Goal: Task Accomplishment & Management: Use online tool/utility

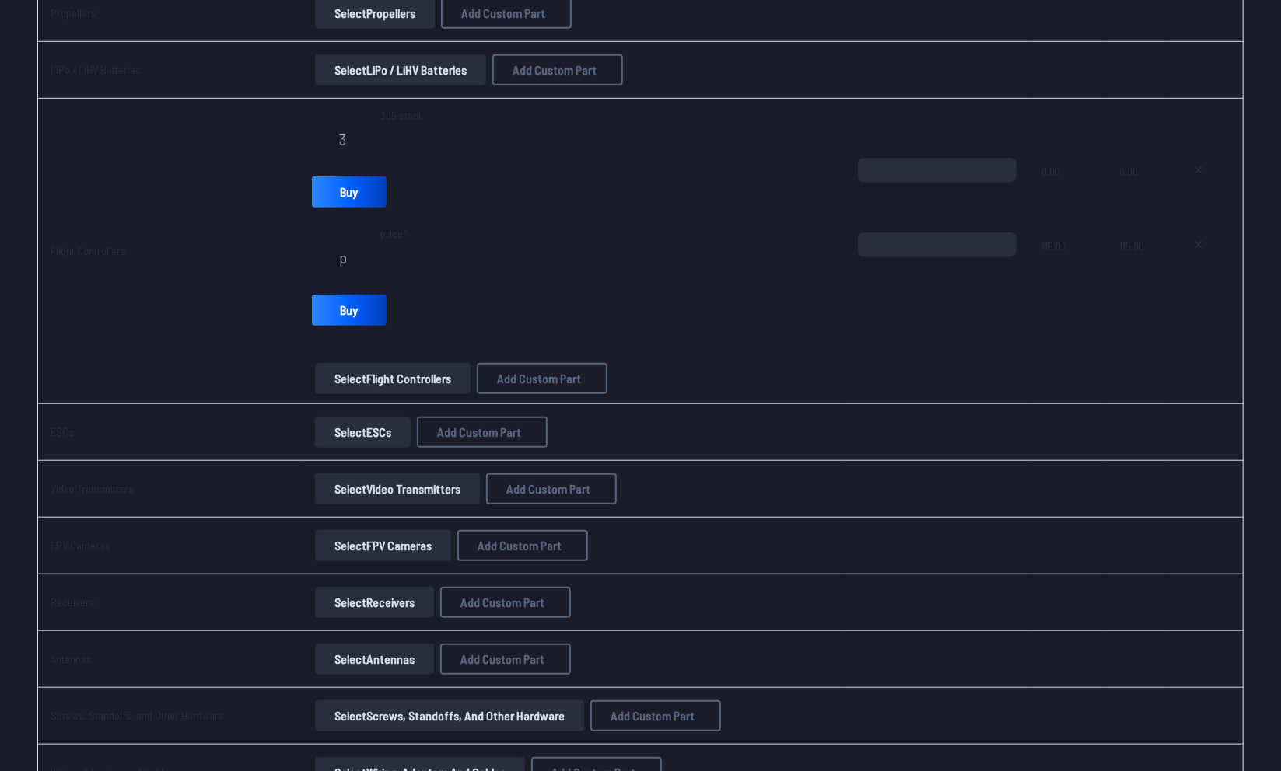
scroll to position [624, 0]
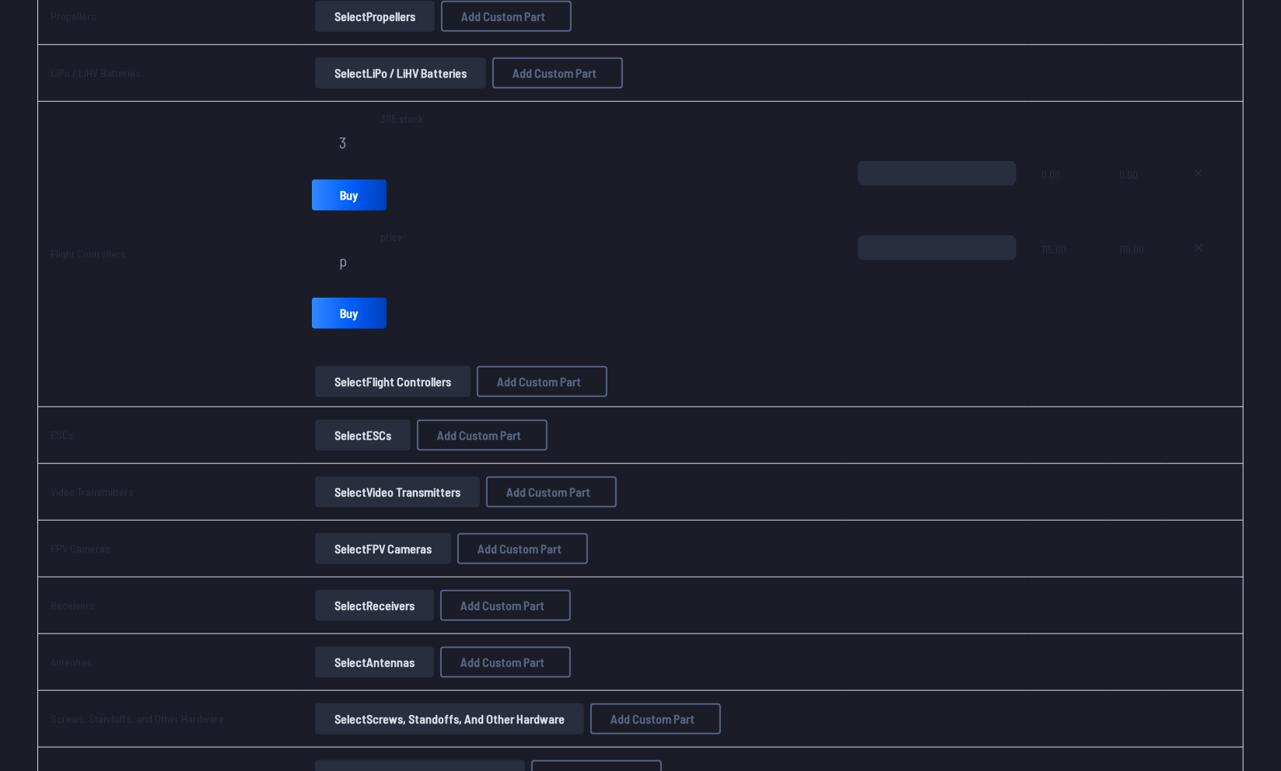
click at [352, 437] on button "Select ESCs" at bounding box center [363, 435] width 96 height 31
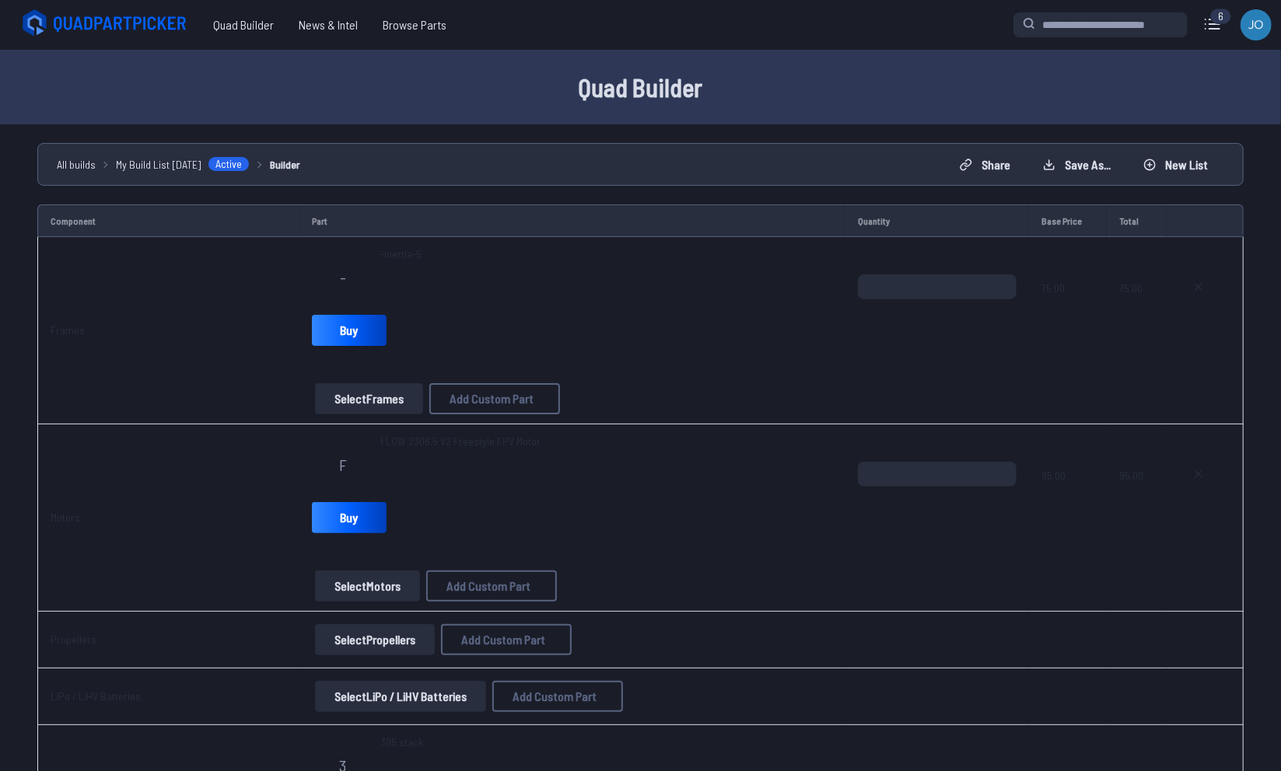
scroll to position [624, 0]
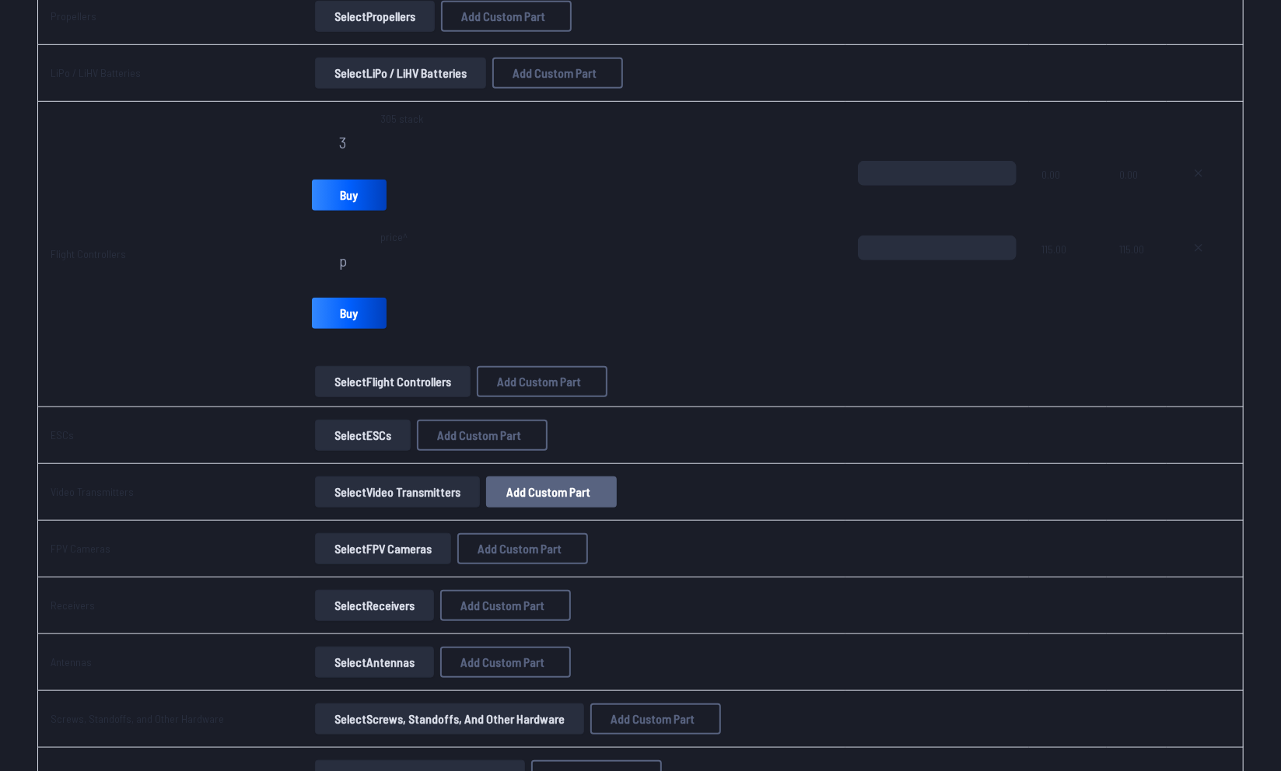
click at [547, 491] on span "Add Custom Part" at bounding box center [548, 492] width 84 height 12
select select "**********"
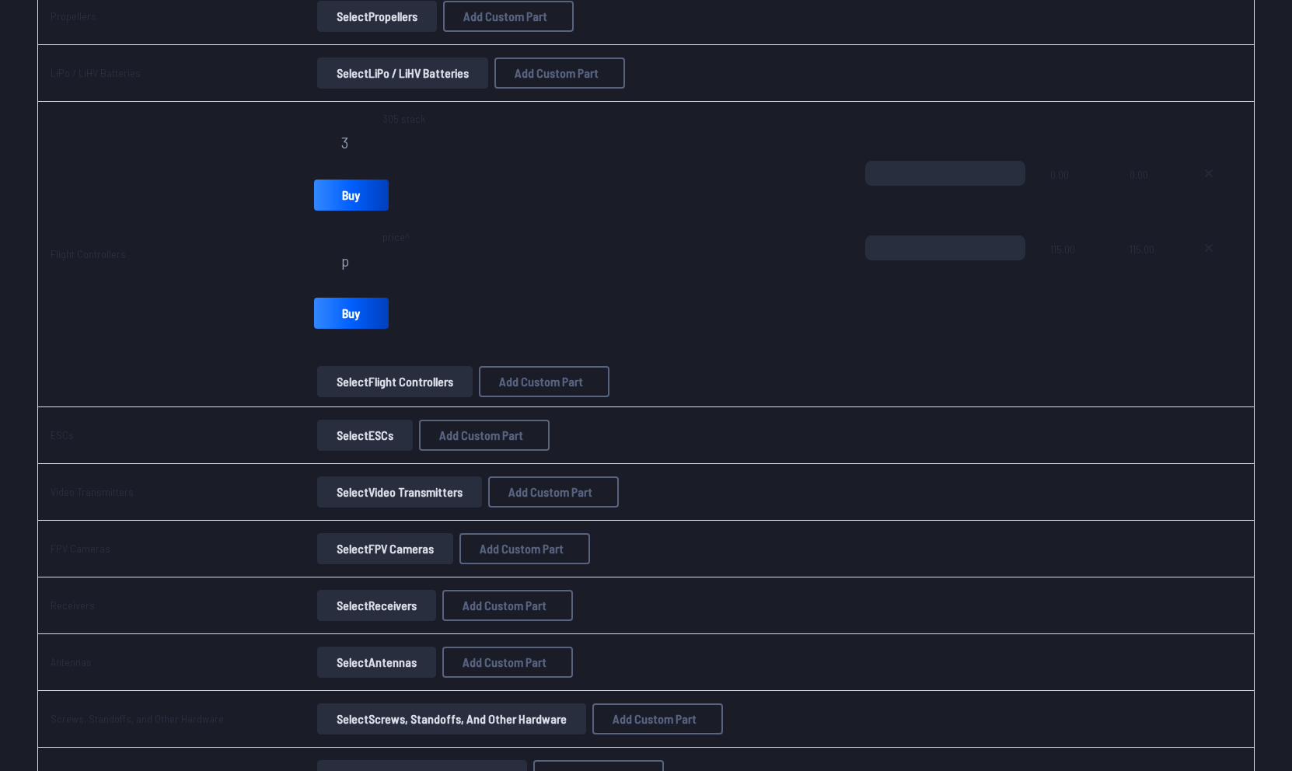
click at [506, 224] on label "Part name*" at bounding box center [646, 228] width 330 height 25
click at [512, 242] on input at bounding box center [646, 258] width 330 height 33
type input "*****"
click at [505, 398] on input "*" at bounding box center [646, 386] width 330 height 33
type input "*"
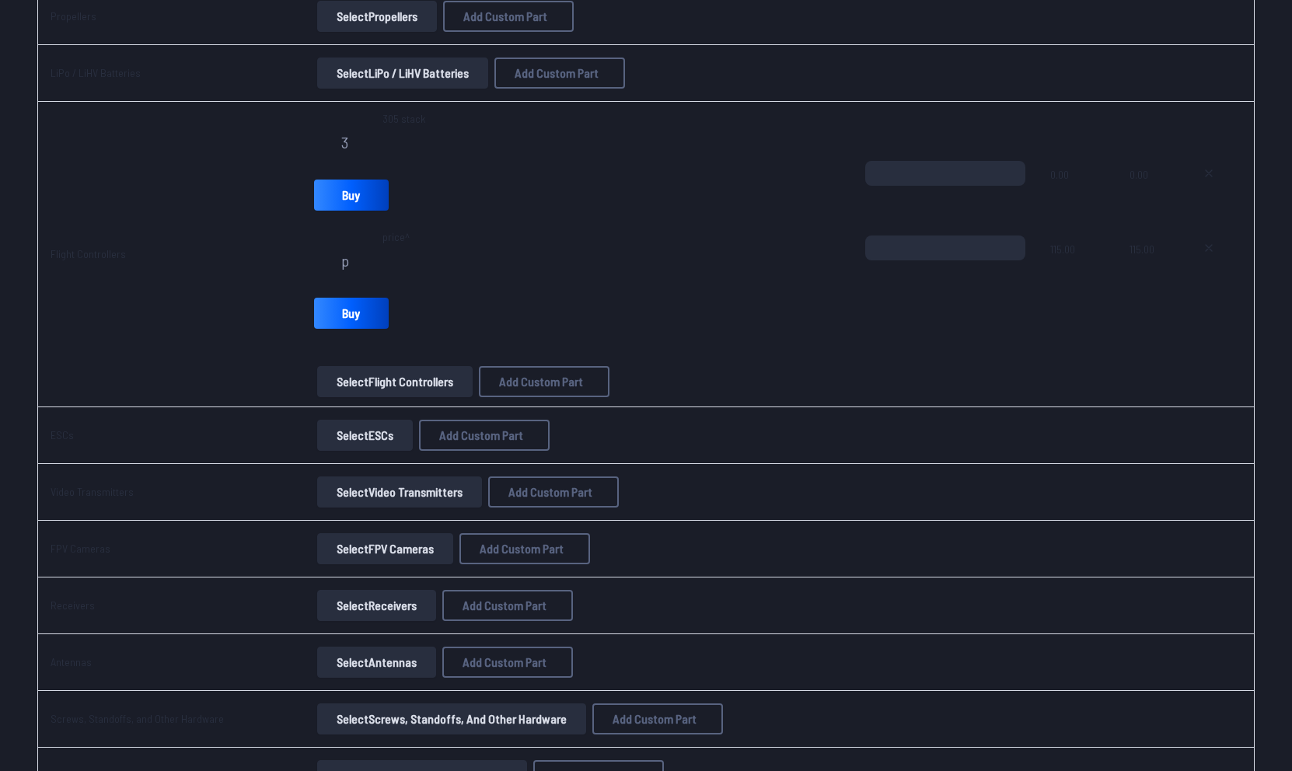
type input "******"
click at [548, 498] on label "Category" at bounding box center [646, 486] width 330 height 25
click at [541, 455] on input at bounding box center [646, 451] width 330 height 33
paste input "**********"
type input "**********"
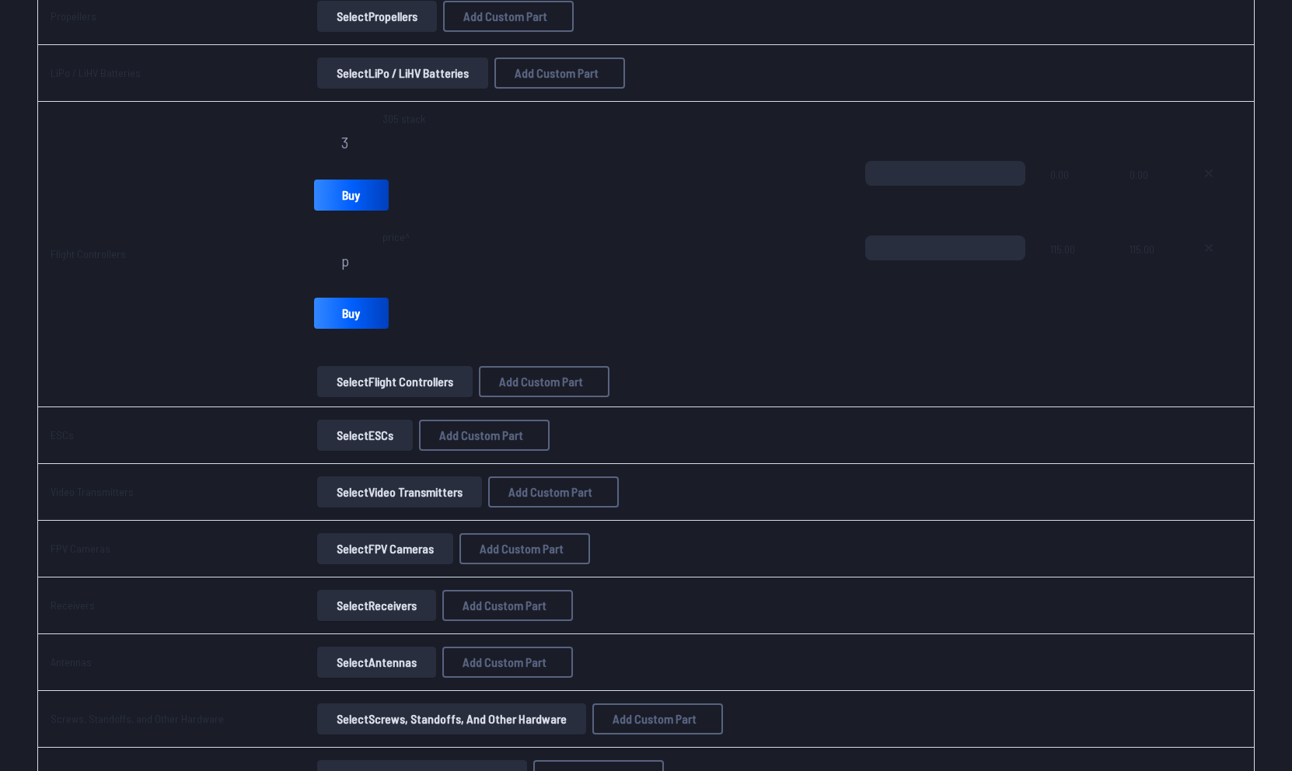
click at [790, 606] on button "Add Custom Part" at bounding box center [762, 595] width 100 height 23
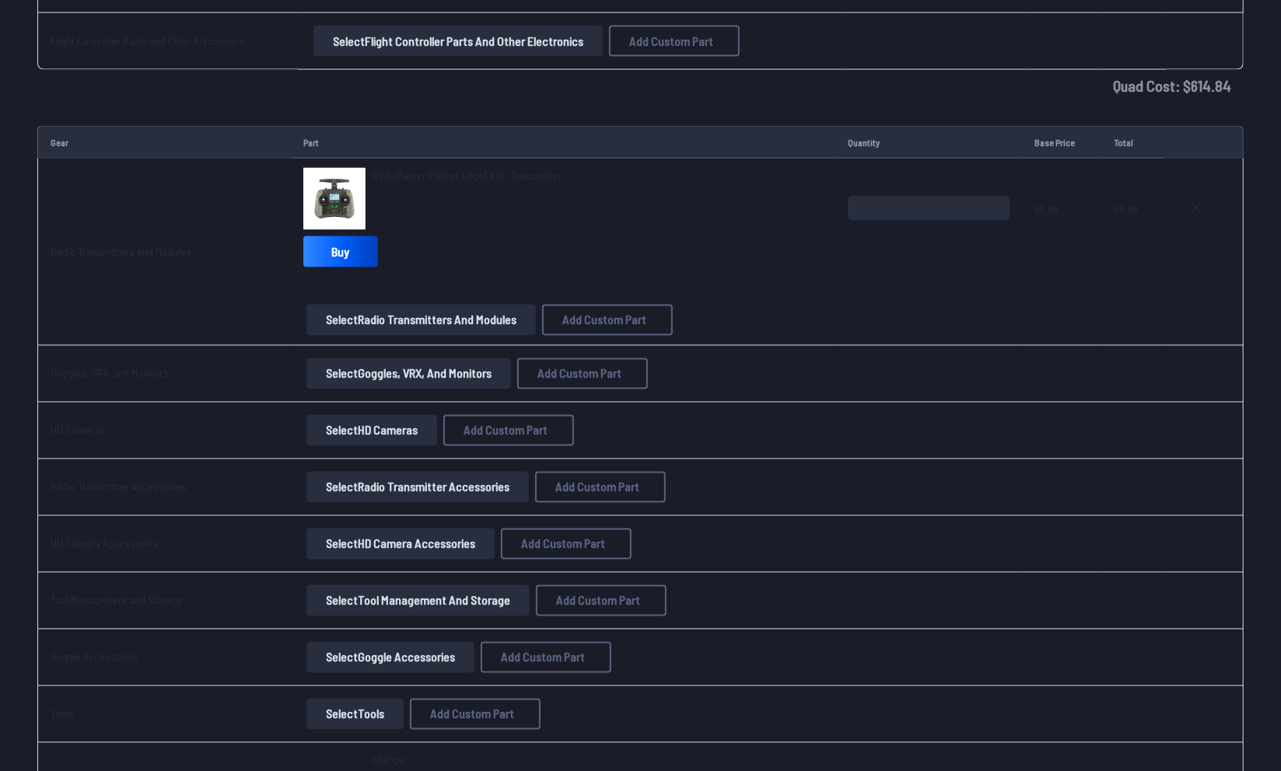
scroll to position [1658, 0]
click at [408, 362] on button "Select Goggles, VRX, and Monitors" at bounding box center [408, 375] width 204 height 31
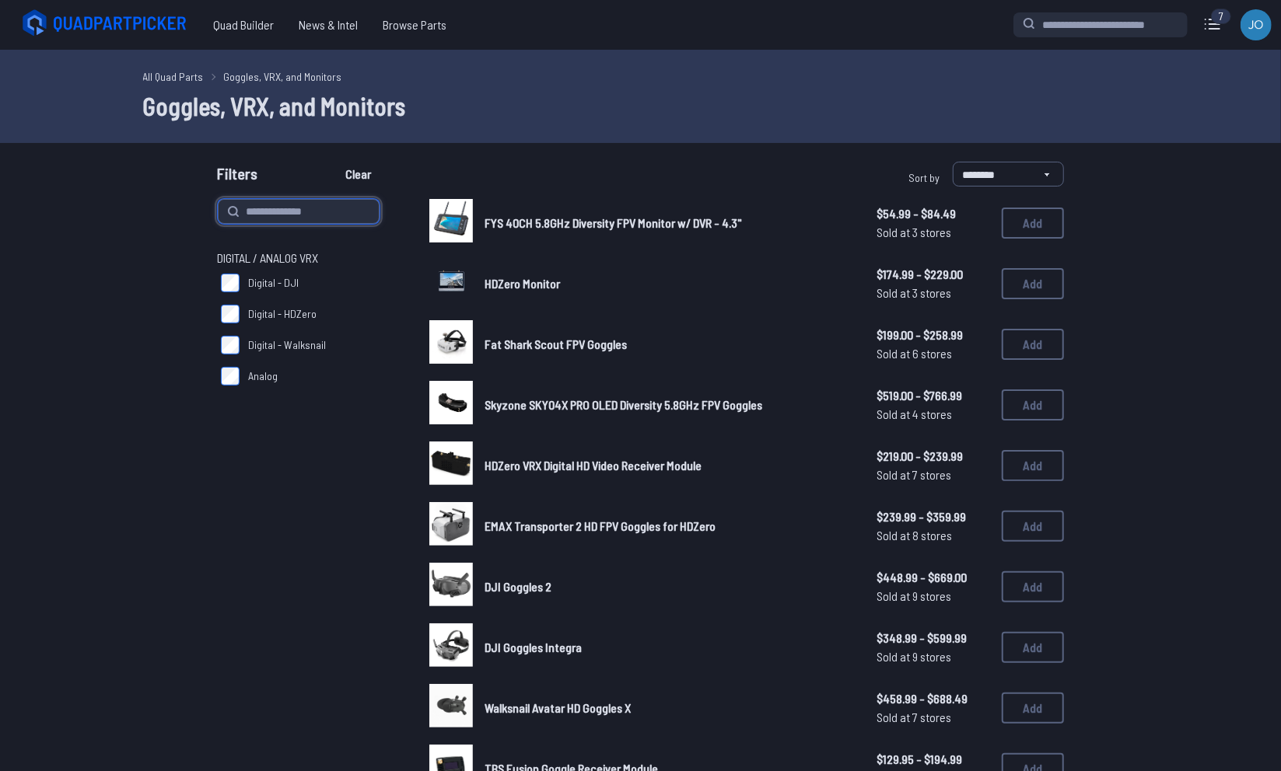
click at [269, 202] on input at bounding box center [299, 211] width 162 height 25
type input "******"
click at [333, 162] on button "Clear" at bounding box center [359, 174] width 52 height 25
type input "******"
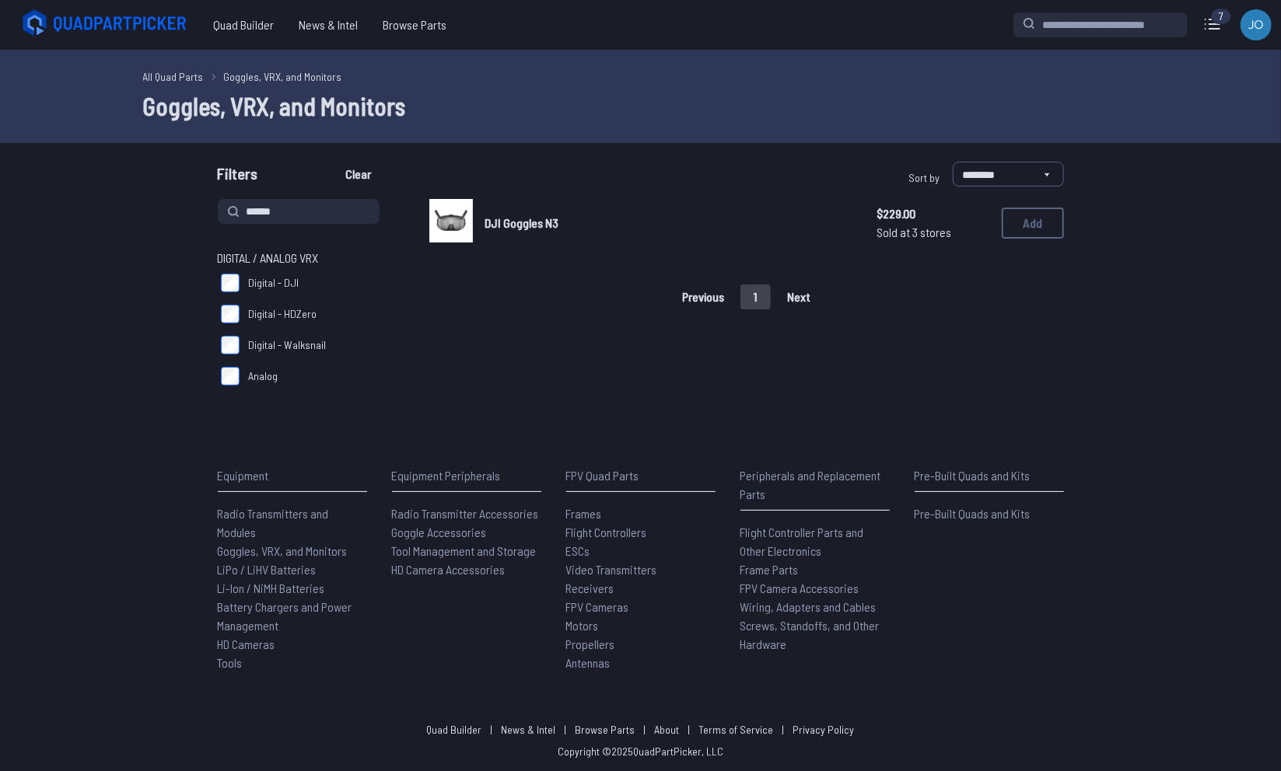
click at [561, 225] on link "DJI Goggles N3" at bounding box center [668, 223] width 367 height 19
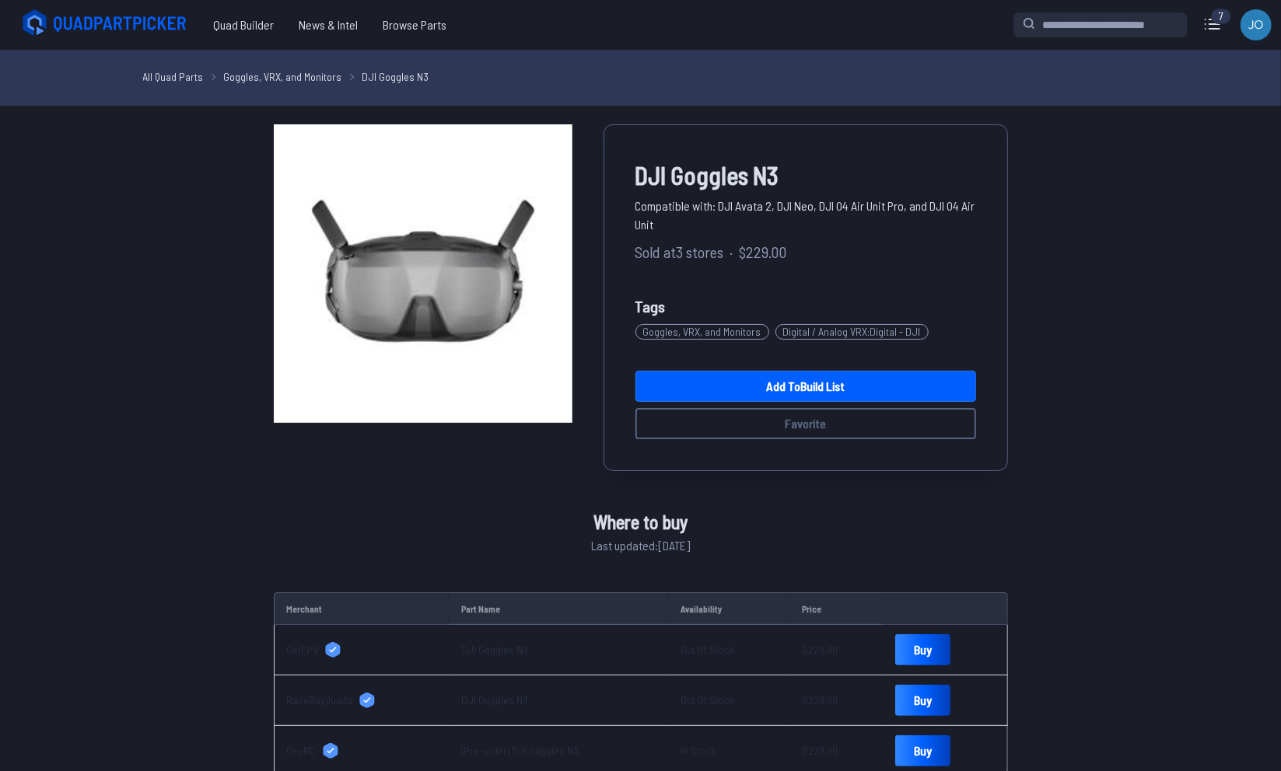
click at [1019, 223] on div "DJI Goggles N3 Compatible with: DJI Avata 2, DJI Neo, DJI O4 Air Unit Pro, and …" at bounding box center [640, 450] width 883 height 652
click at [853, 383] on link "Add to Build List" at bounding box center [805, 386] width 341 height 31
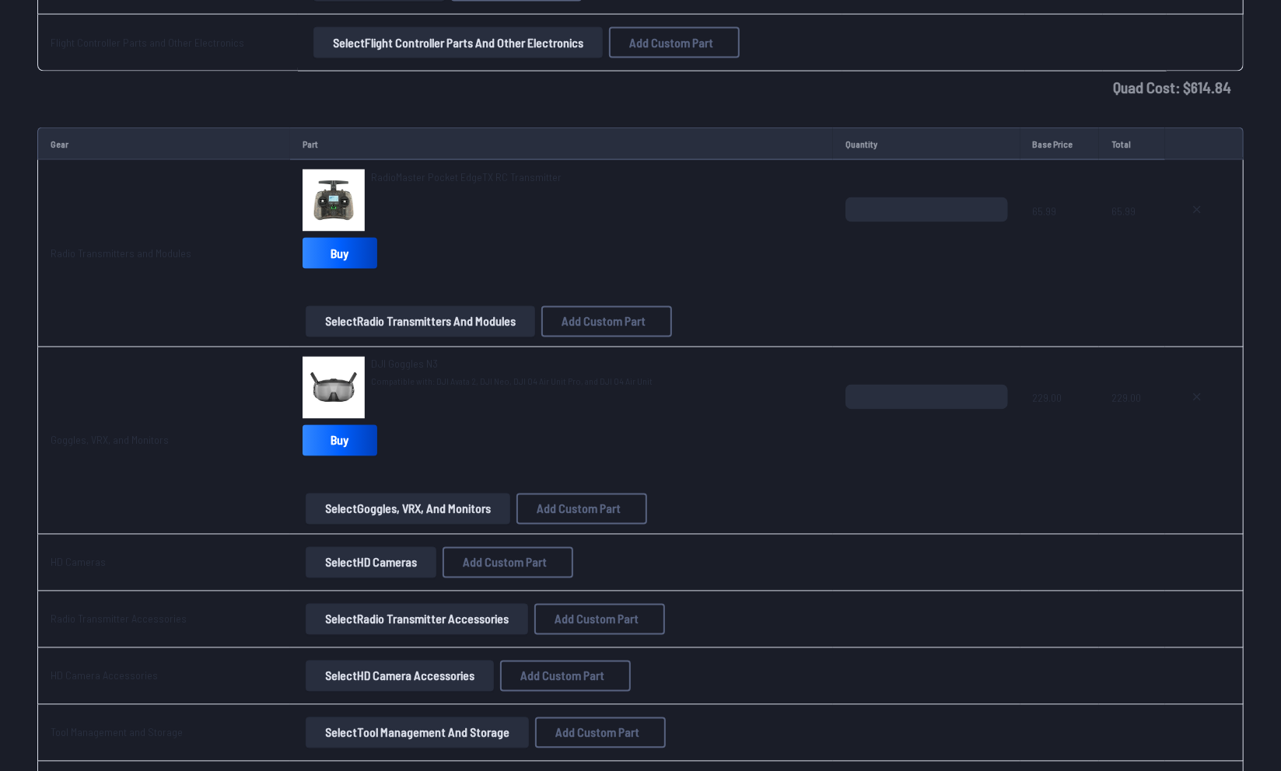
scroll to position [1656, 0]
click at [351, 440] on link "Buy" at bounding box center [339, 442] width 75 height 31
click at [405, 367] on link "DJI Goggles N3" at bounding box center [511, 366] width 281 height 16
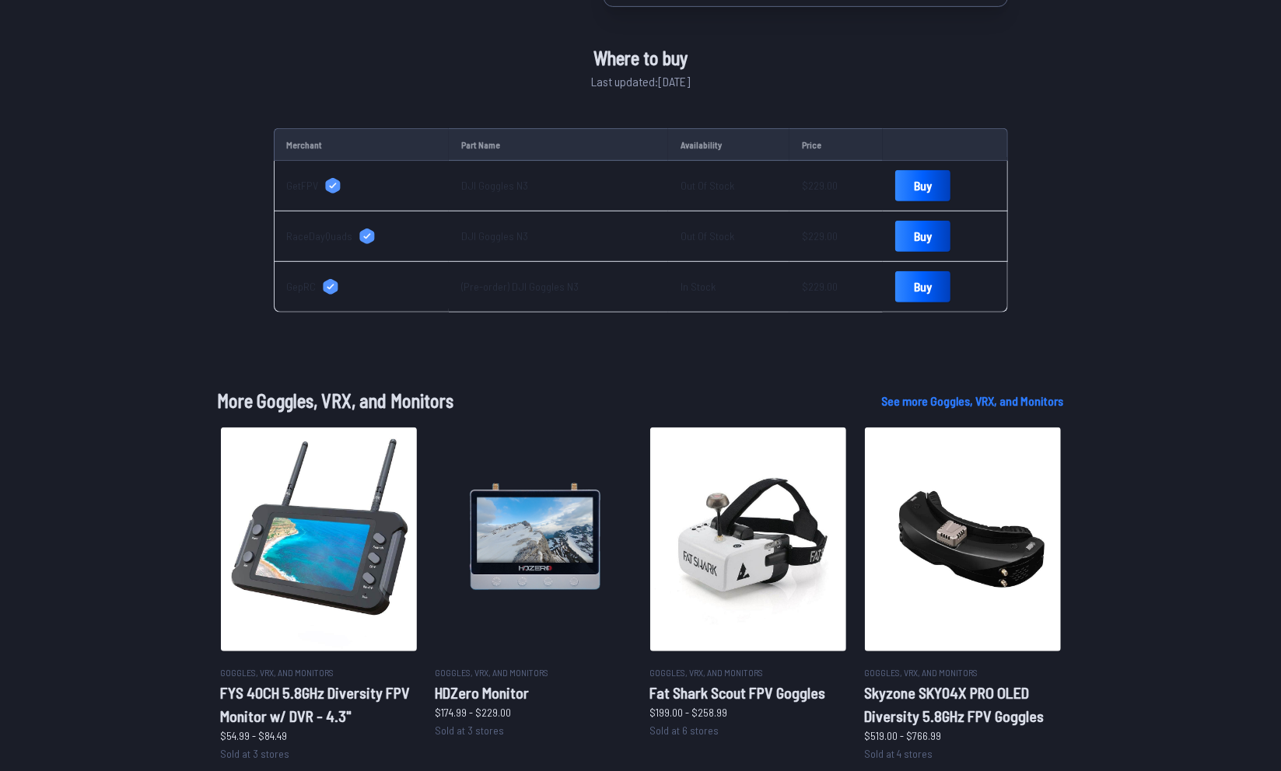
scroll to position [465, 0]
click at [913, 290] on link "Buy" at bounding box center [922, 286] width 55 height 31
click at [899, 184] on link "Buy" at bounding box center [922, 185] width 55 height 31
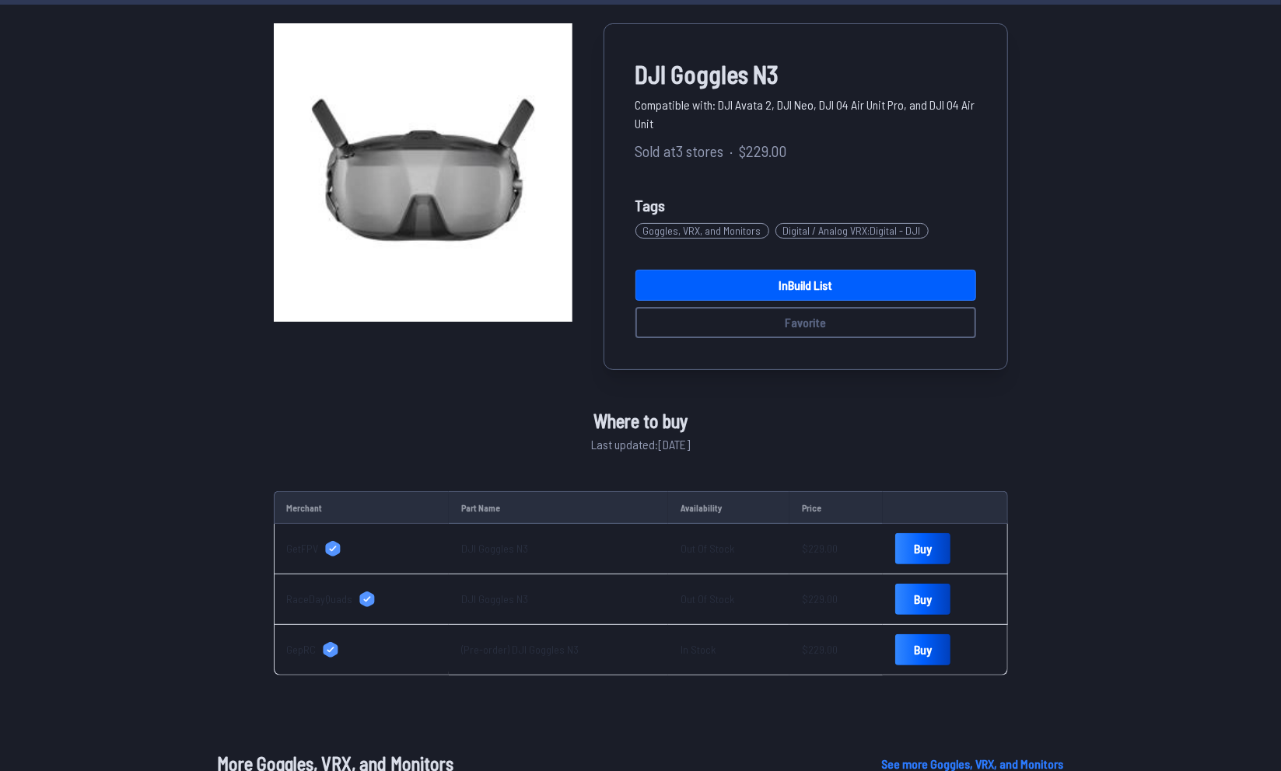
scroll to position [0, 0]
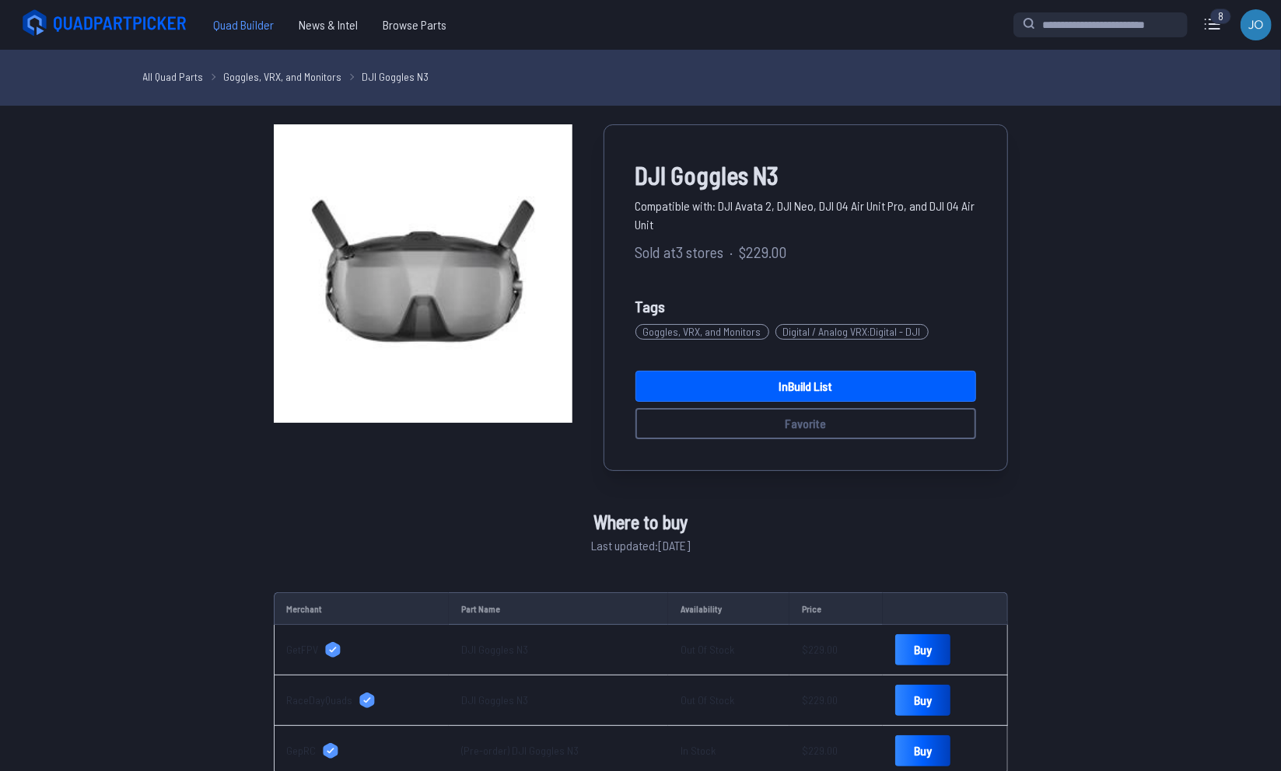
click at [225, 31] on span "Quad Builder" at bounding box center [244, 24] width 86 height 31
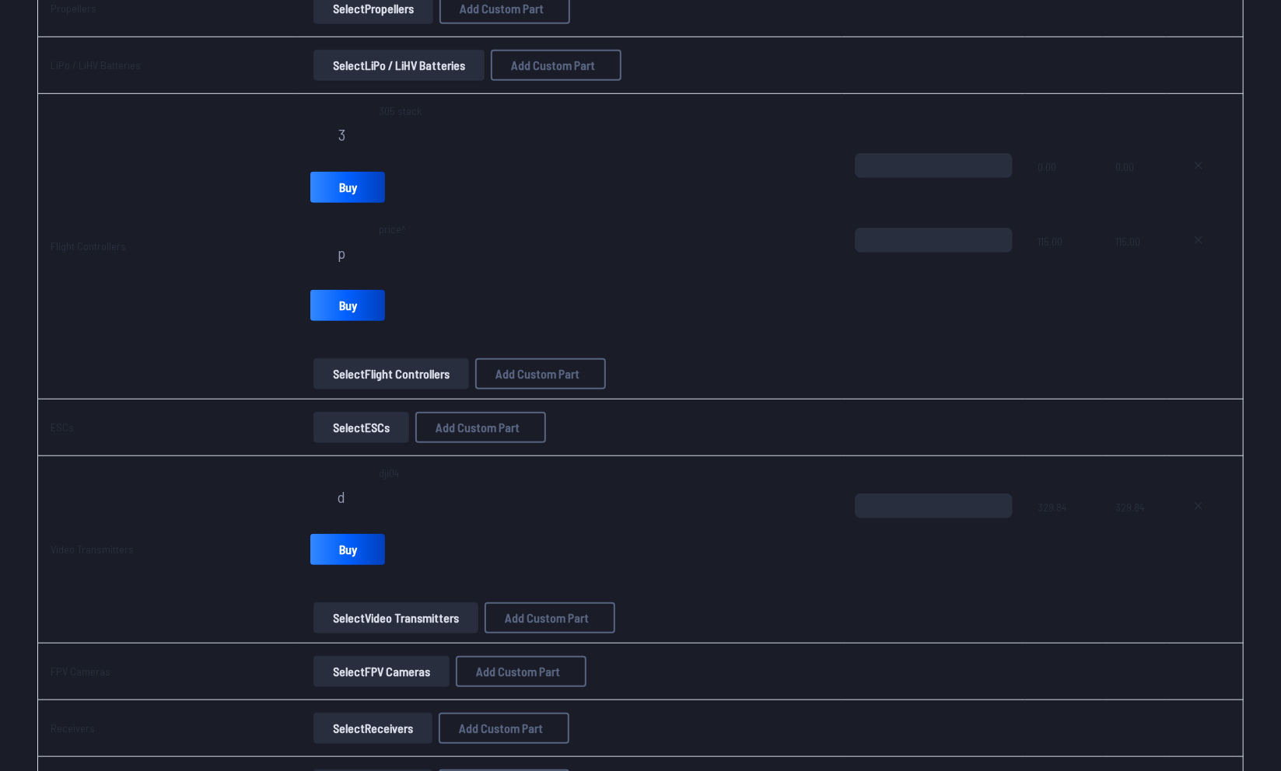
scroll to position [645, 0]
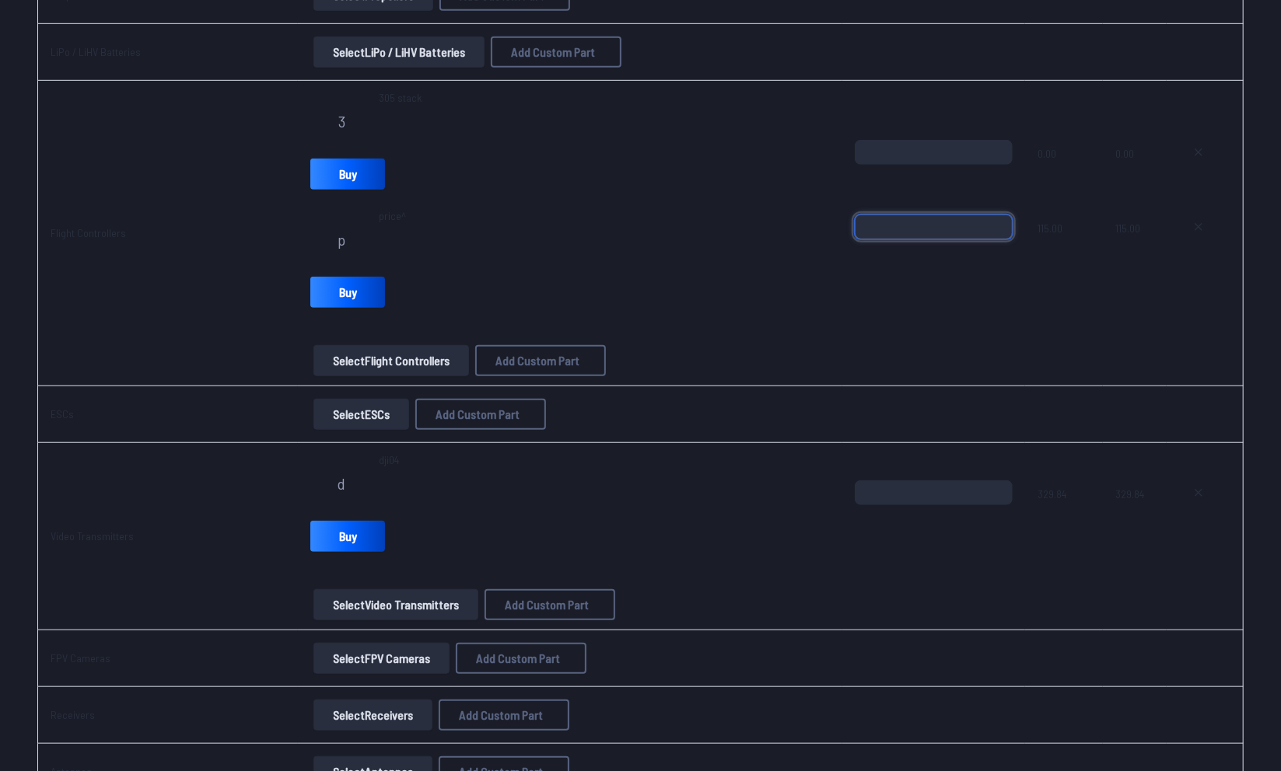
click at [950, 229] on input "*" at bounding box center [934, 227] width 159 height 25
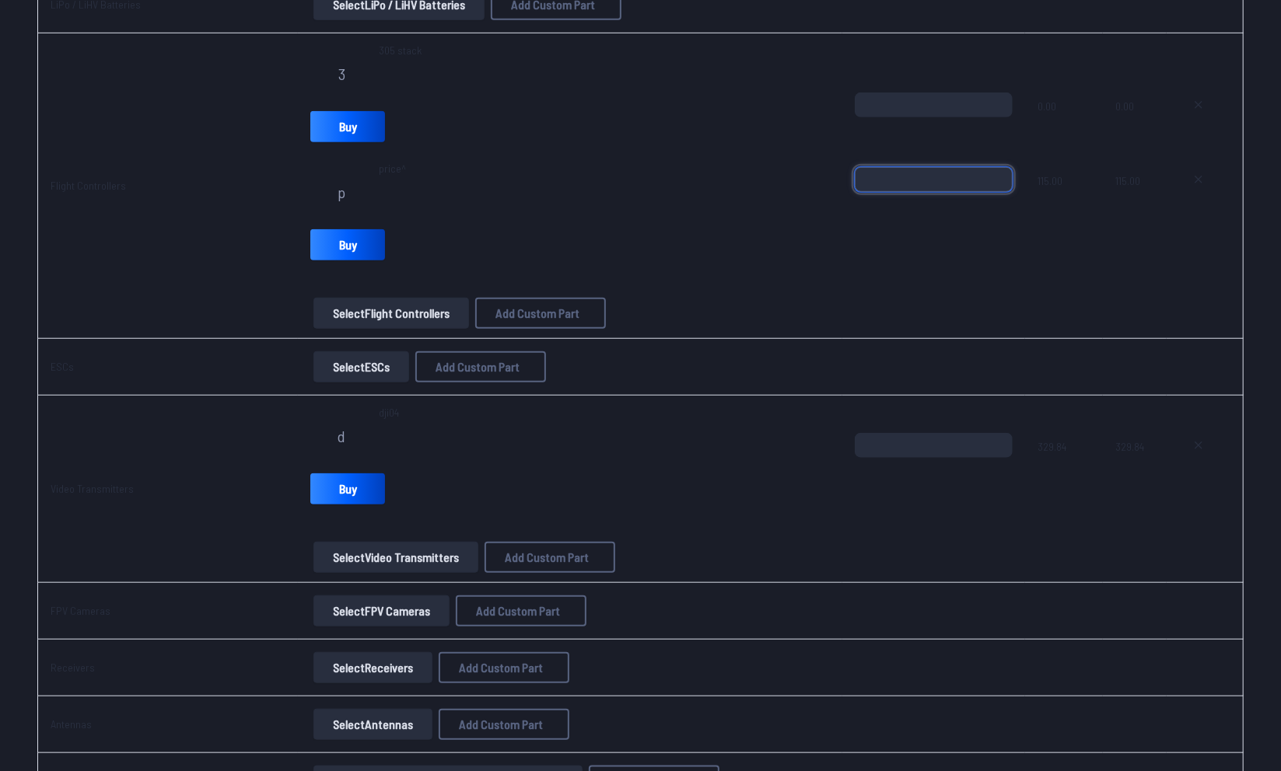
scroll to position [693, 0]
click at [1190, 180] on button at bounding box center [1198, 178] width 39 height 25
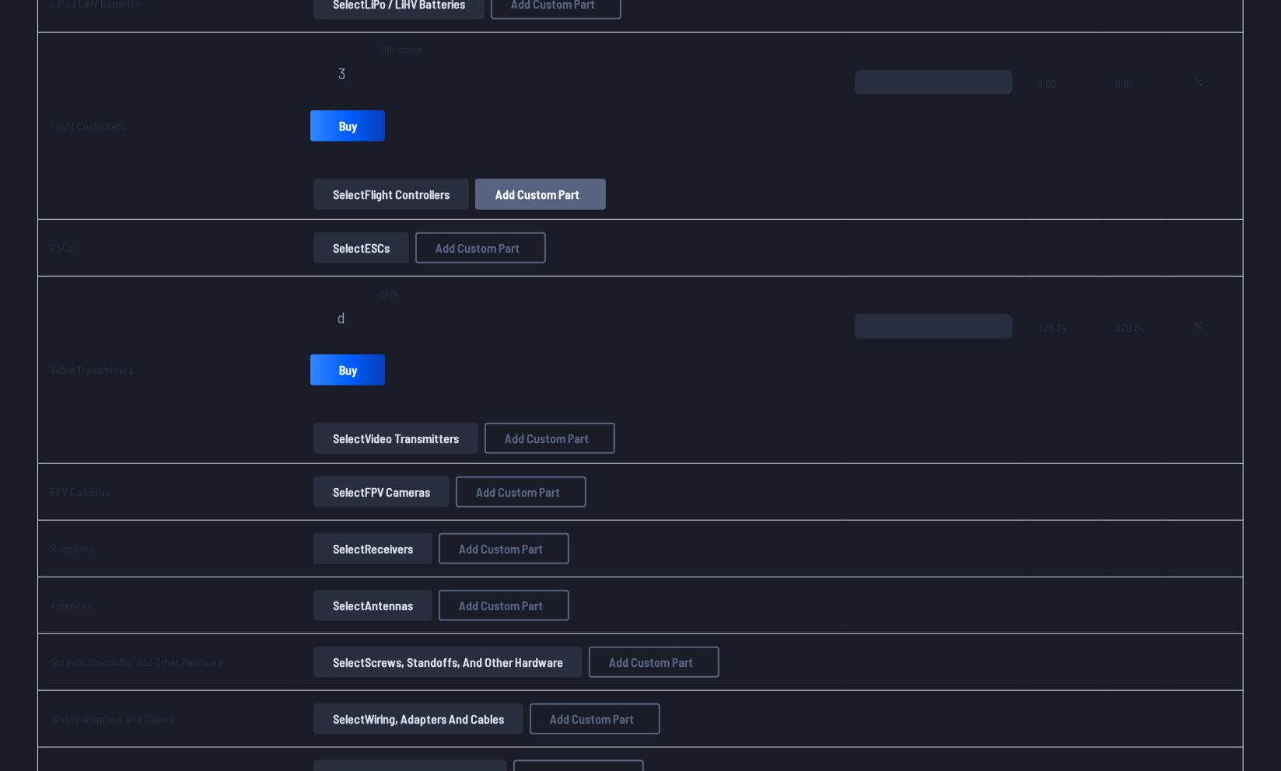
click at [489, 192] on button "Add Custom Part" at bounding box center [540, 194] width 131 height 31
select select "**********"
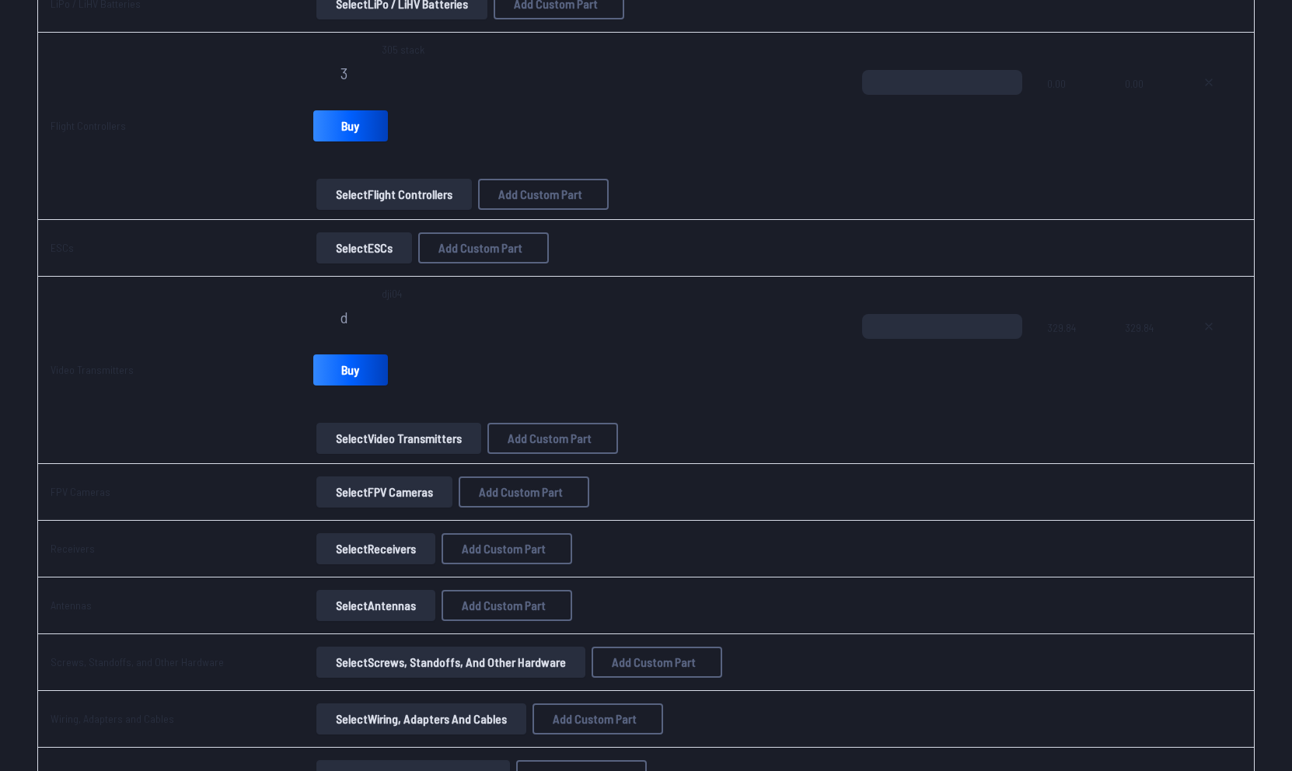
click at [536, 317] on input at bounding box center [646, 322] width 330 height 33
click at [533, 244] on input at bounding box center [646, 258] width 330 height 33
type input "*****"
click at [503, 397] on input "*" at bounding box center [646, 386] width 330 height 33
type input "*"
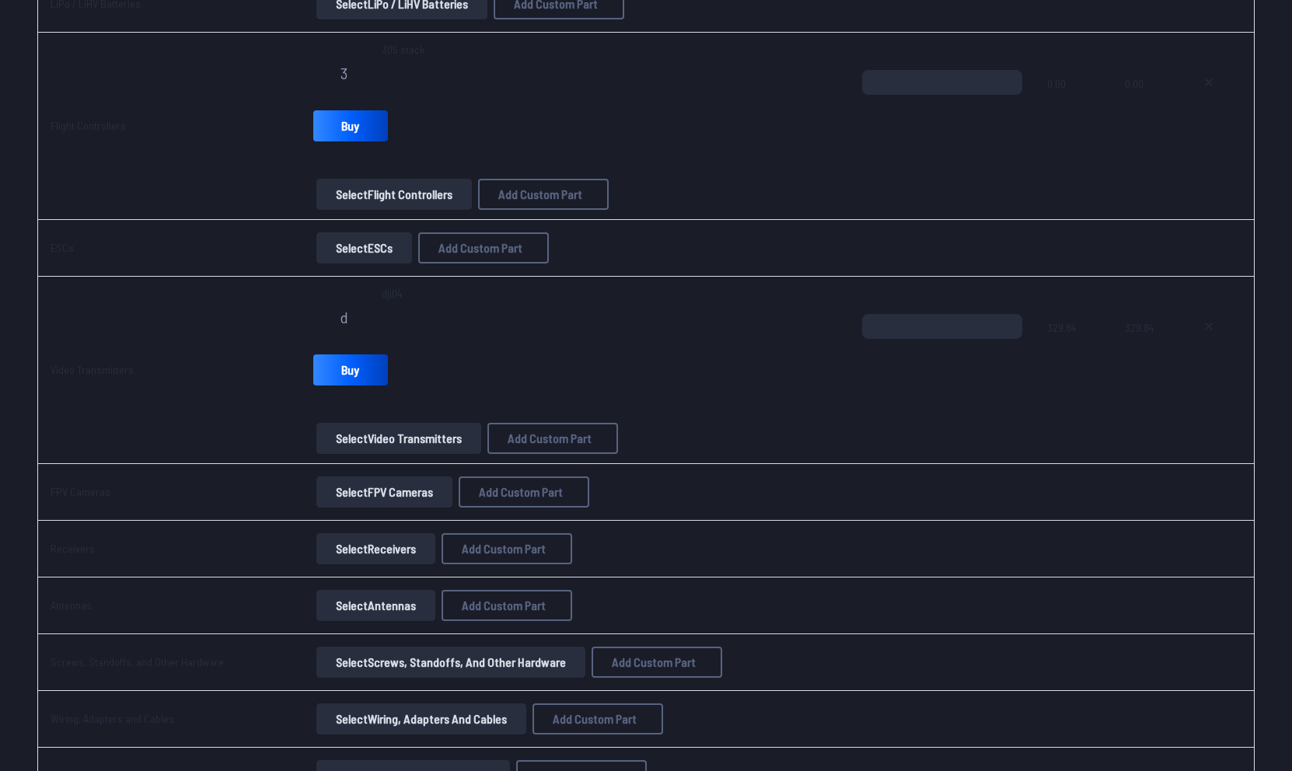
type input "*****"
click at [758, 606] on button "Add Custom Part" at bounding box center [762, 595] width 100 height 23
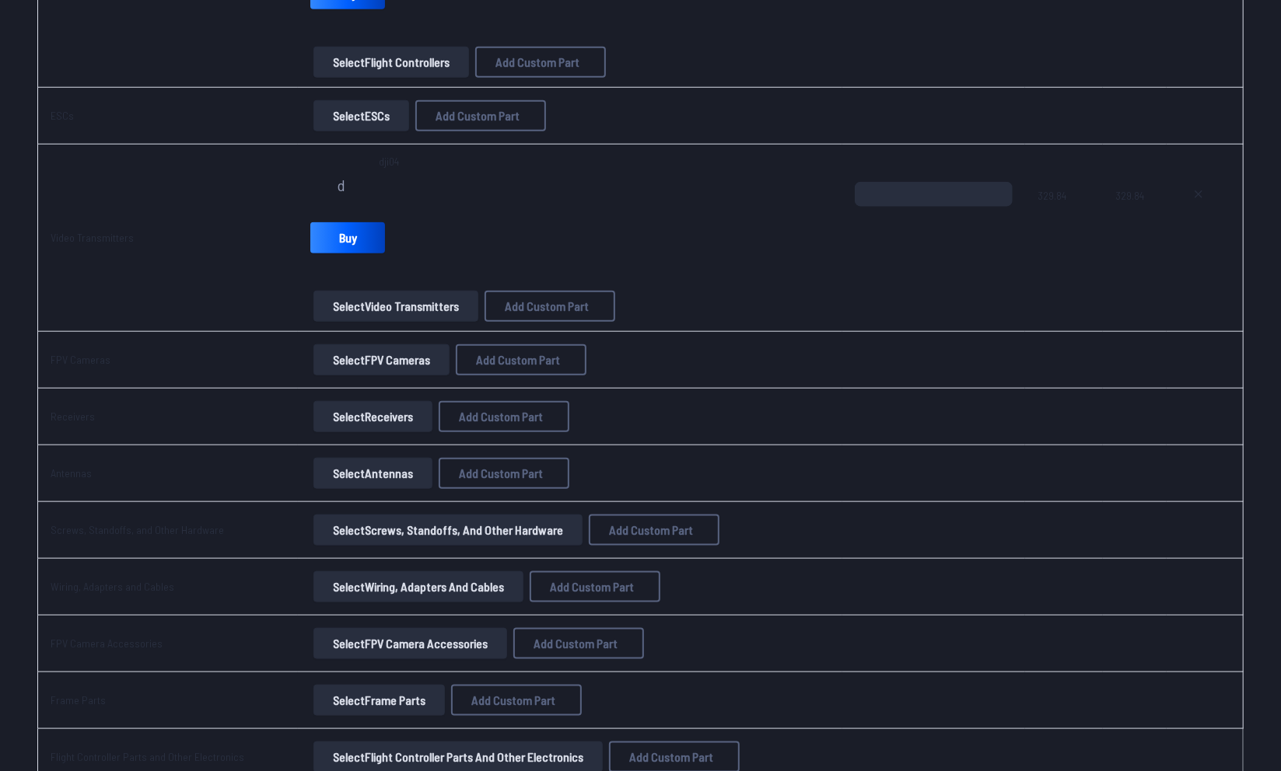
scroll to position [944, 0]
click at [1200, 191] on icon at bounding box center [1198, 193] width 12 height 12
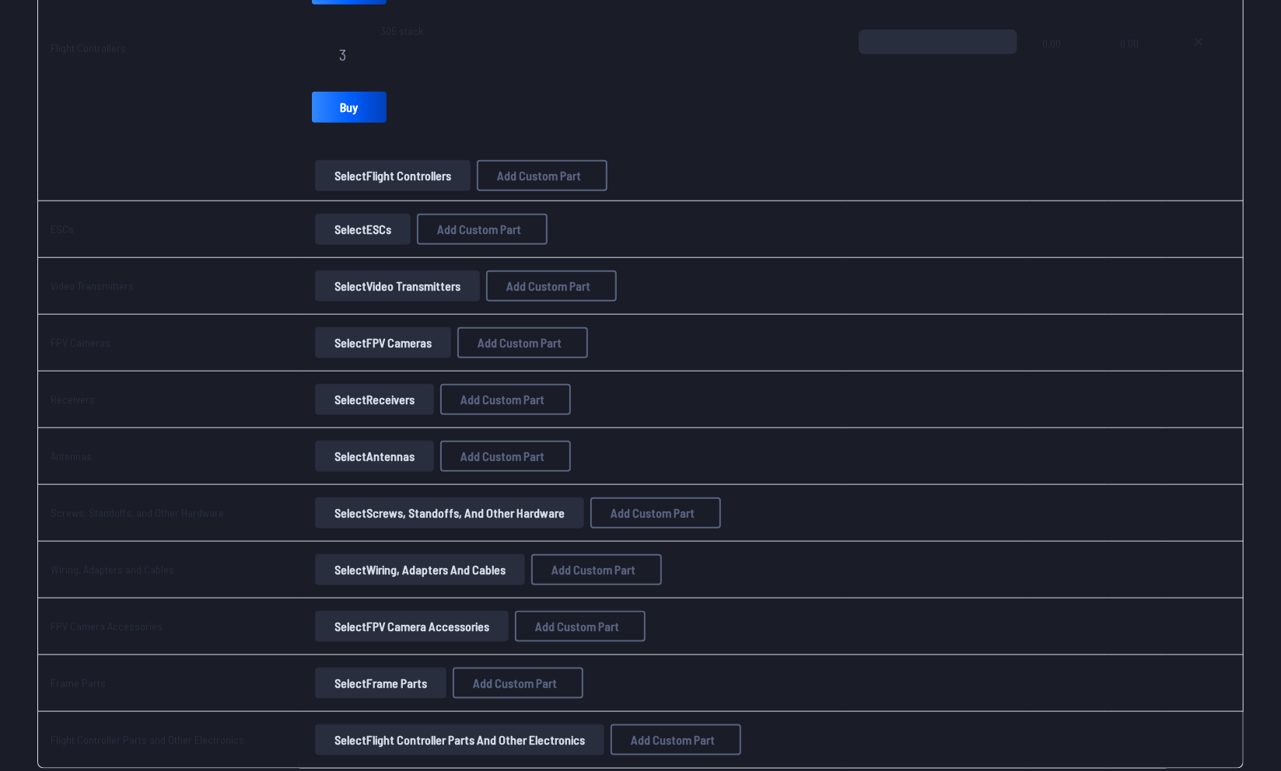
scroll to position [830, 0]
click at [396, 279] on button "Select Video Transmitters" at bounding box center [397, 285] width 165 height 31
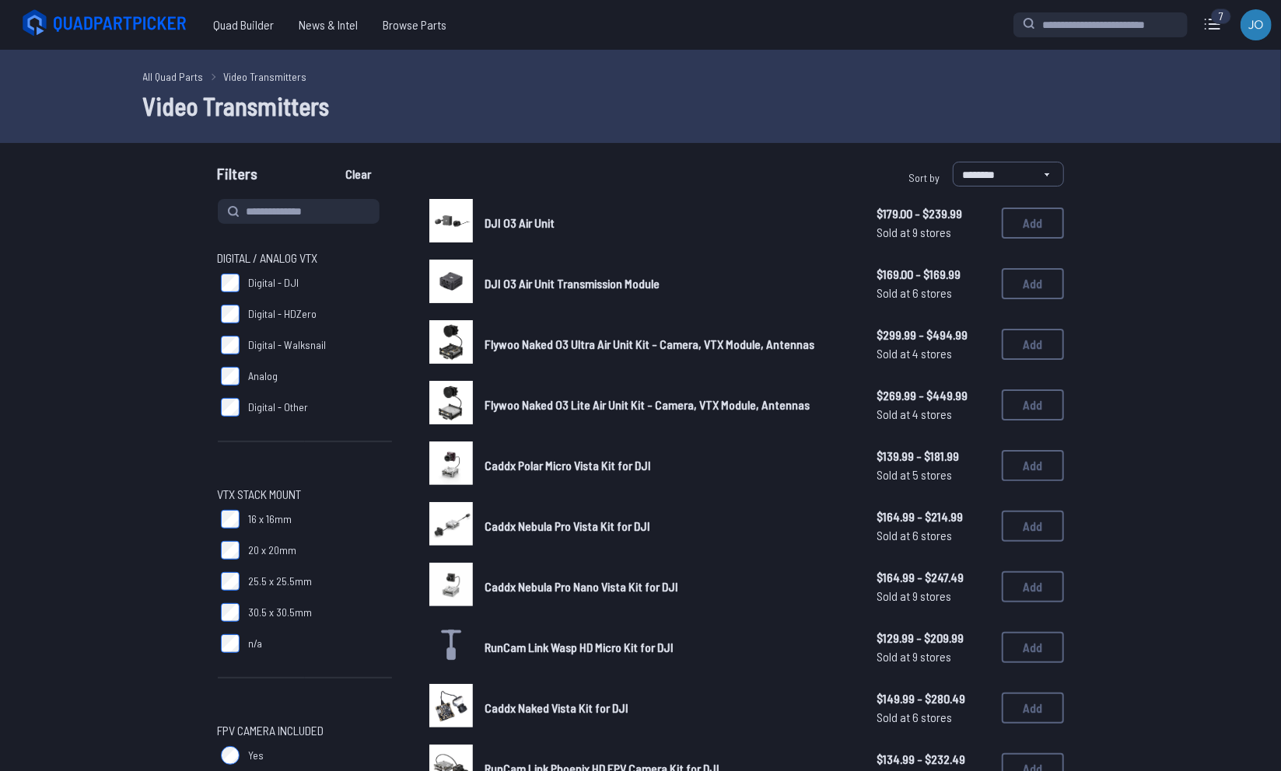
click at [491, 227] on span "DJI O3 Air Unit" at bounding box center [520, 222] width 70 height 15
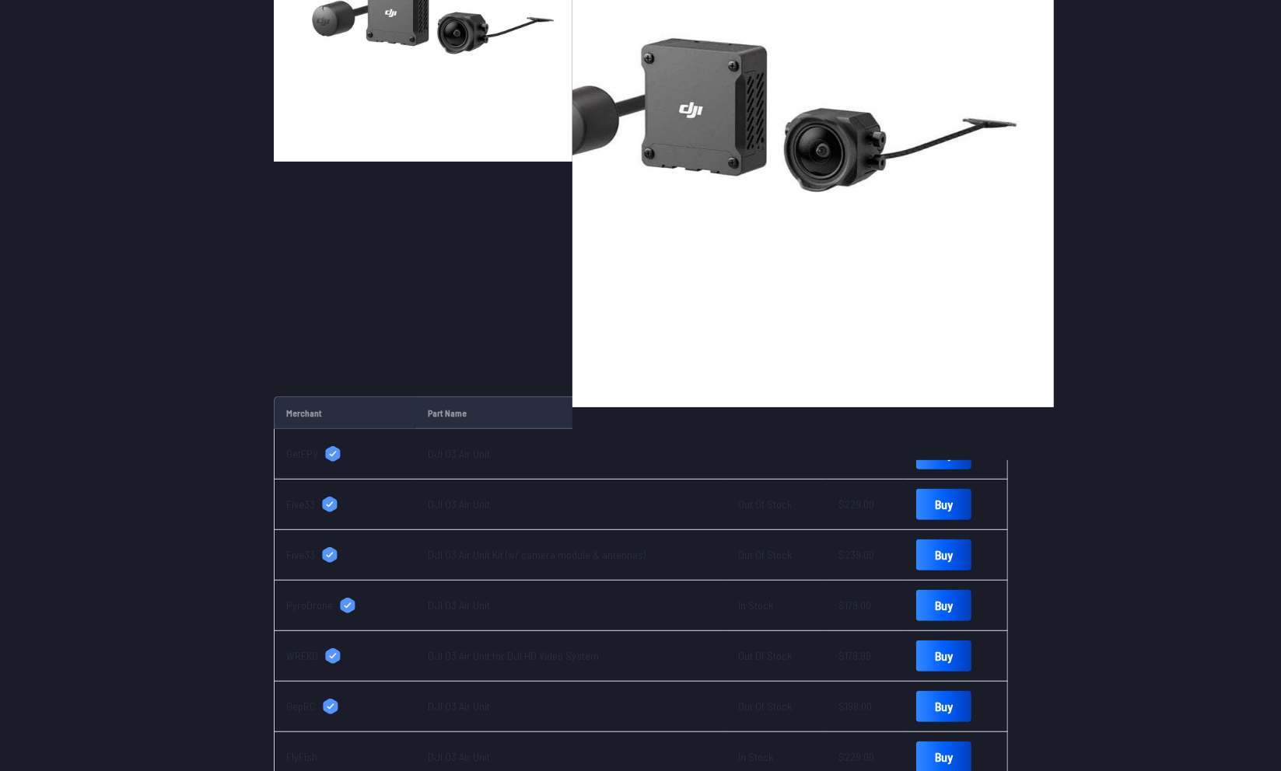
scroll to position [281, 0]
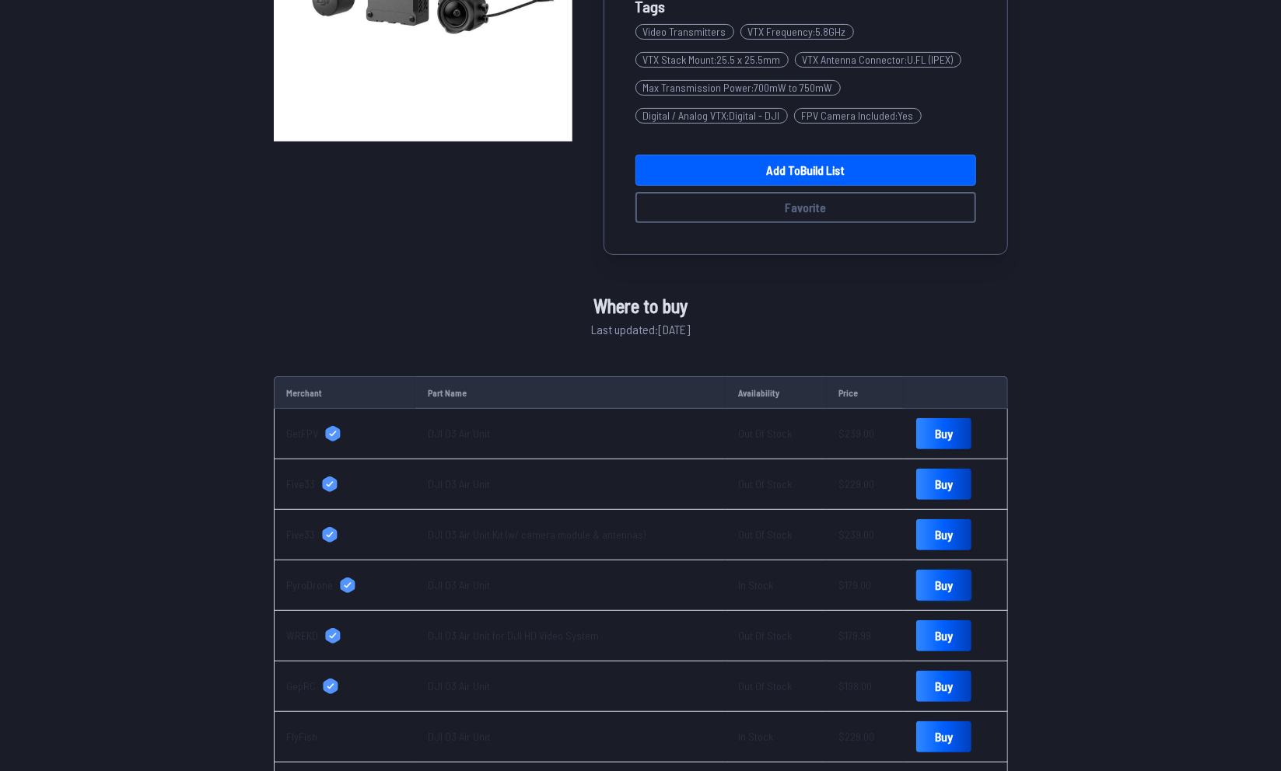
click at [925, 582] on link "Buy" at bounding box center [943, 585] width 55 height 31
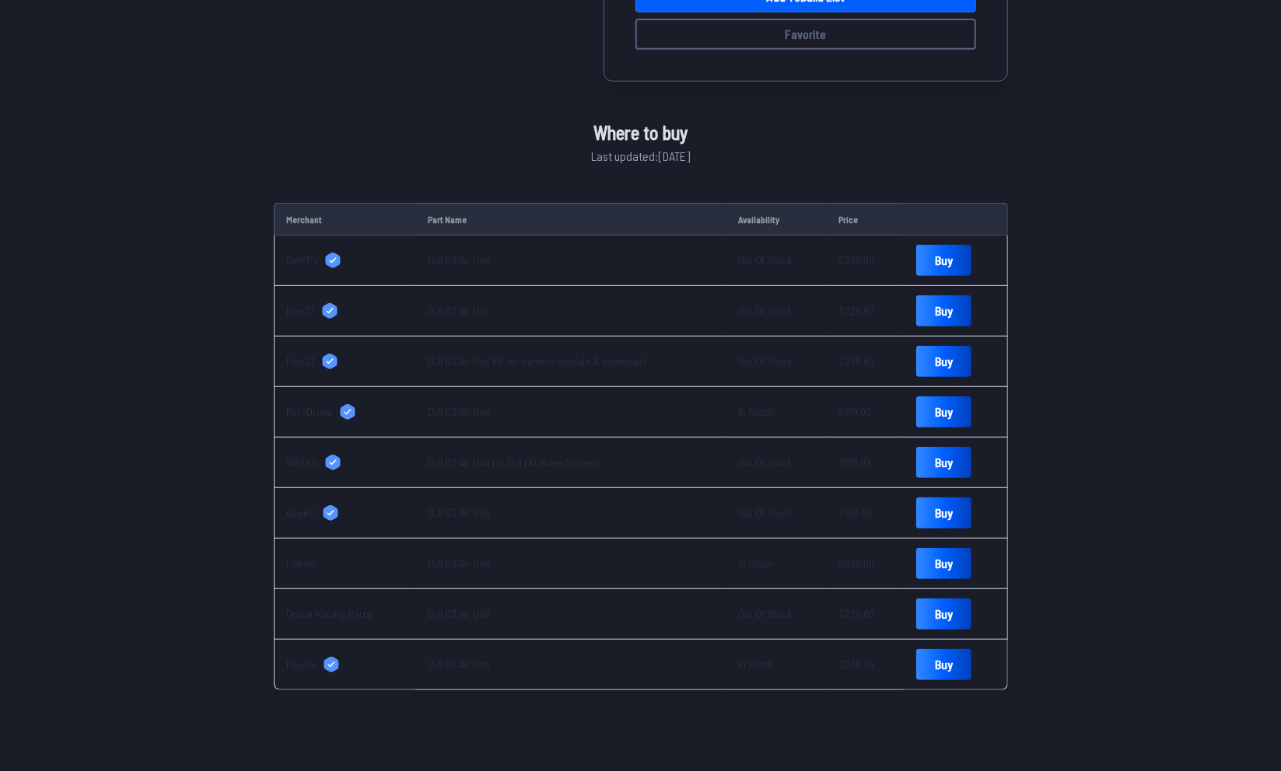
scroll to position [460, 0]
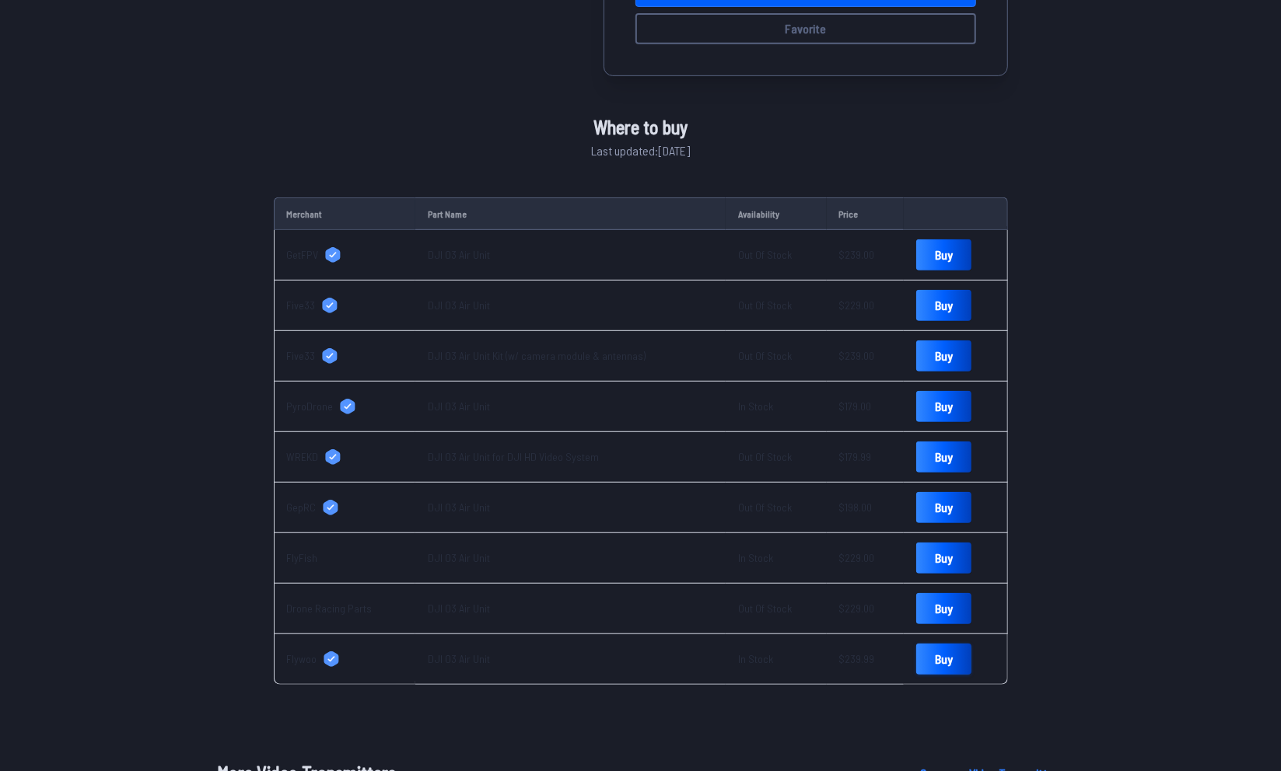
click at [921, 655] on link "Buy" at bounding box center [943, 659] width 55 height 31
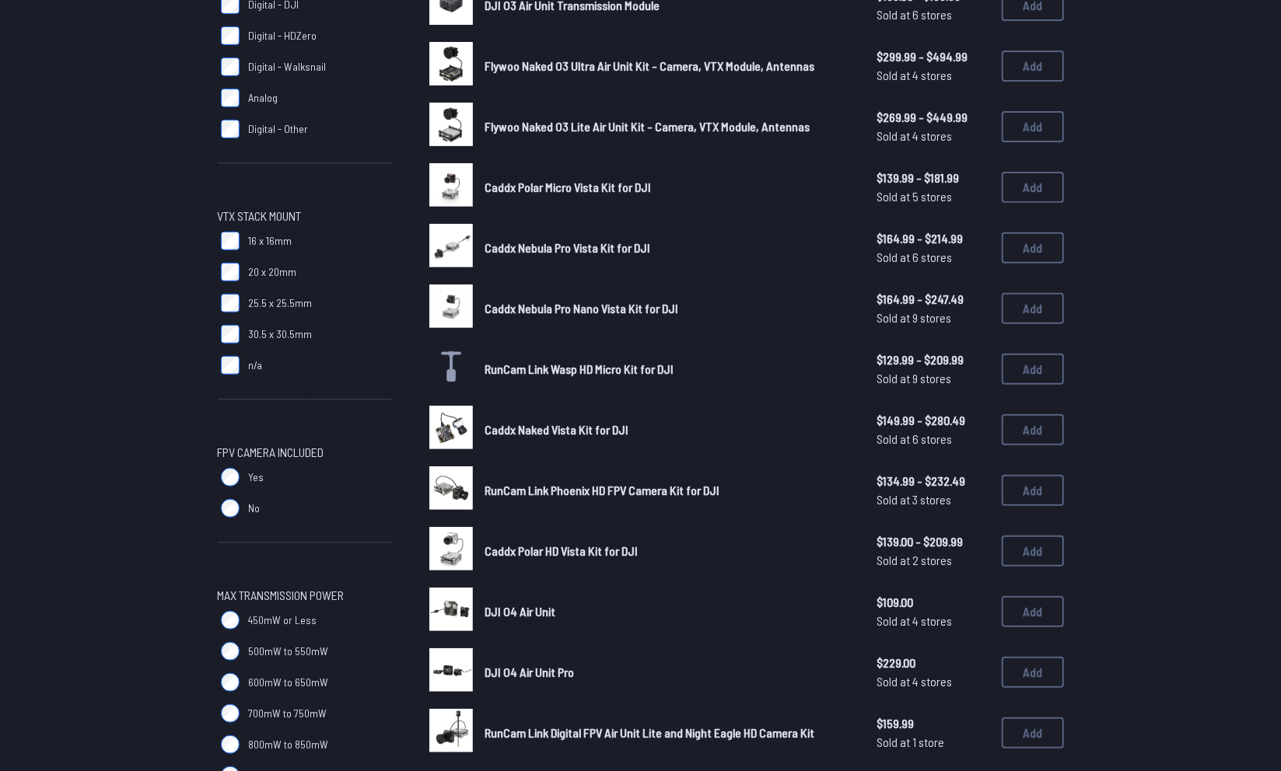
scroll to position [285, 0]
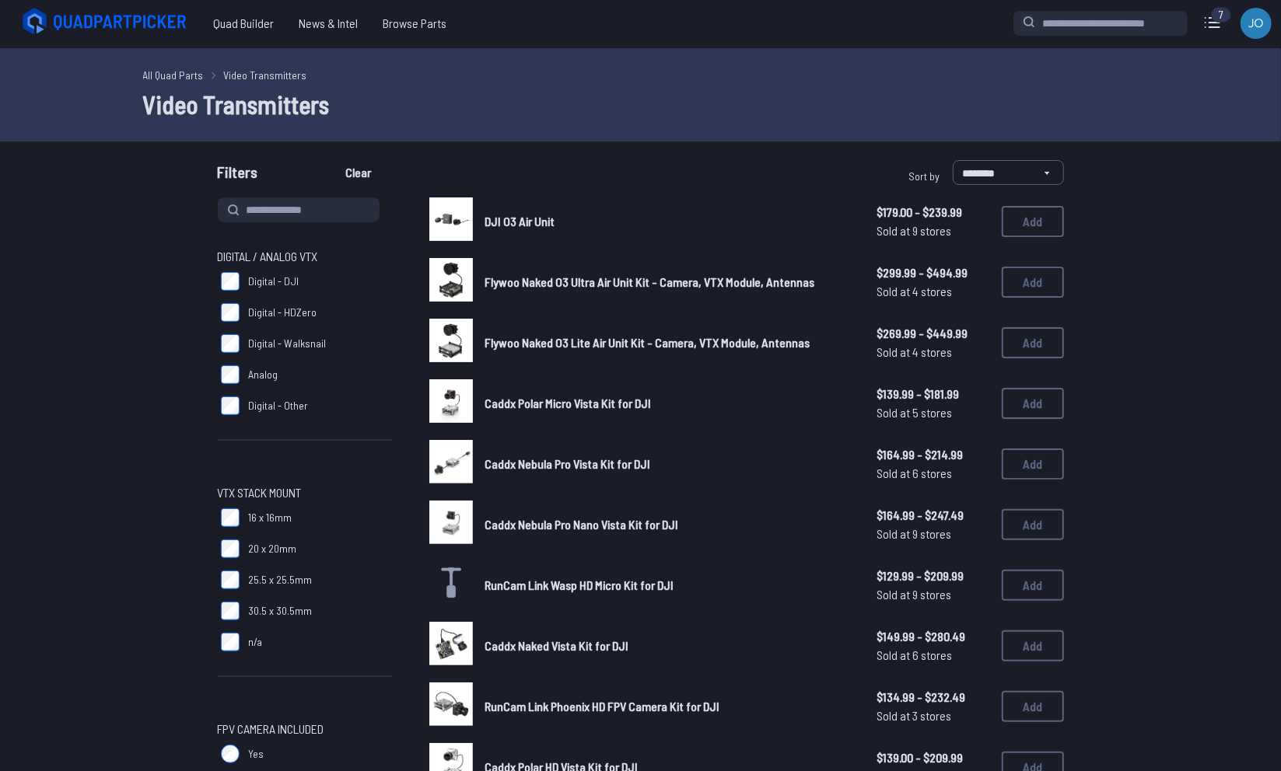
scroll to position [16, 0]
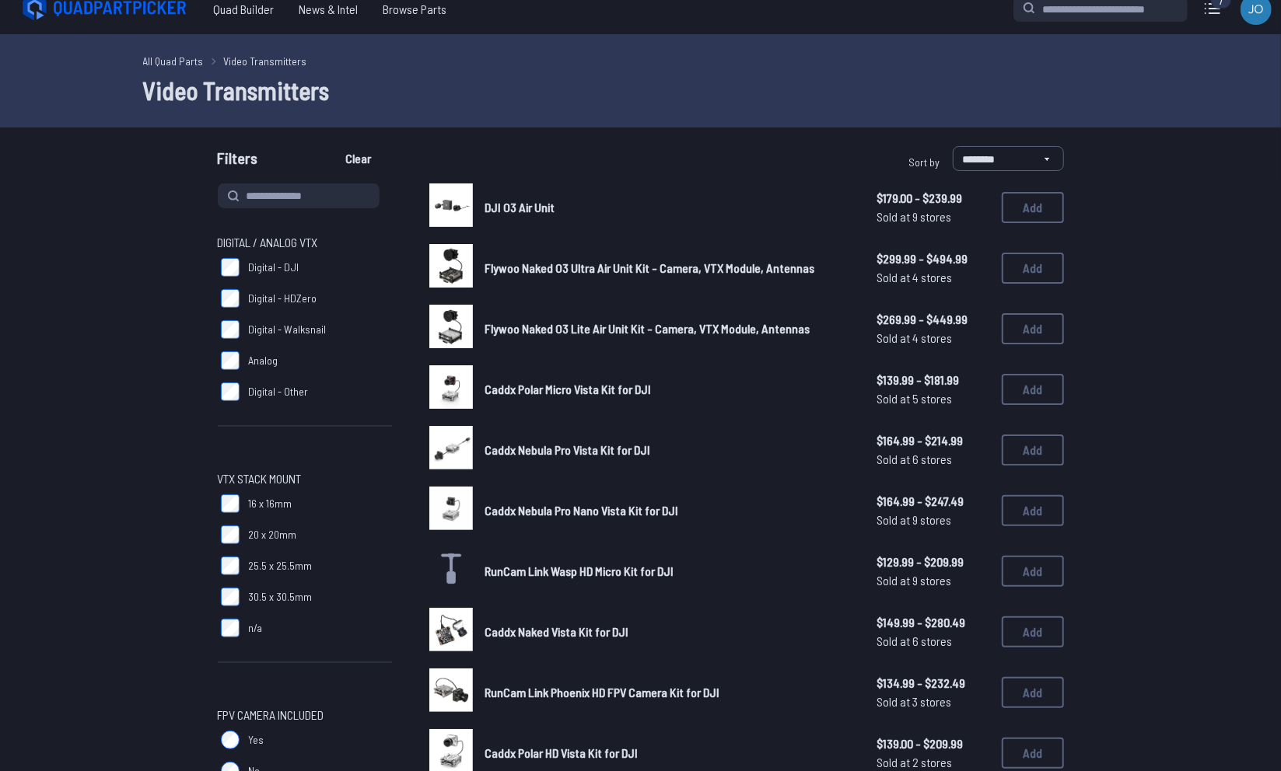
click at [631, 456] on span "Caddx Nebula Pro Vista Kit for DJI" at bounding box center [568, 449] width 166 height 15
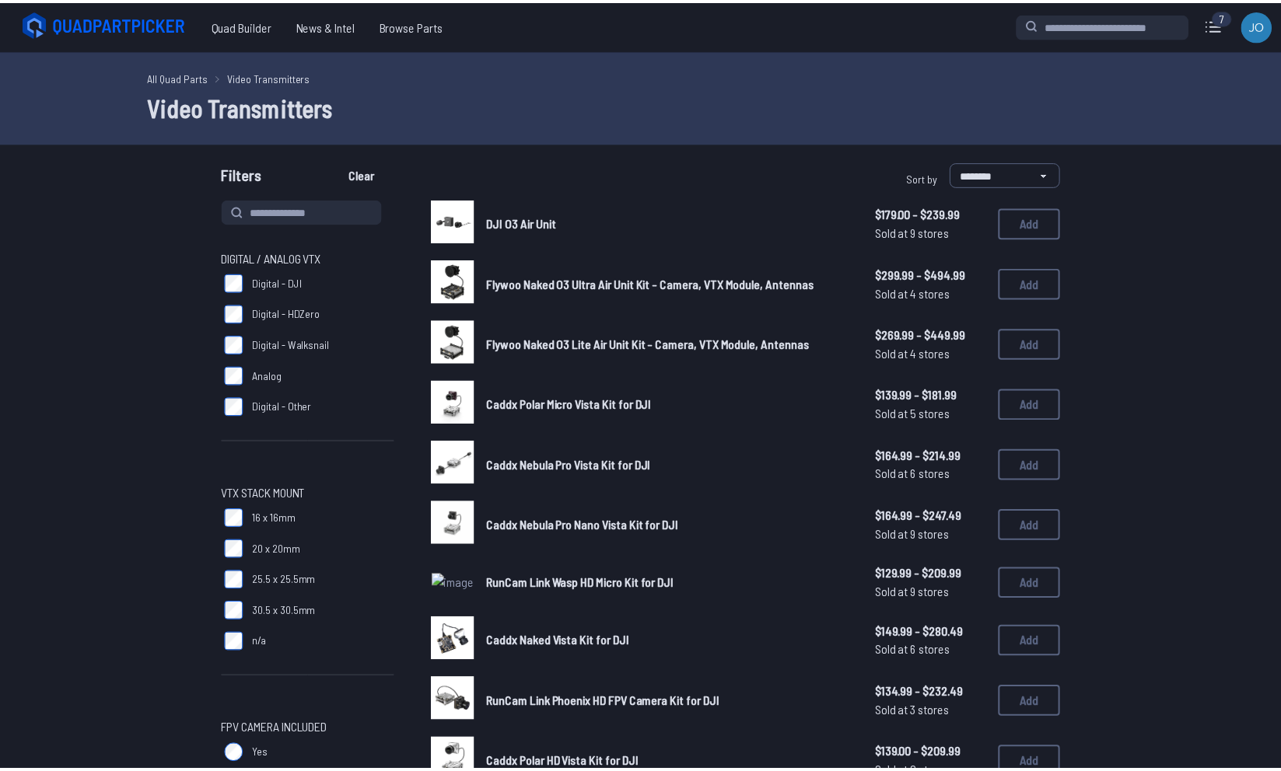
scroll to position [16, 0]
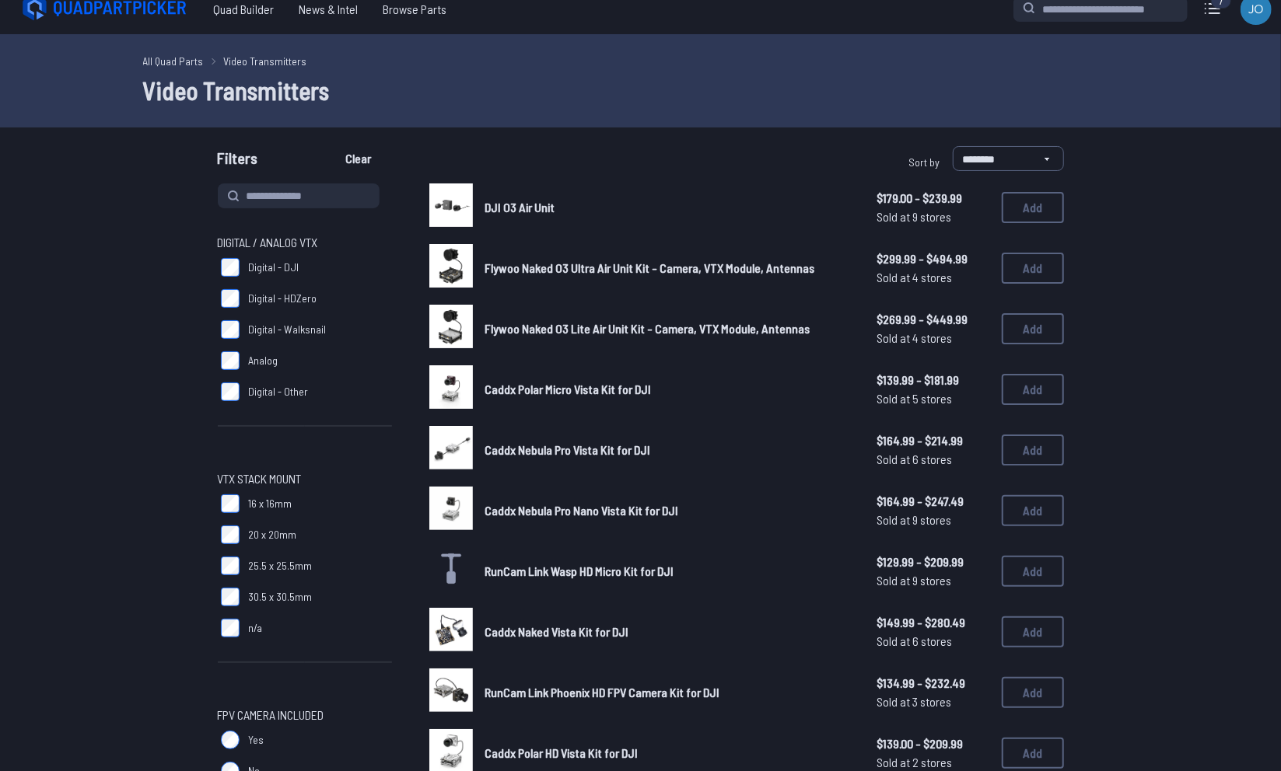
click at [452, 372] on img at bounding box center [451, 387] width 44 height 44
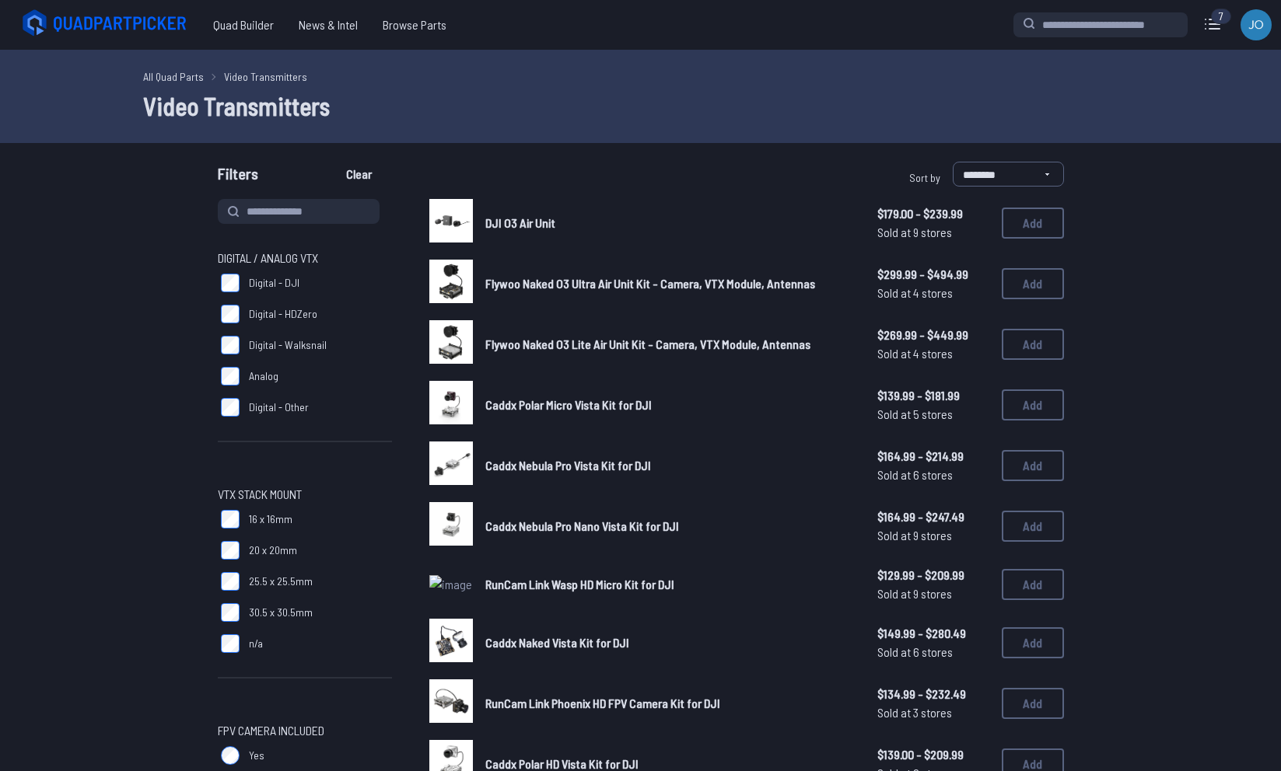
scroll to position [16, 0]
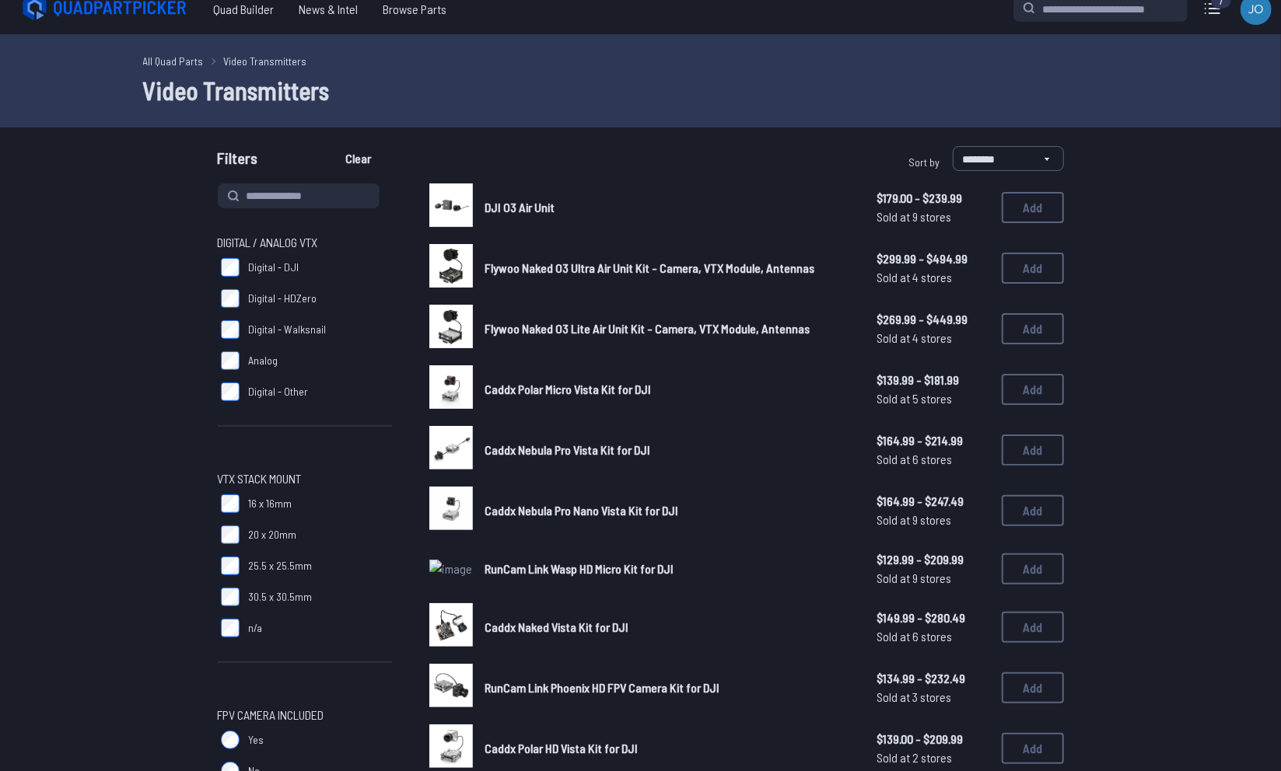
click at [463, 323] on img at bounding box center [451, 327] width 44 height 44
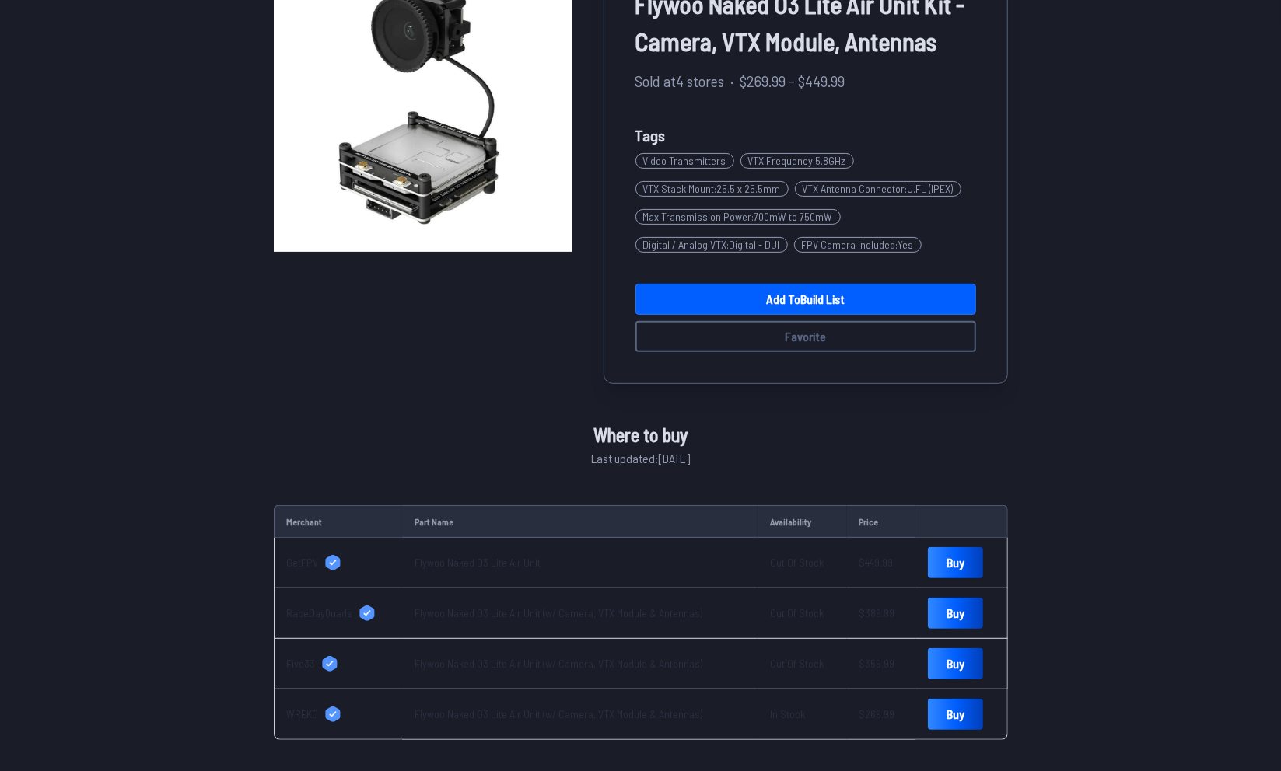
scroll to position [173, 0]
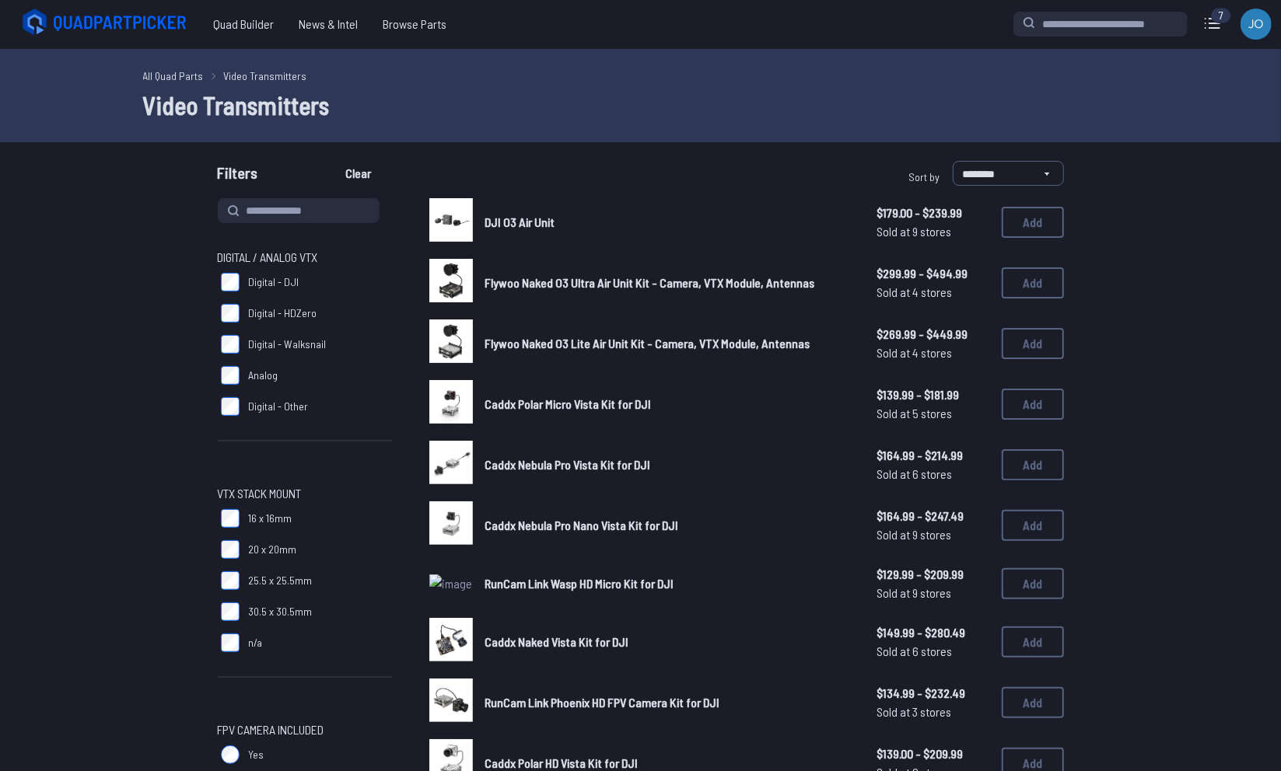
scroll to position [3, 0]
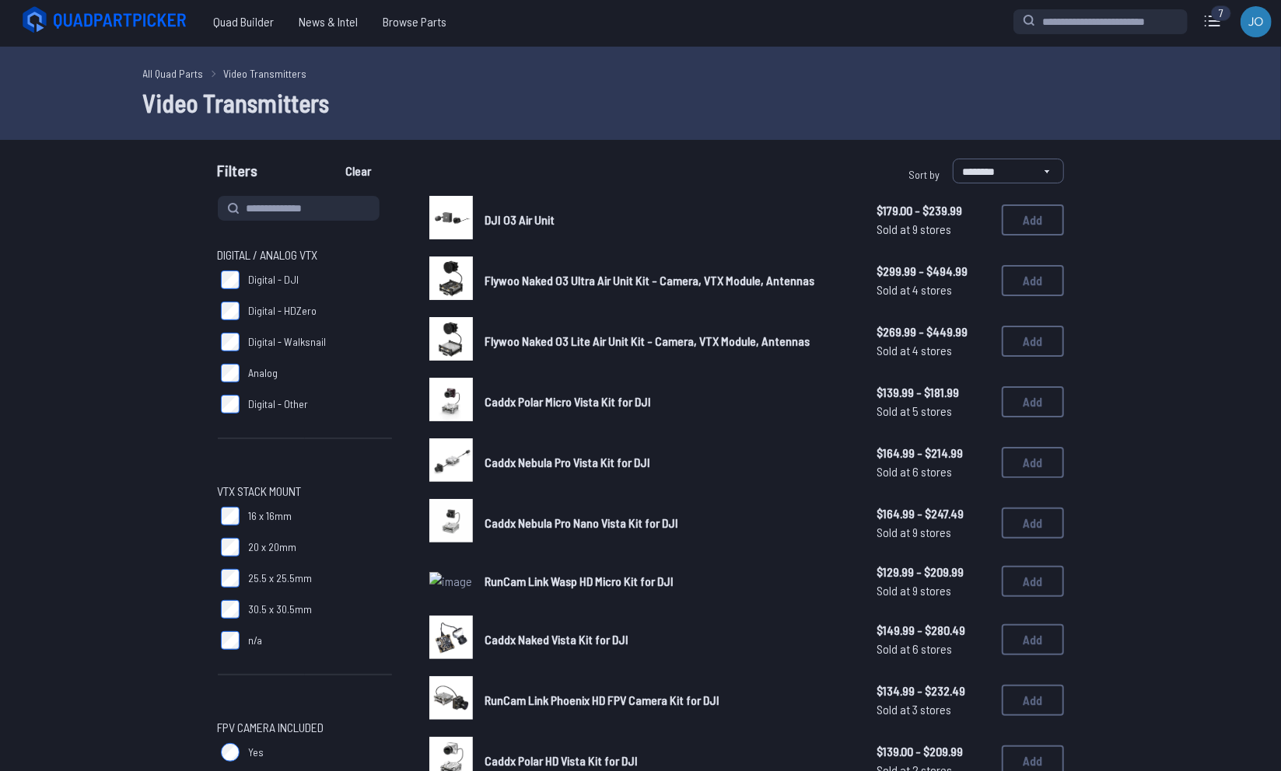
click at [506, 468] on span "Caddx Nebula Pro Vista Kit for DJI" at bounding box center [568, 462] width 166 height 15
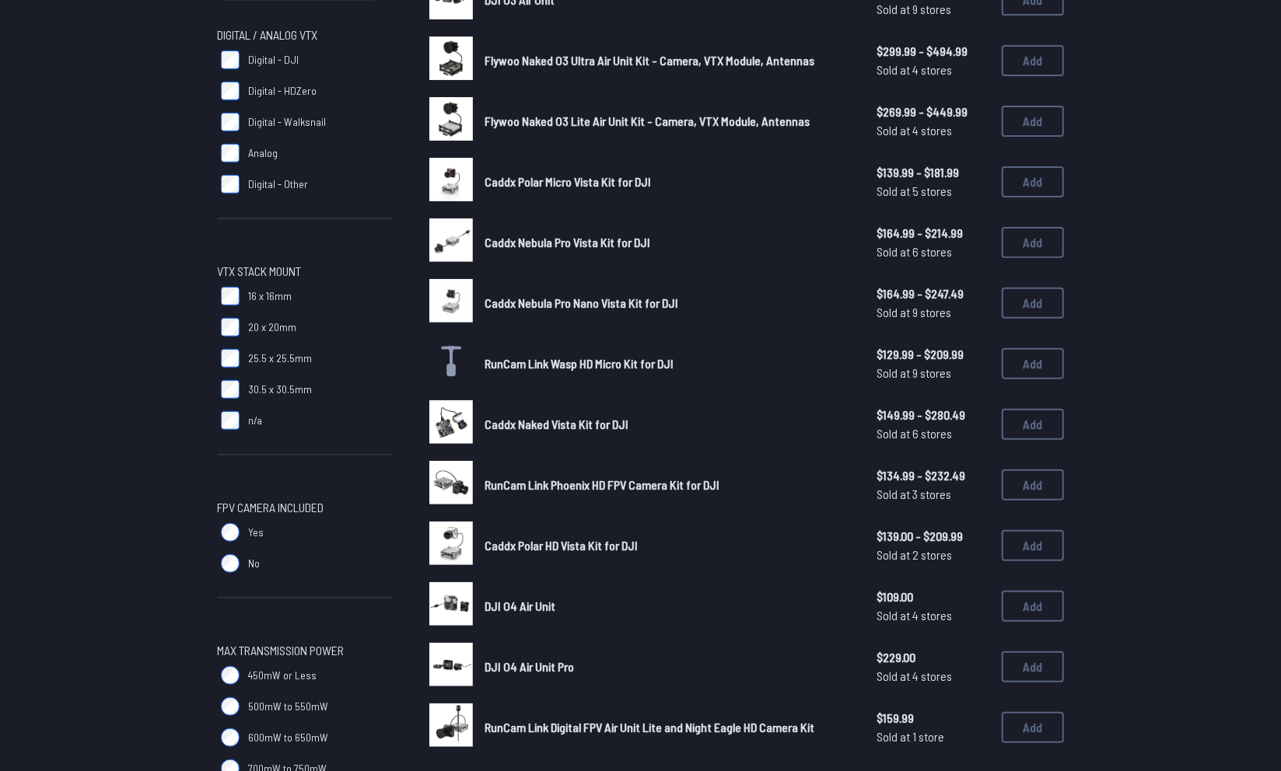
scroll to position [226, 0]
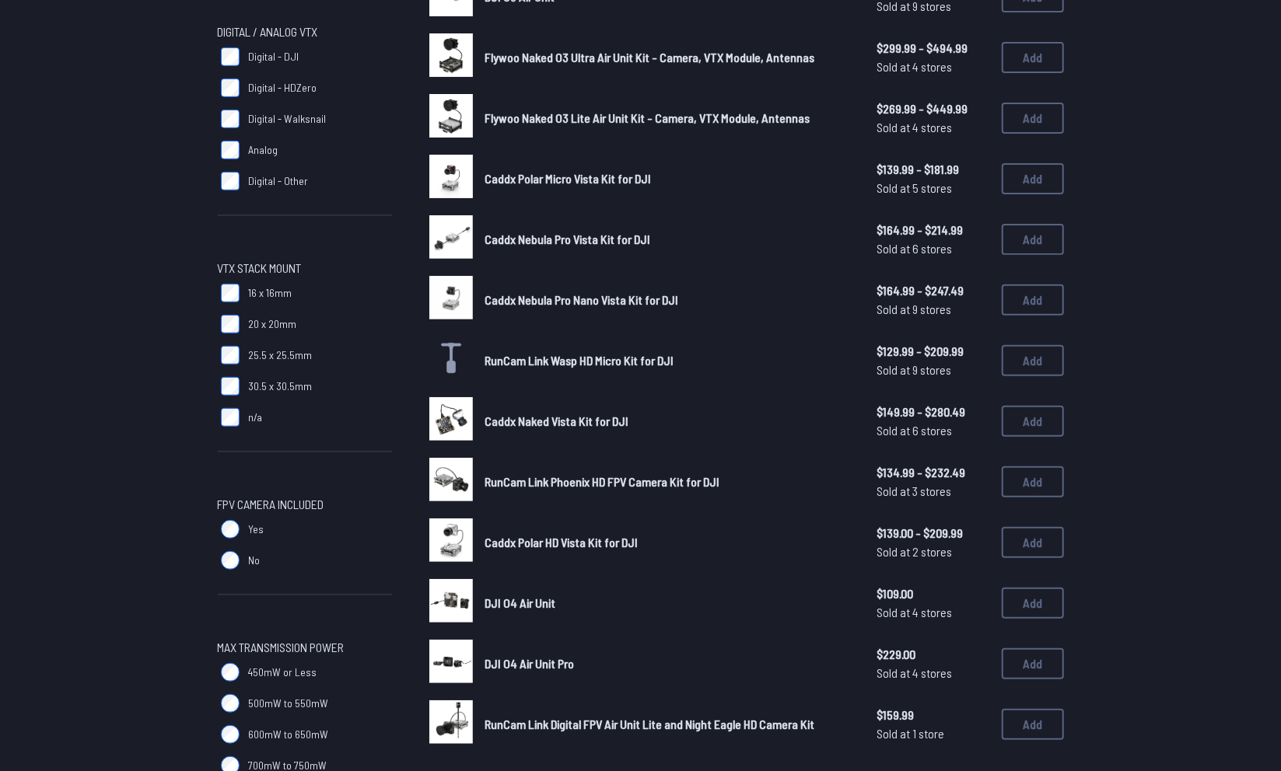
click at [502, 483] on span "RunCam Link Phoenix HD FPV Camera Kit for DJI" at bounding box center [602, 481] width 235 height 15
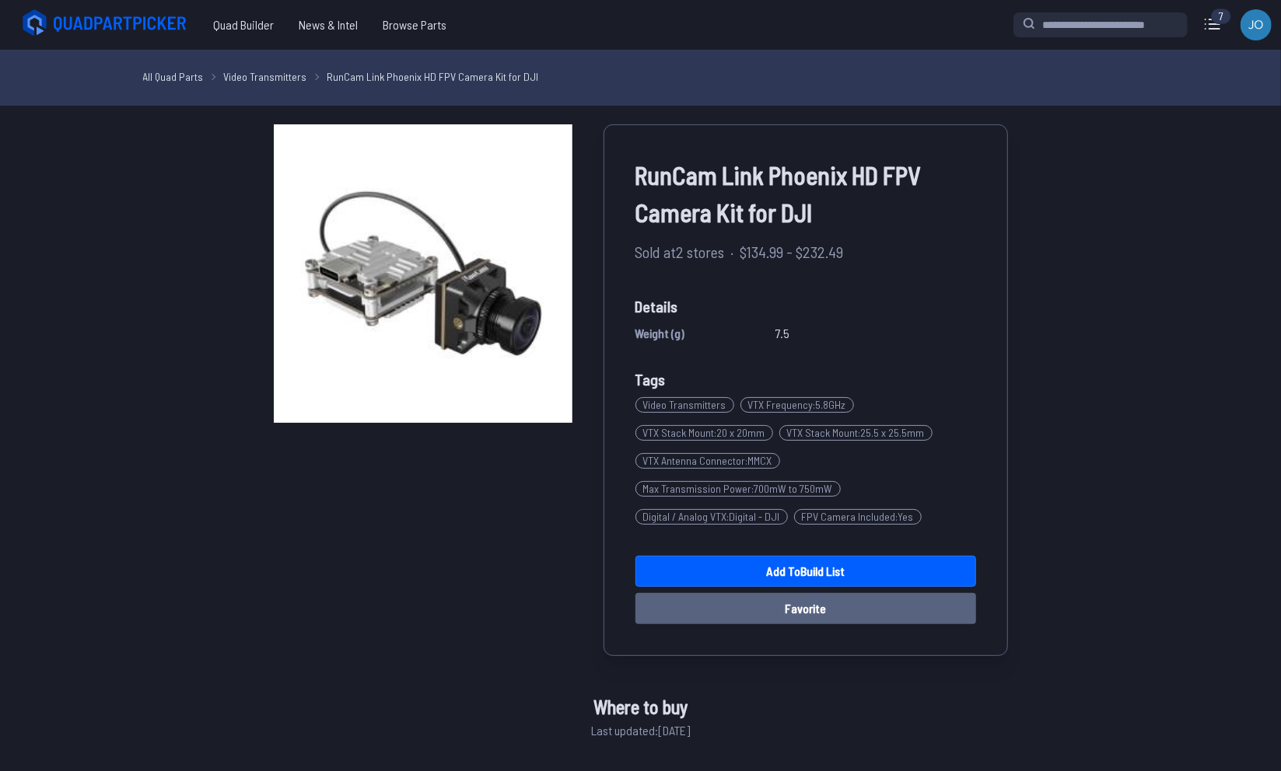
scroll to position [303, 0]
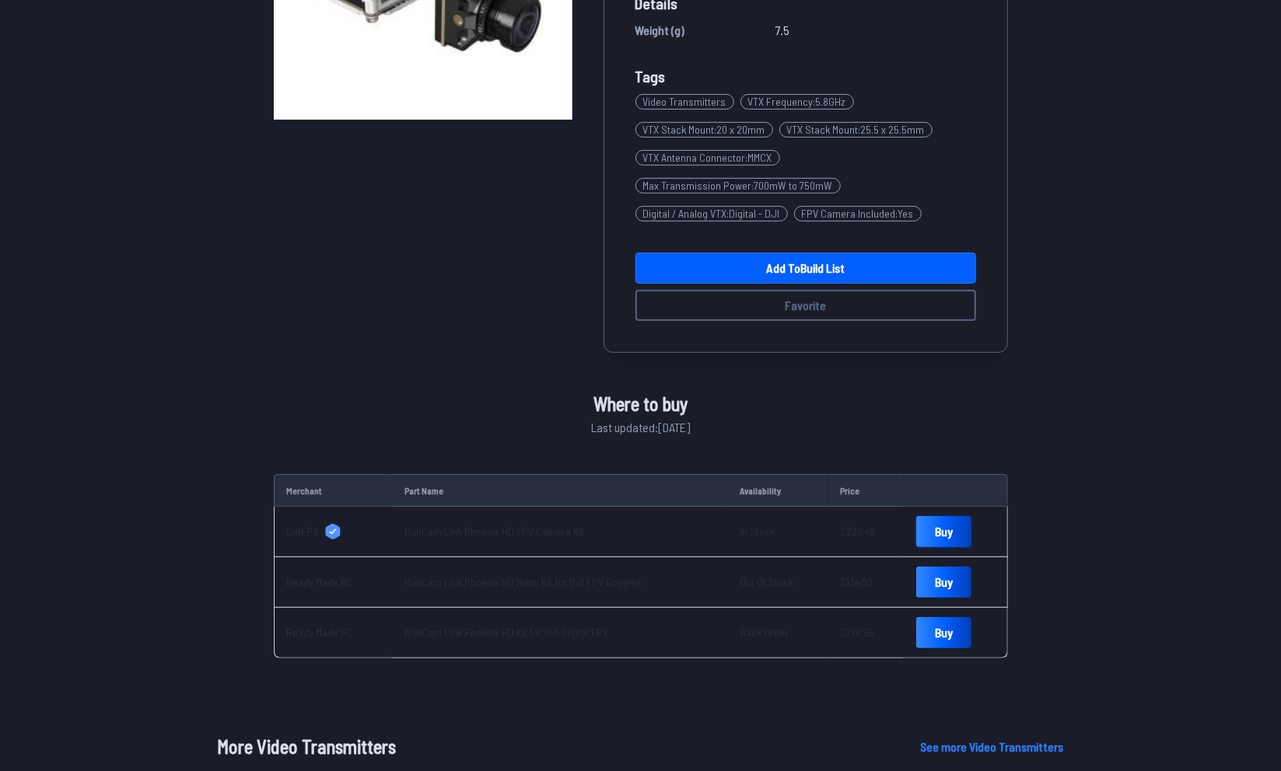
click at [925, 534] on link "Buy" at bounding box center [943, 531] width 55 height 31
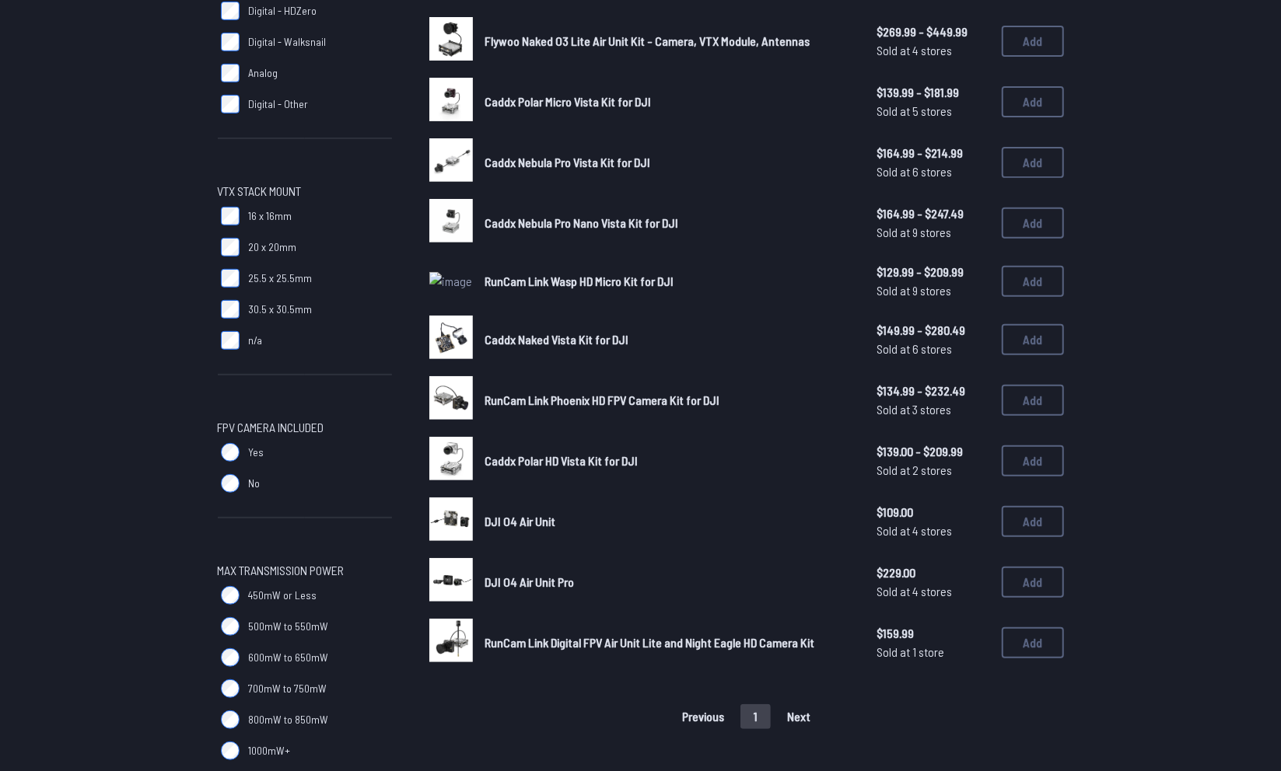
scroll to position [226, 0]
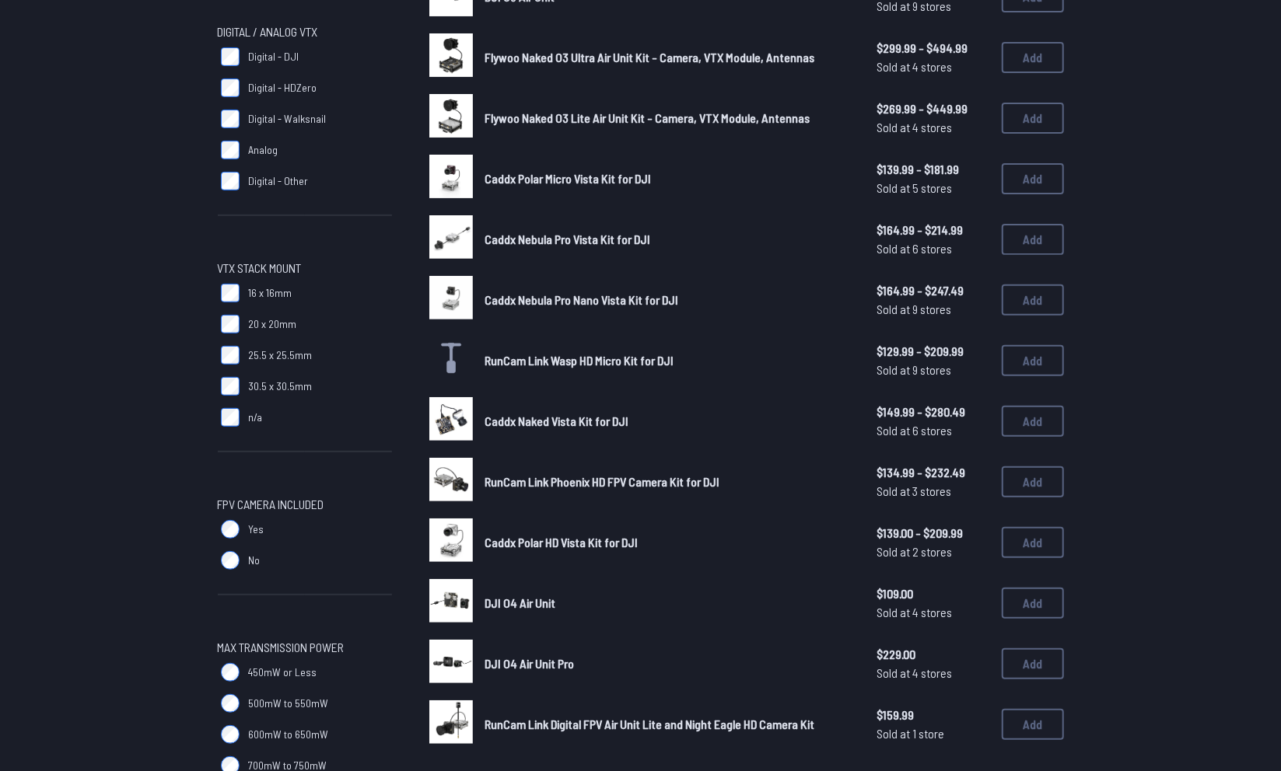
click at [509, 483] on span "RunCam Link Phoenix HD FPV Camera Kit for DJI" at bounding box center [602, 481] width 235 height 15
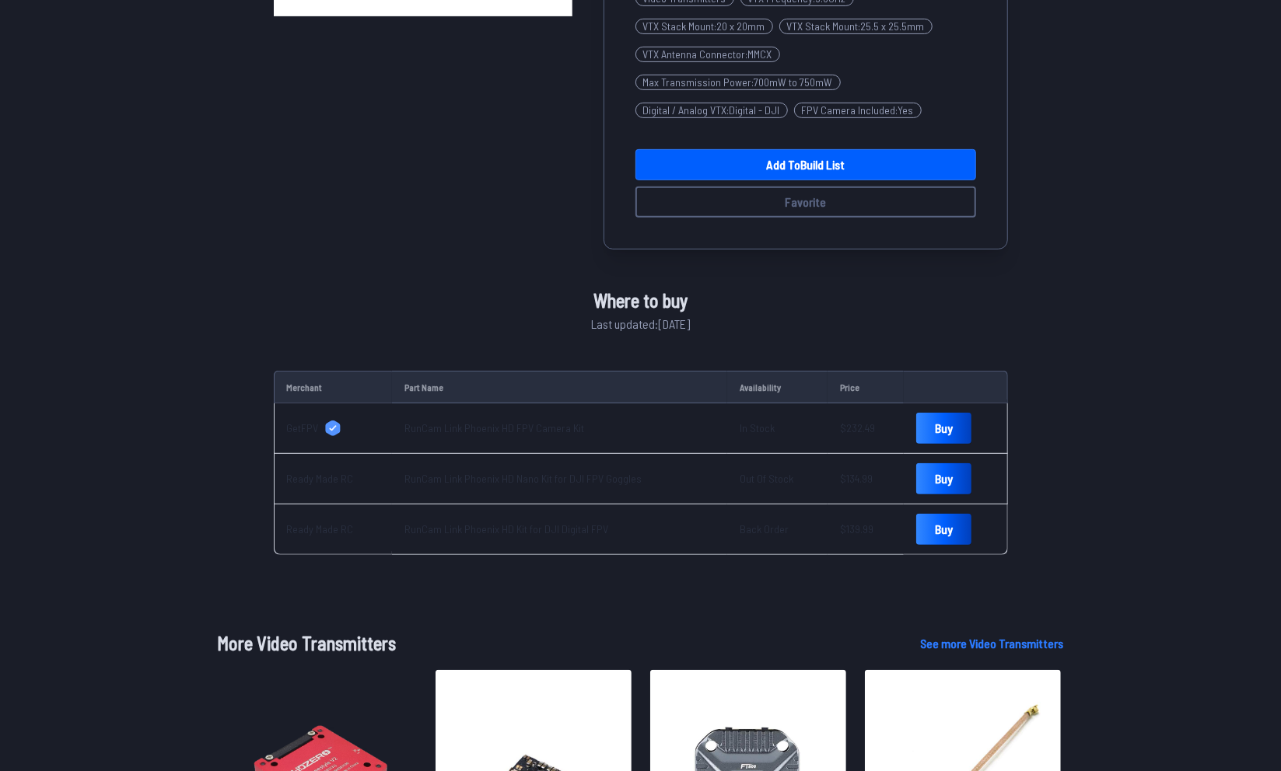
scroll to position [404, 0]
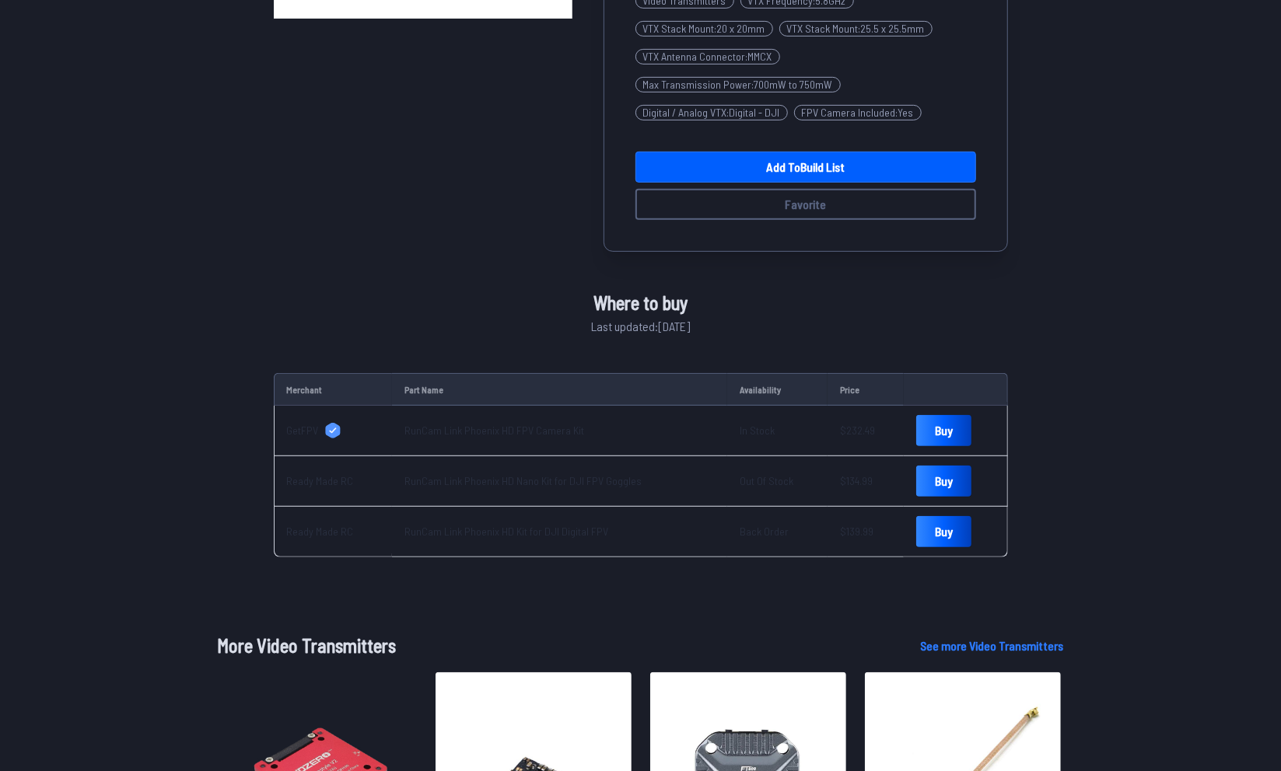
click at [484, 434] on link "RunCam Link Phoenix HD FPV Camera Kit" at bounding box center [494, 430] width 180 height 13
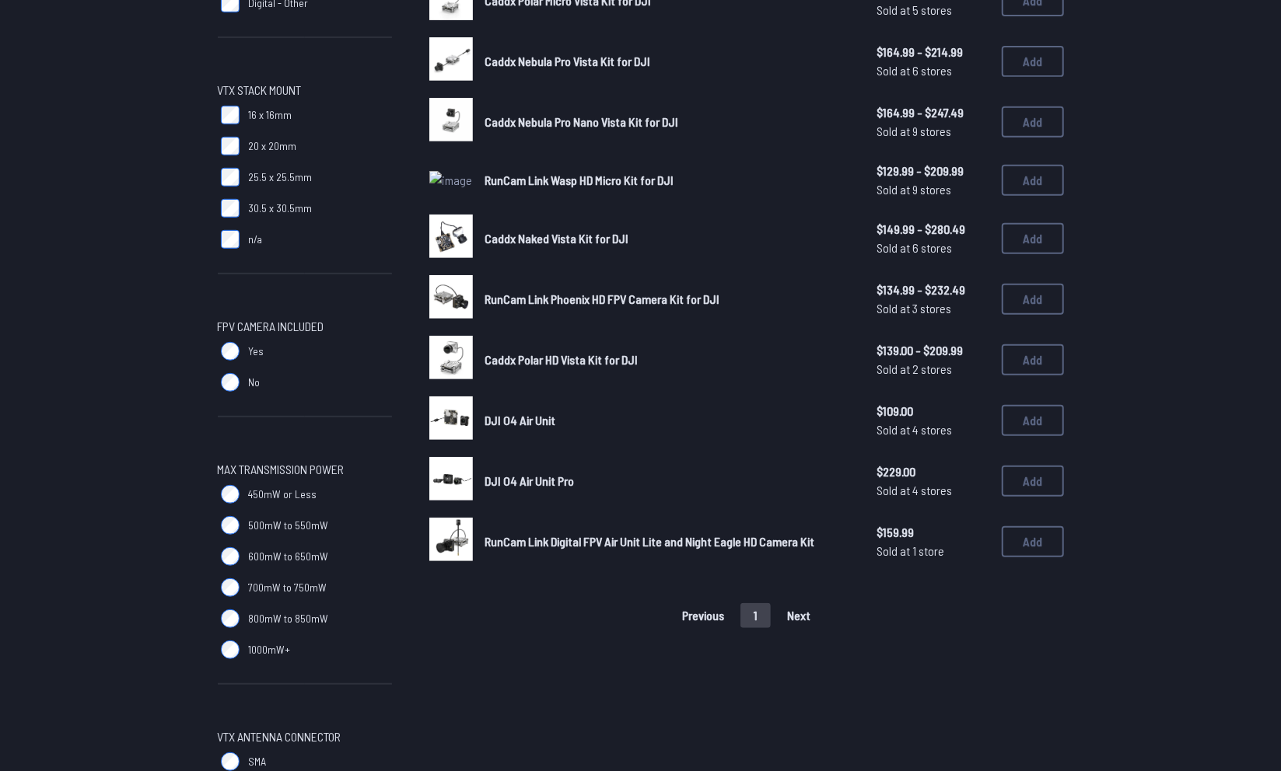
scroll to position [226, 0]
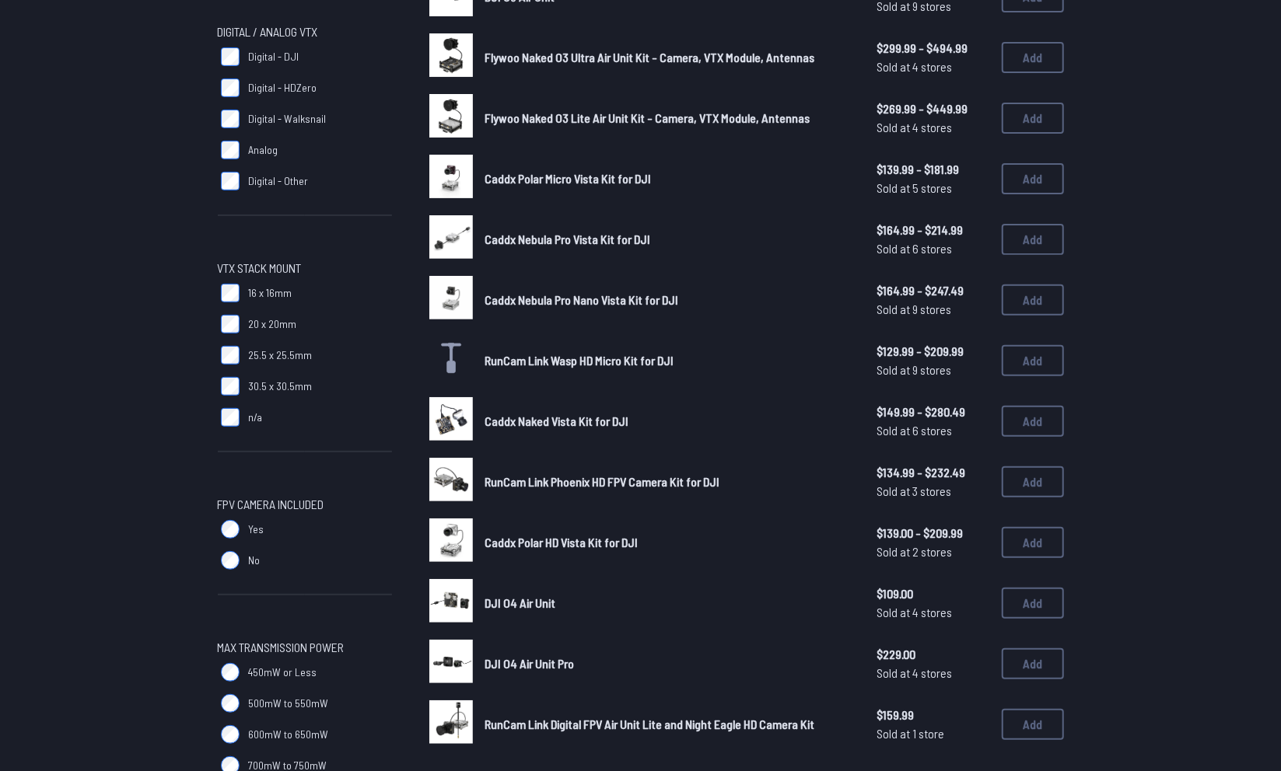
click at [507, 605] on span "DJI O4 Air Unit" at bounding box center [520, 603] width 71 height 15
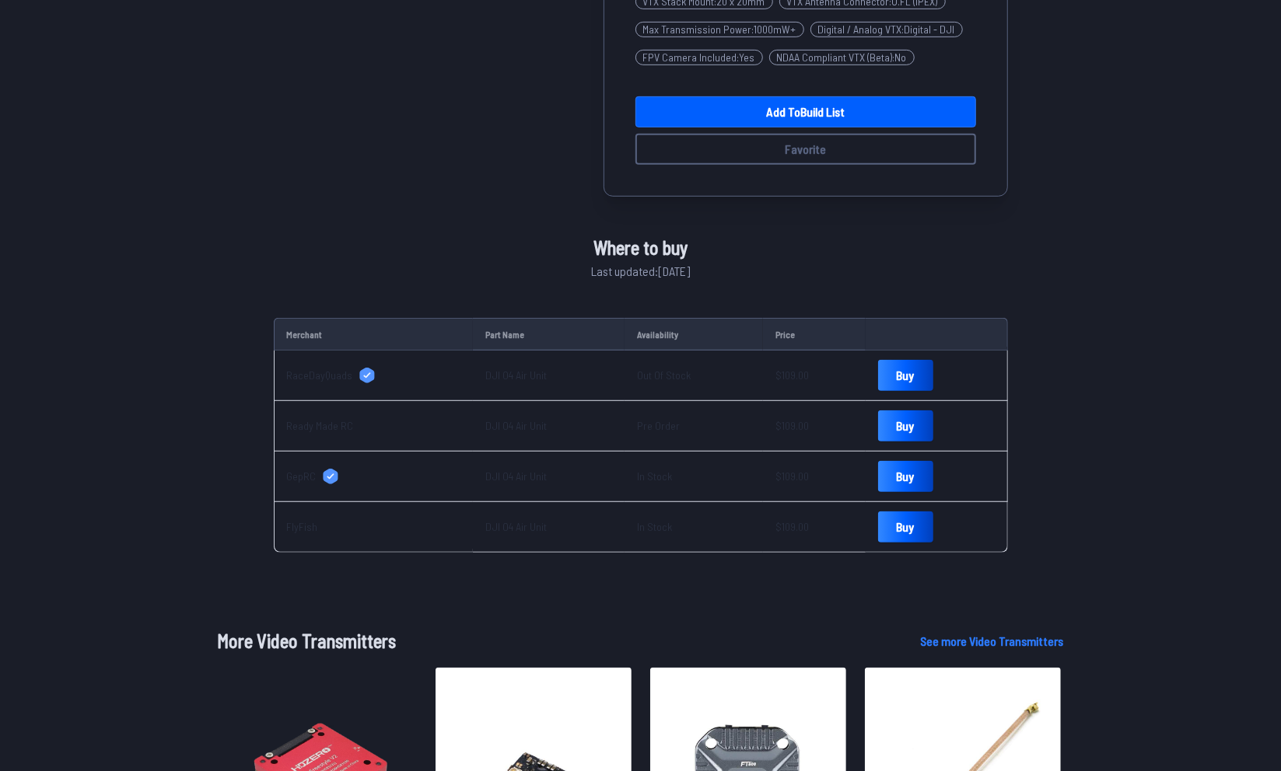
scroll to position [487, 0]
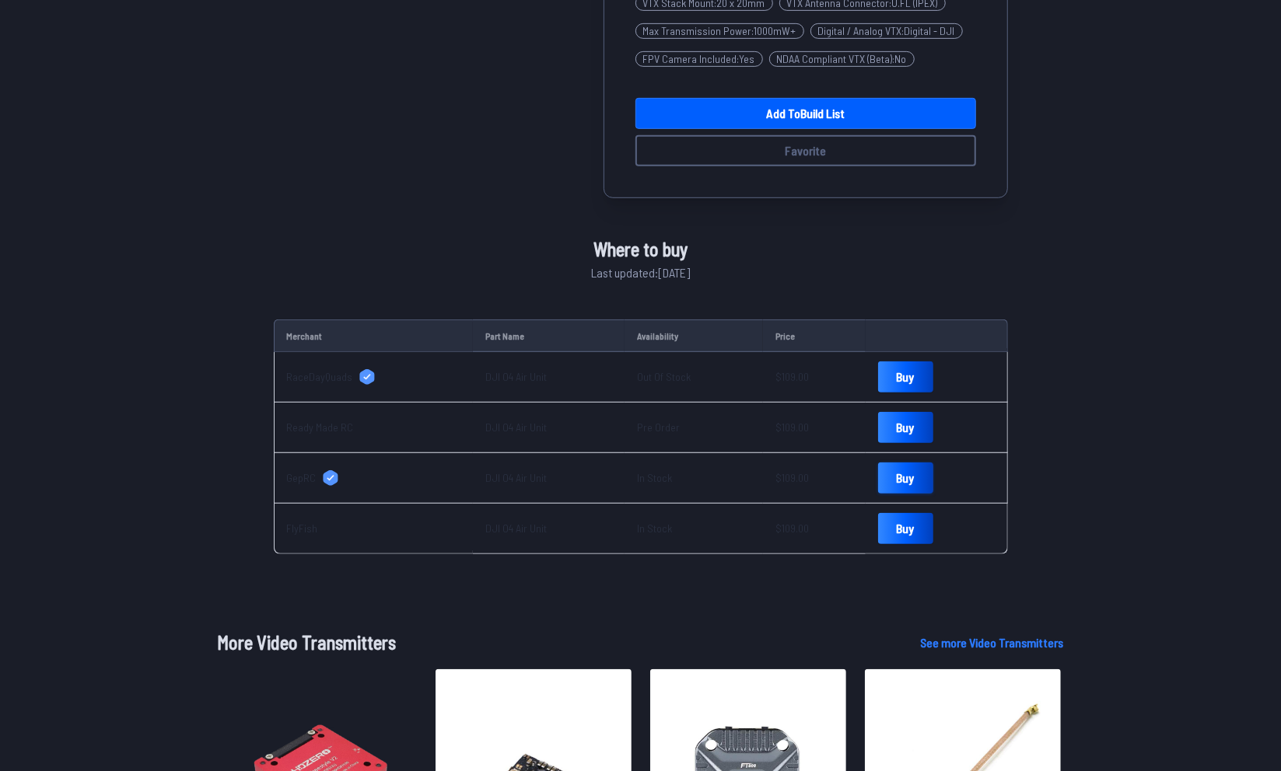
click at [884, 480] on link "Buy" at bounding box center [905, 478] width 55 height 31
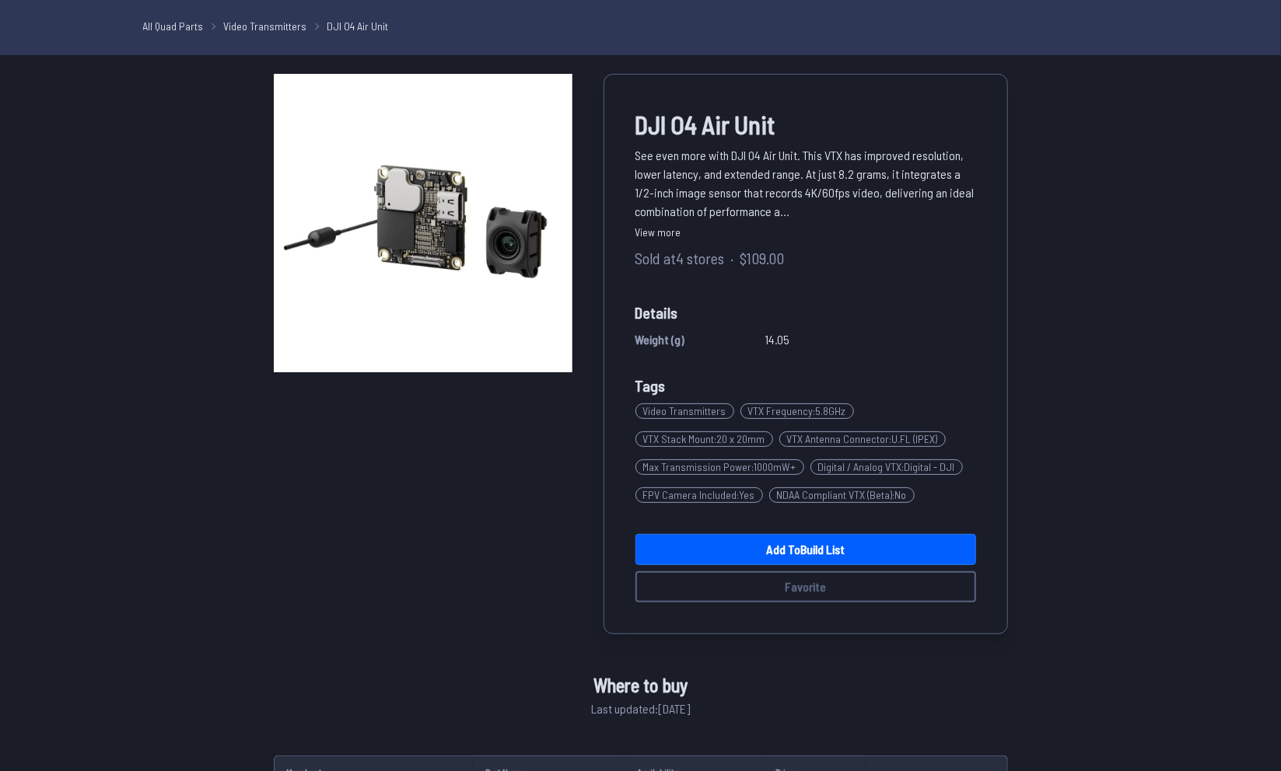
scroll to position [0, 0]
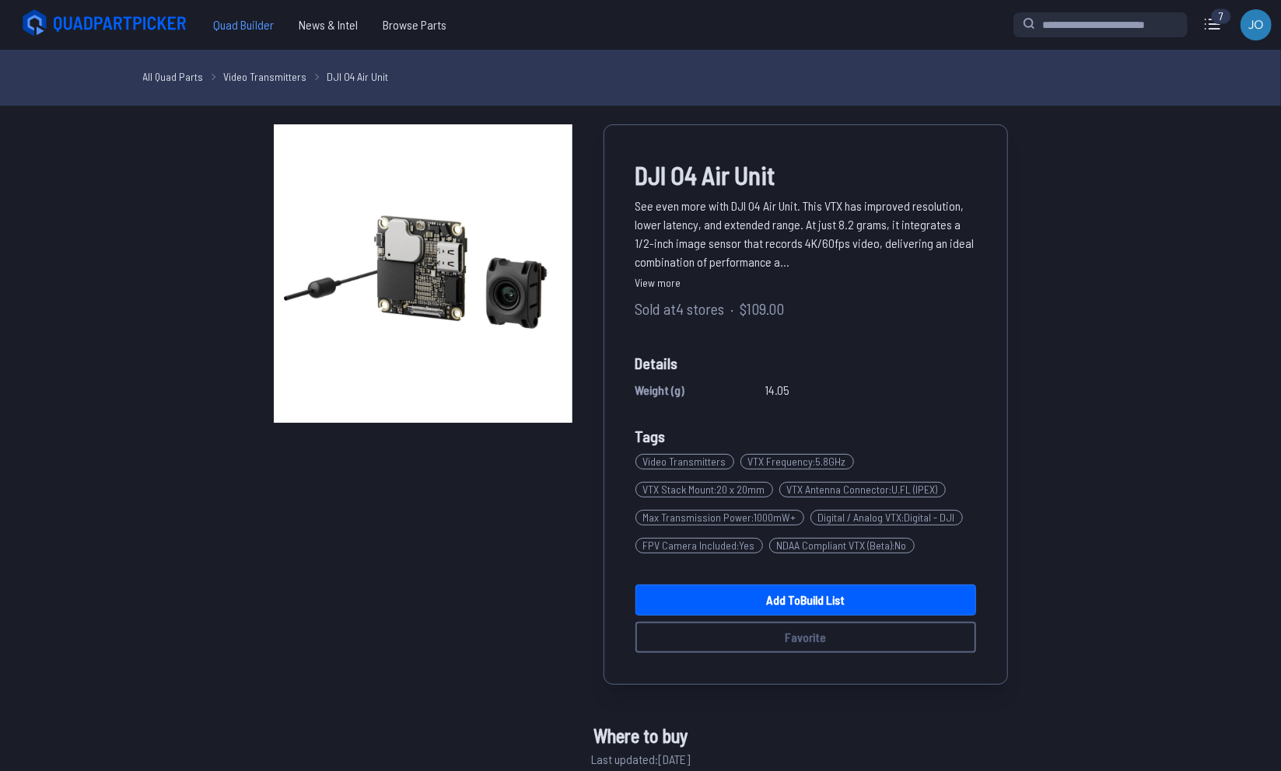
click at [236, 27] on span "Quad Builder" at bounding box center [244, 24] width 86 height 31
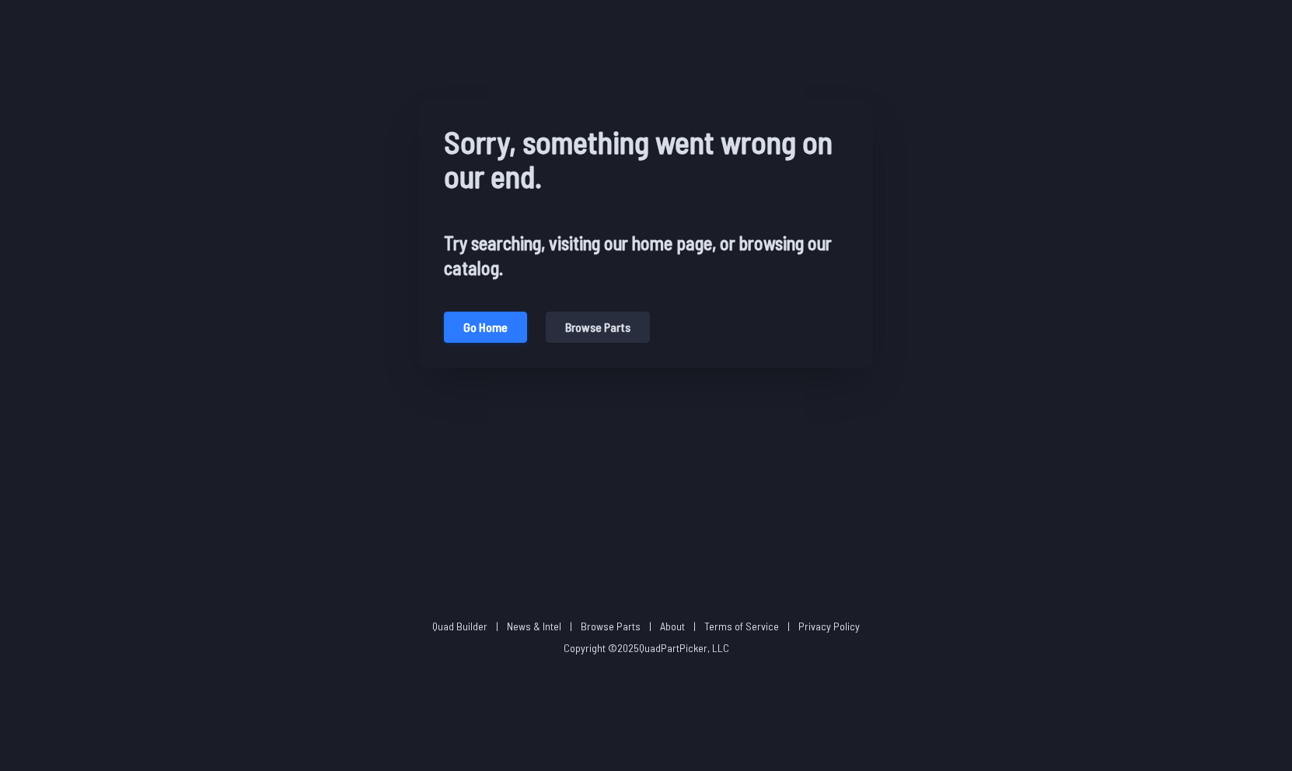
click at [503, 320] on button "Go home" at bounding box center [485, 327] width 83 height 31
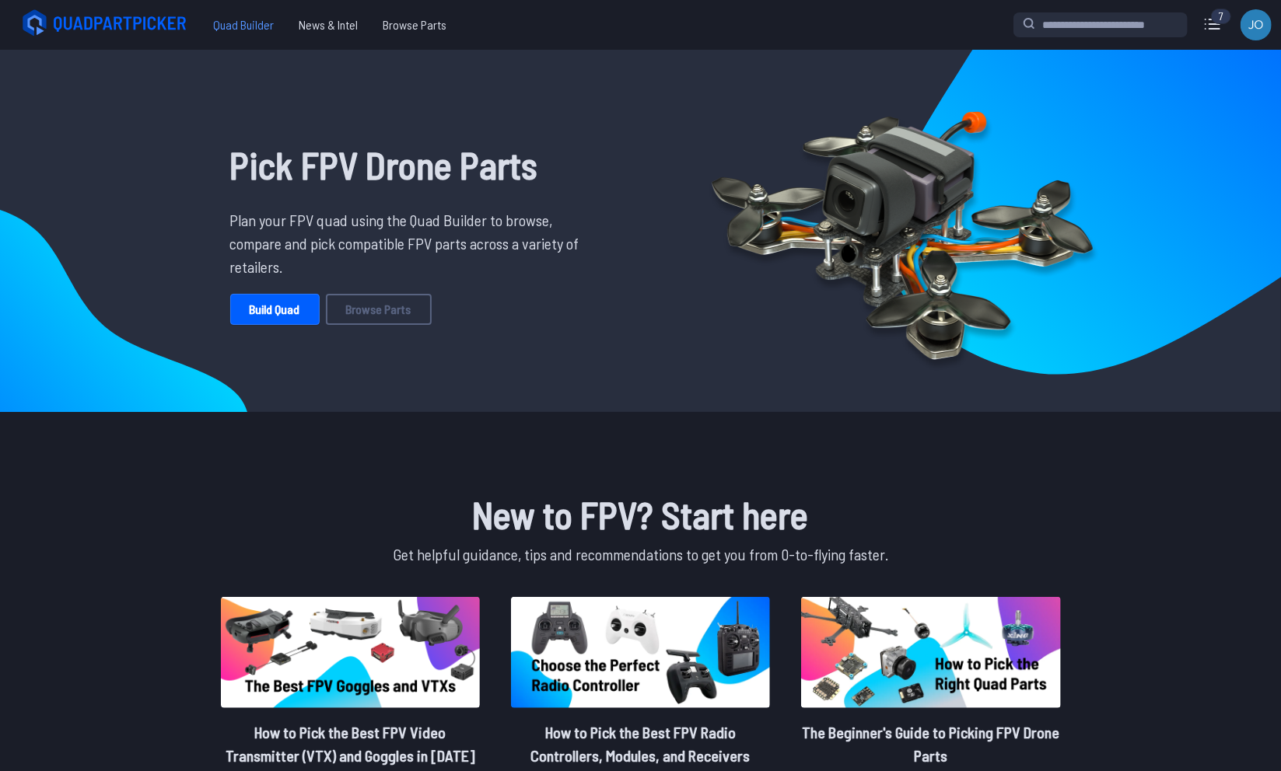
click at [228, 19] on span "Quad Builder" at bounding box center [244, 24] width 86 height 31
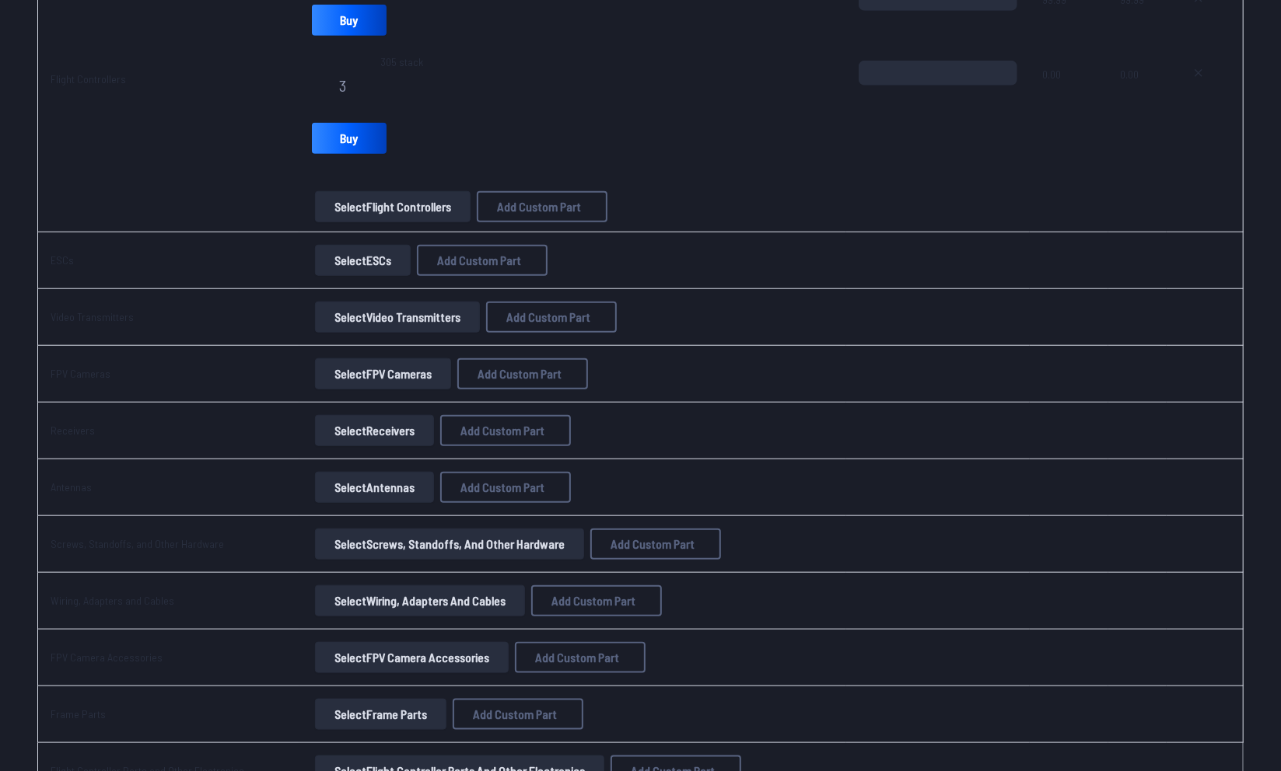
scroll to position [798, 0]
click at [348, 318] on button "Select Video Transmitters" at bounding box center [397, 317] width 165 height 31
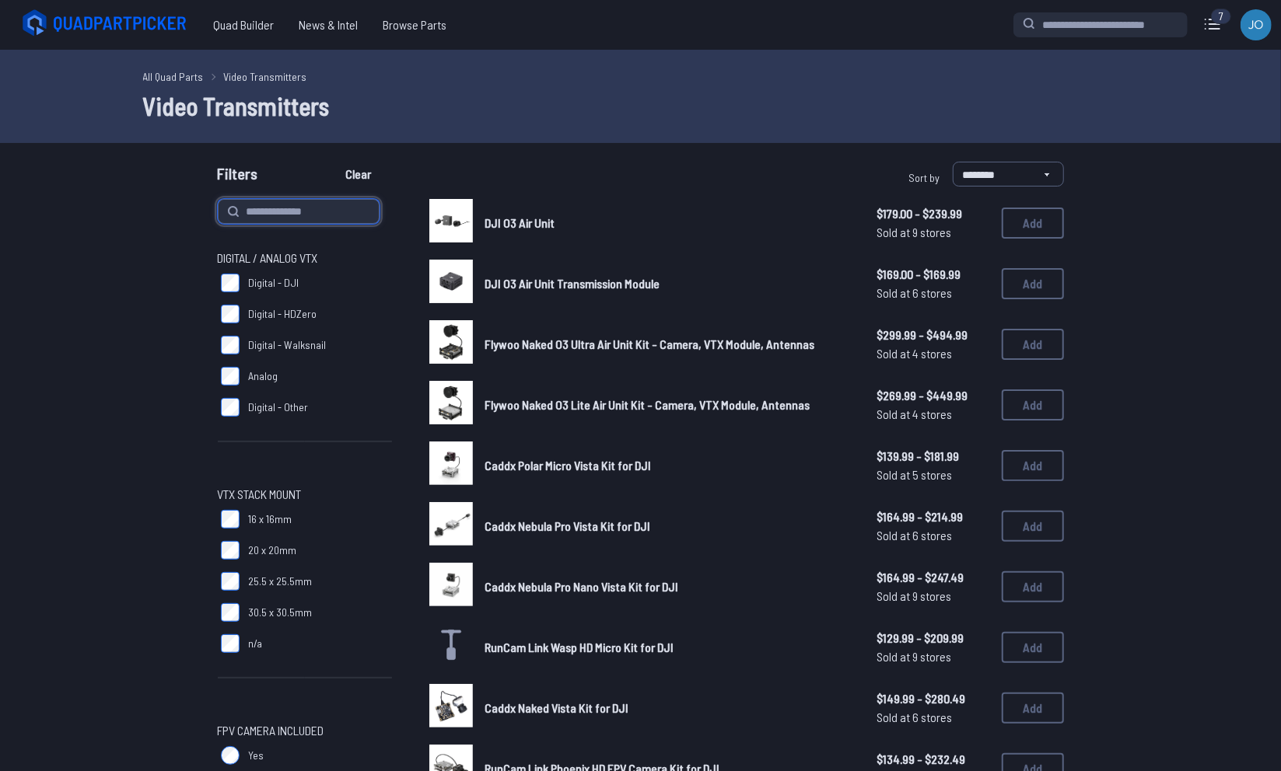
click at [290, 213] on input at bounding box center [299, 211] width 162 height 25
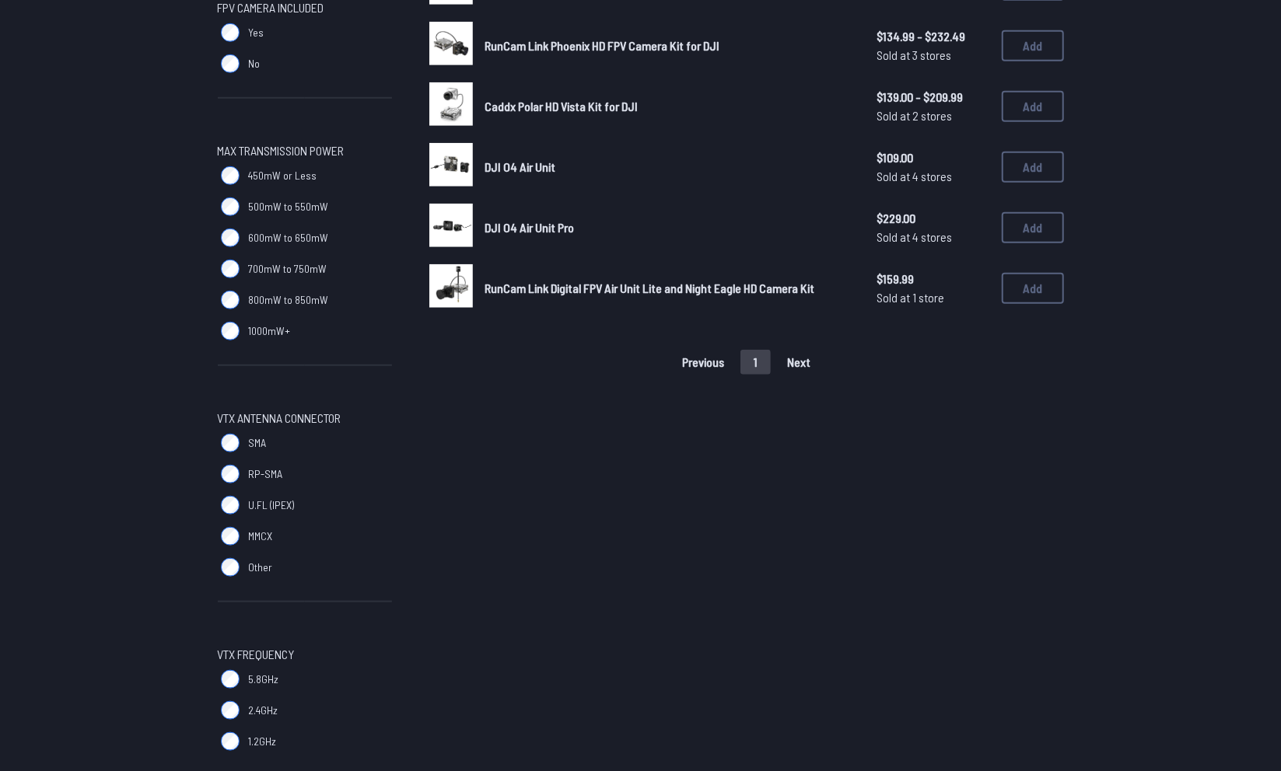
scroll to position [722, 0]
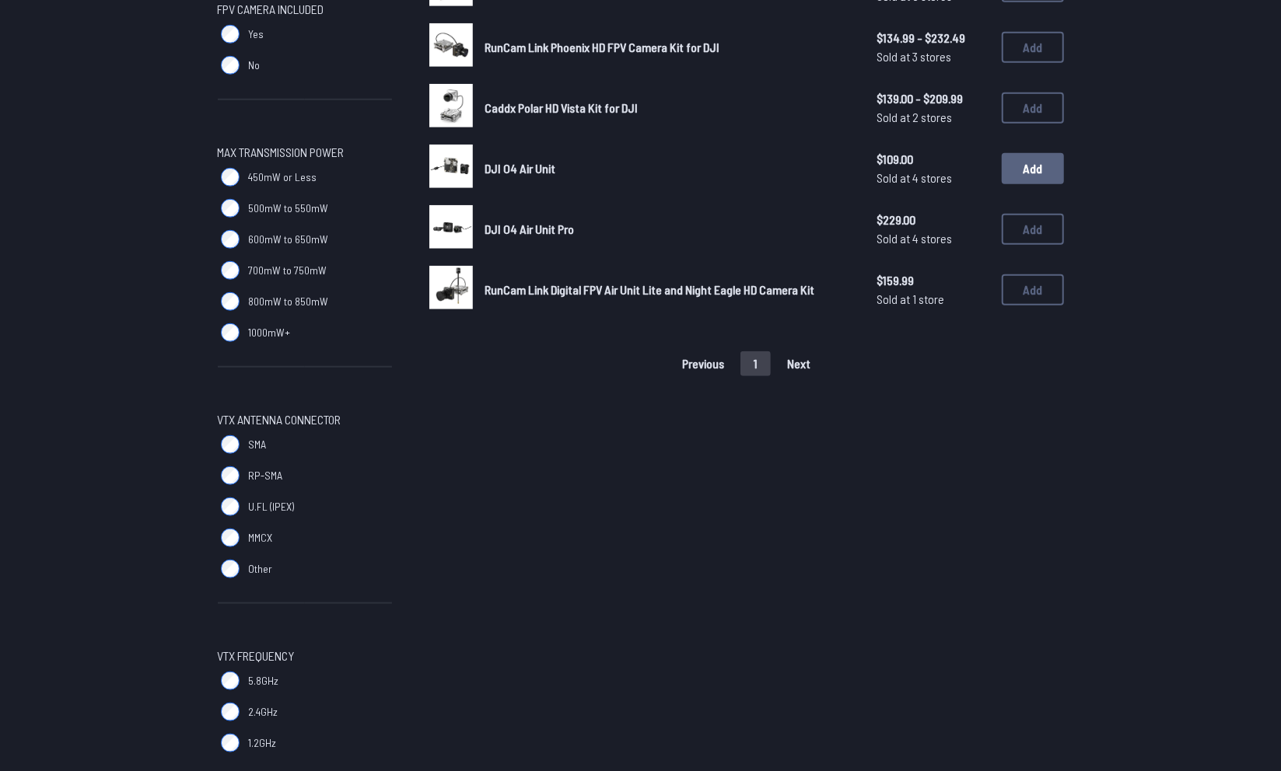
click at [1028, 170] on button "Add" at bounding box center [1032, 168] width 62 height 31
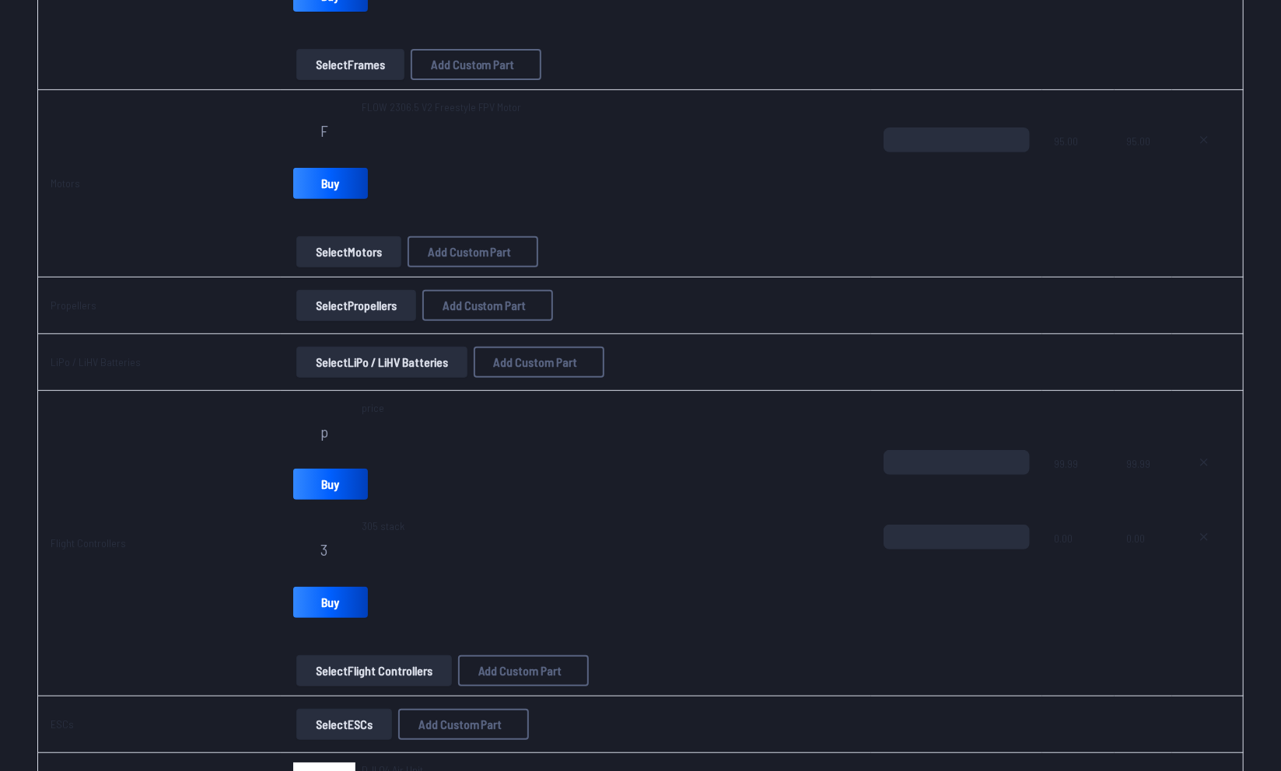
scroll to position [331, 0]
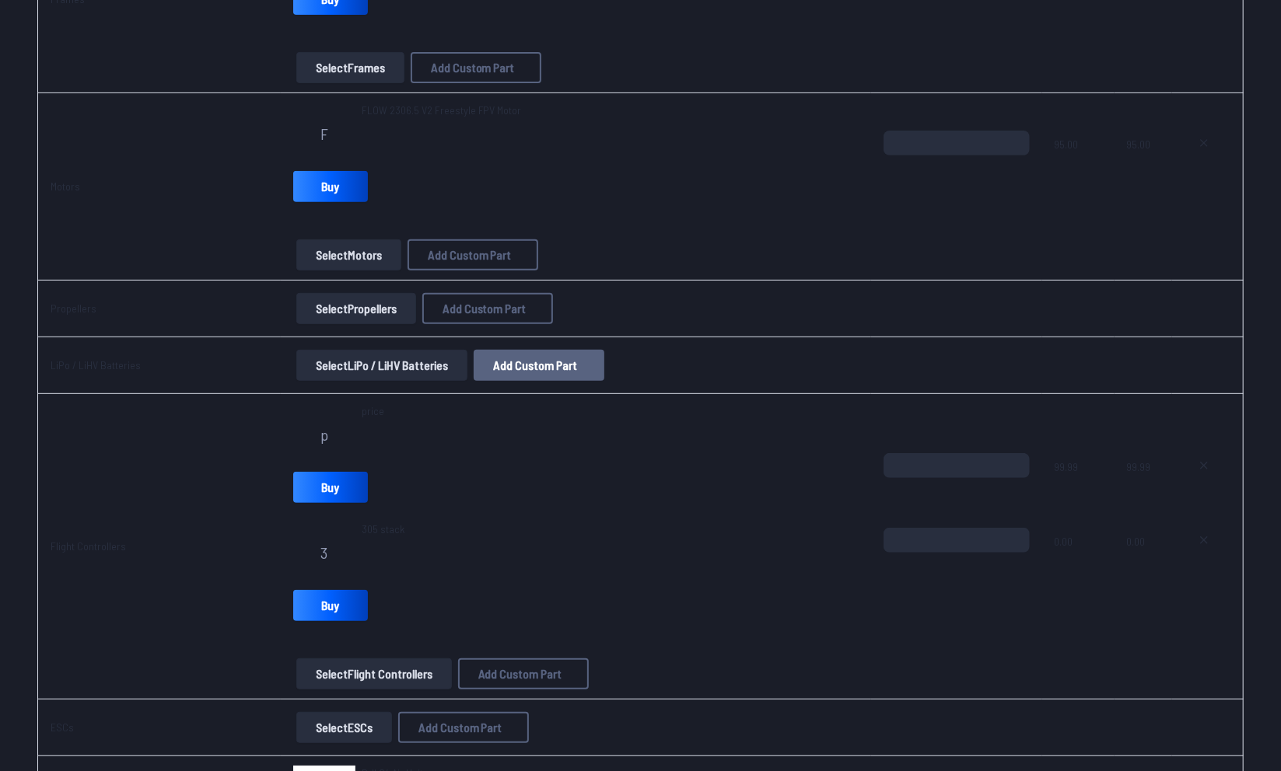
click at [514, 364] on span "Add Custom Part" at bounding box center [536, 365] width 84 height 12
select select "**********"
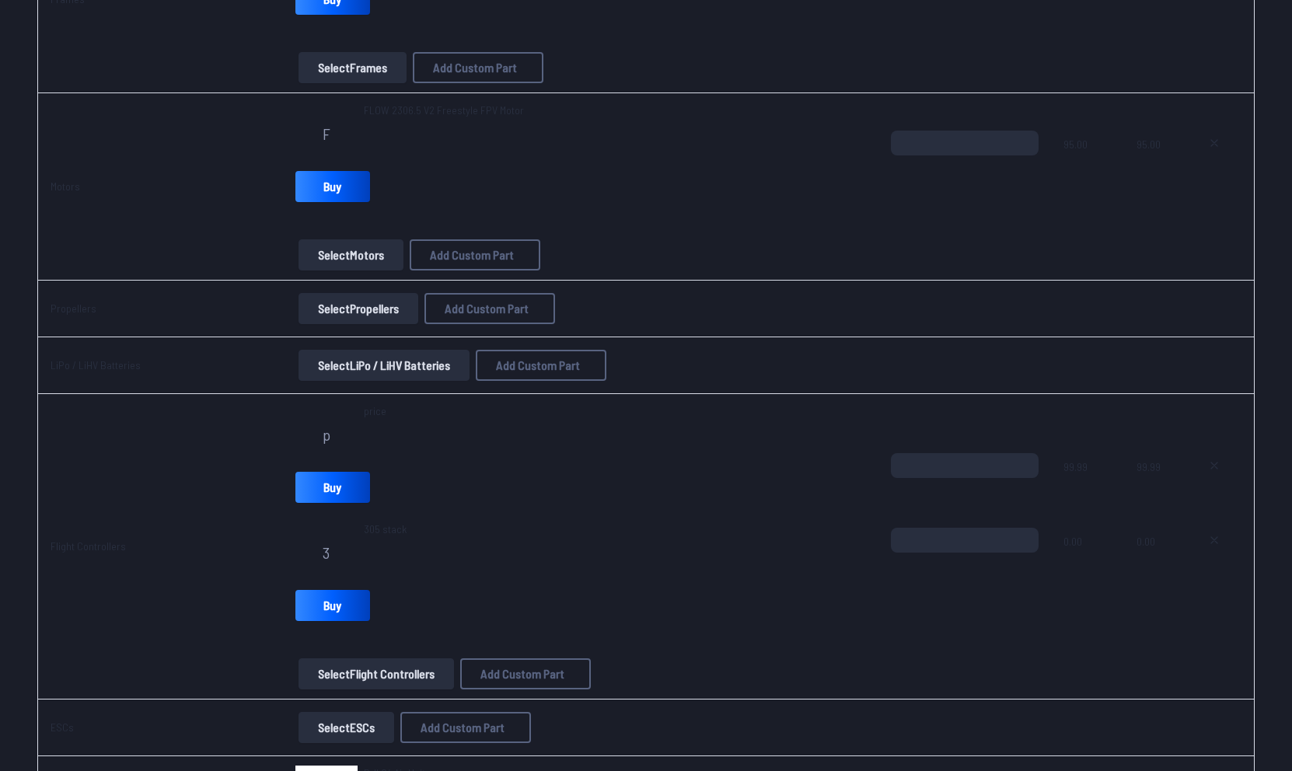
click at [687, 606] on button "Cancel" at bounding box center [679, 595] width 54 height 23
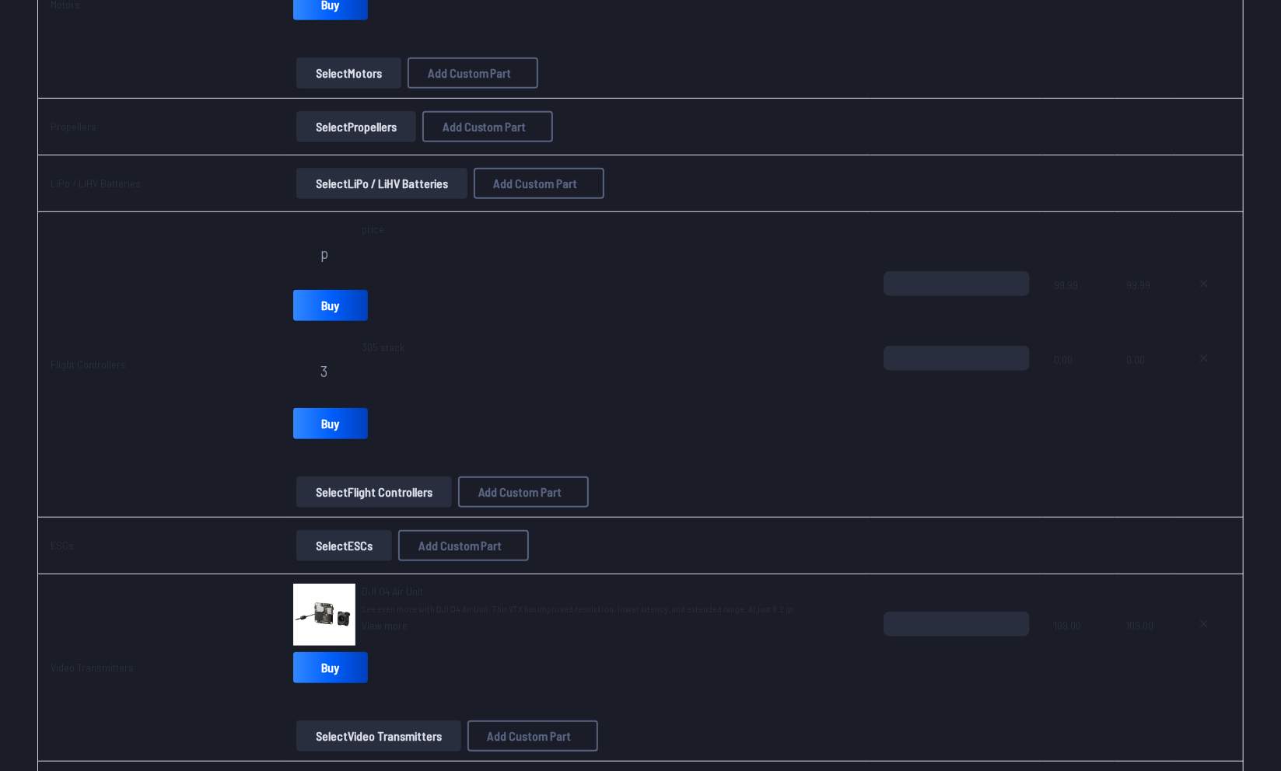
scroll to position [459, 0]
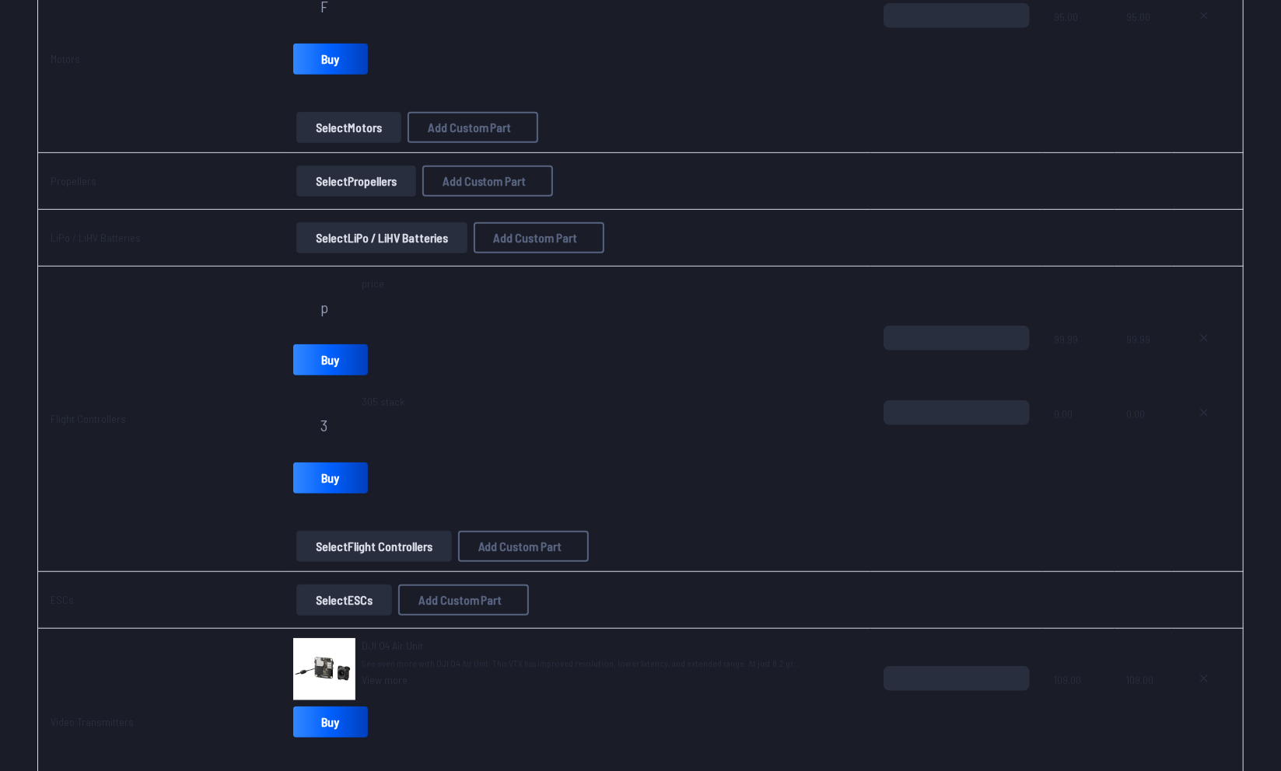
click at [386, 232] on button "Select LiPo / LiHV Batteries" at bounding box center [381, 237] width 171 height 31
click at [390, 243] on button "Select LiPo / LiHV Batteries" at bounding box center [381, 237] width 171 height 31
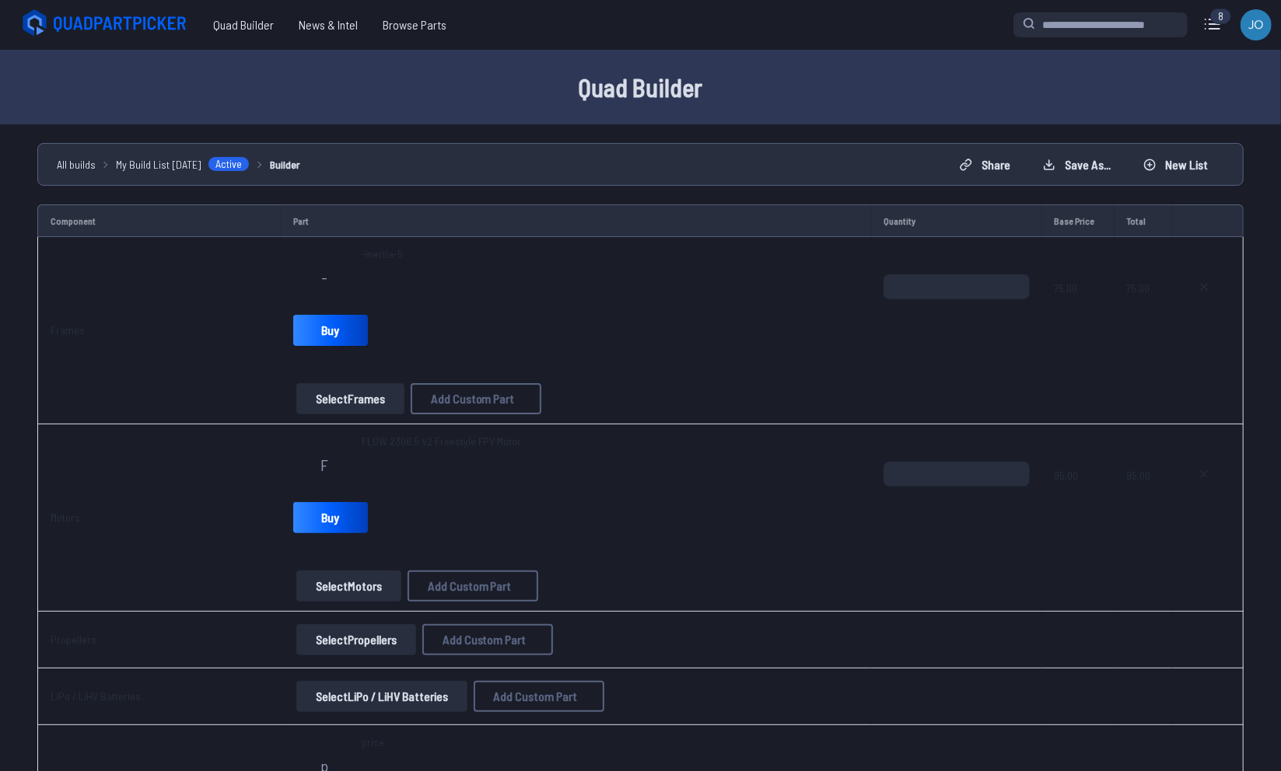
scroll to position [459, 0]
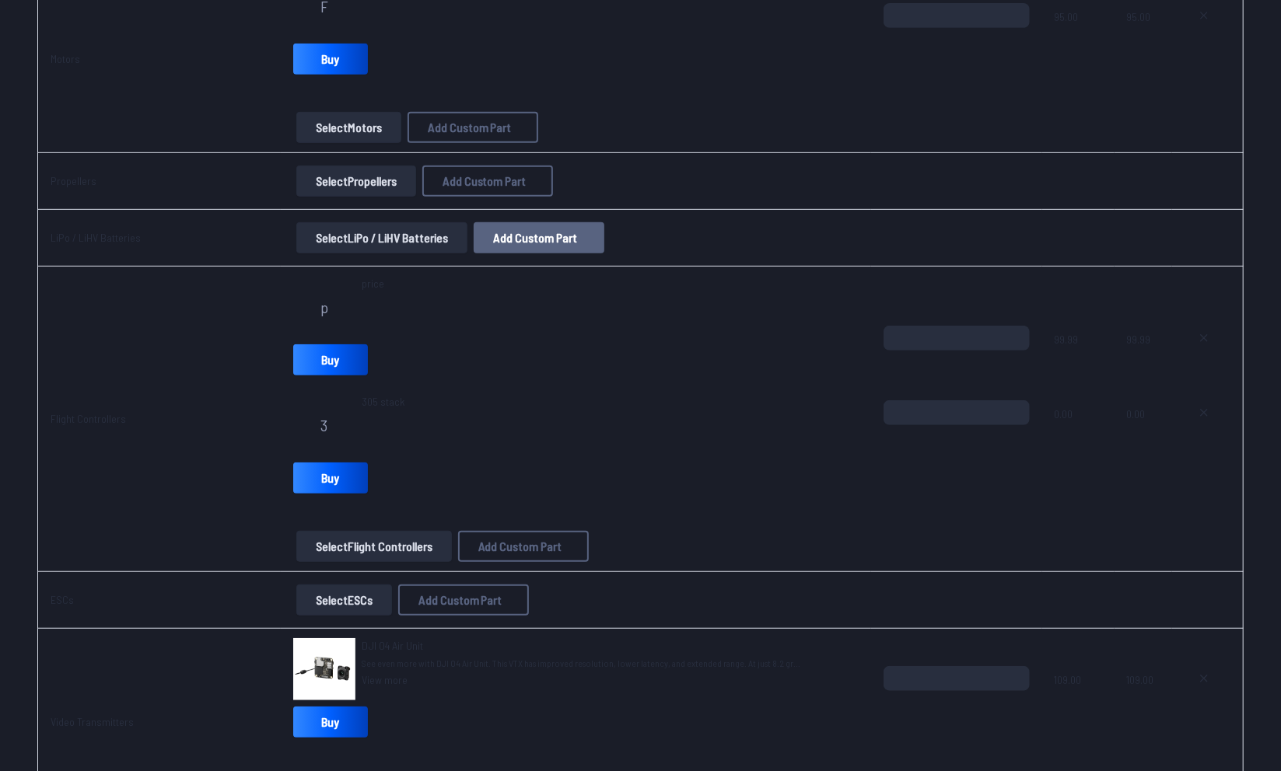
click at [521, 247] on button "Add Custom Part" at bounding box center [539, 237] width 131 height 31
select select "**********"
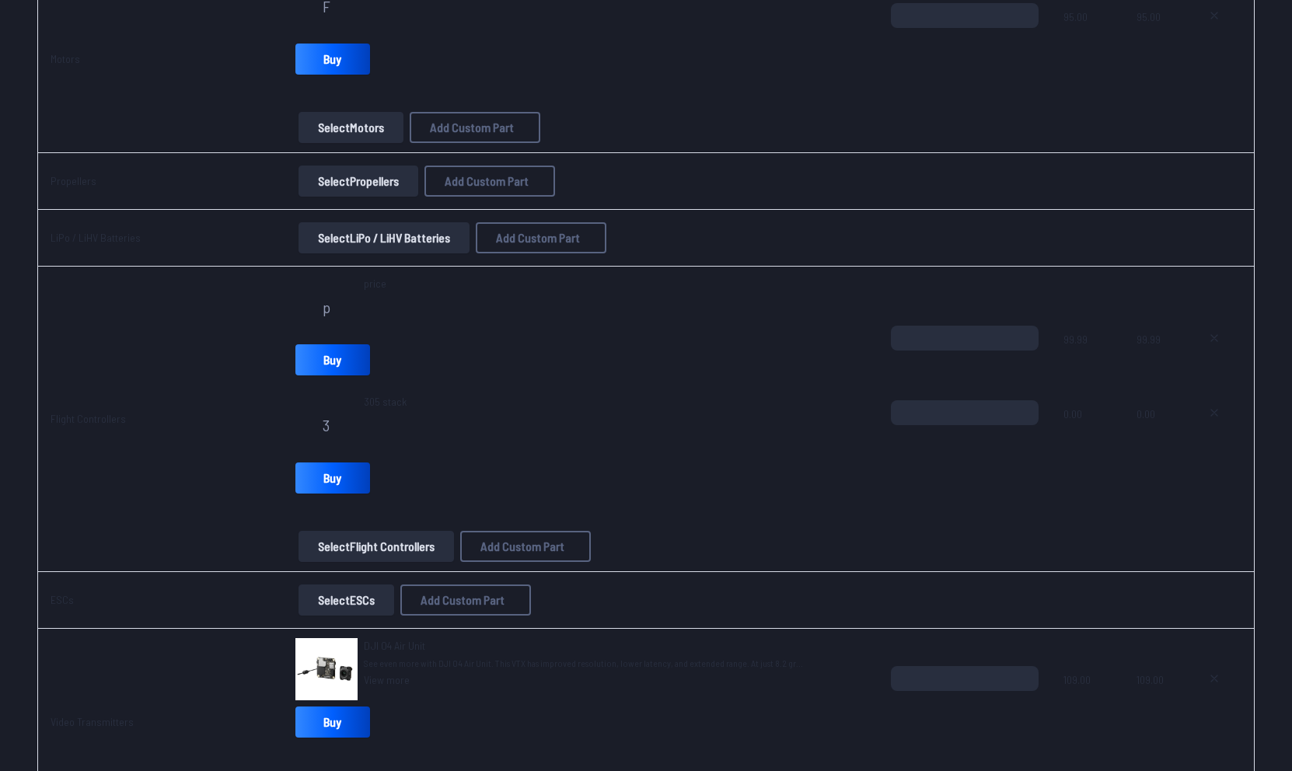
click at [520, 250] on input at bounding box center [646, 258] width 330 height 33
paste input "**********"
type input "**********"
click at [544, 404] on input "*" at bounding box center [646, 386] width 330 height 33
type input "*****"
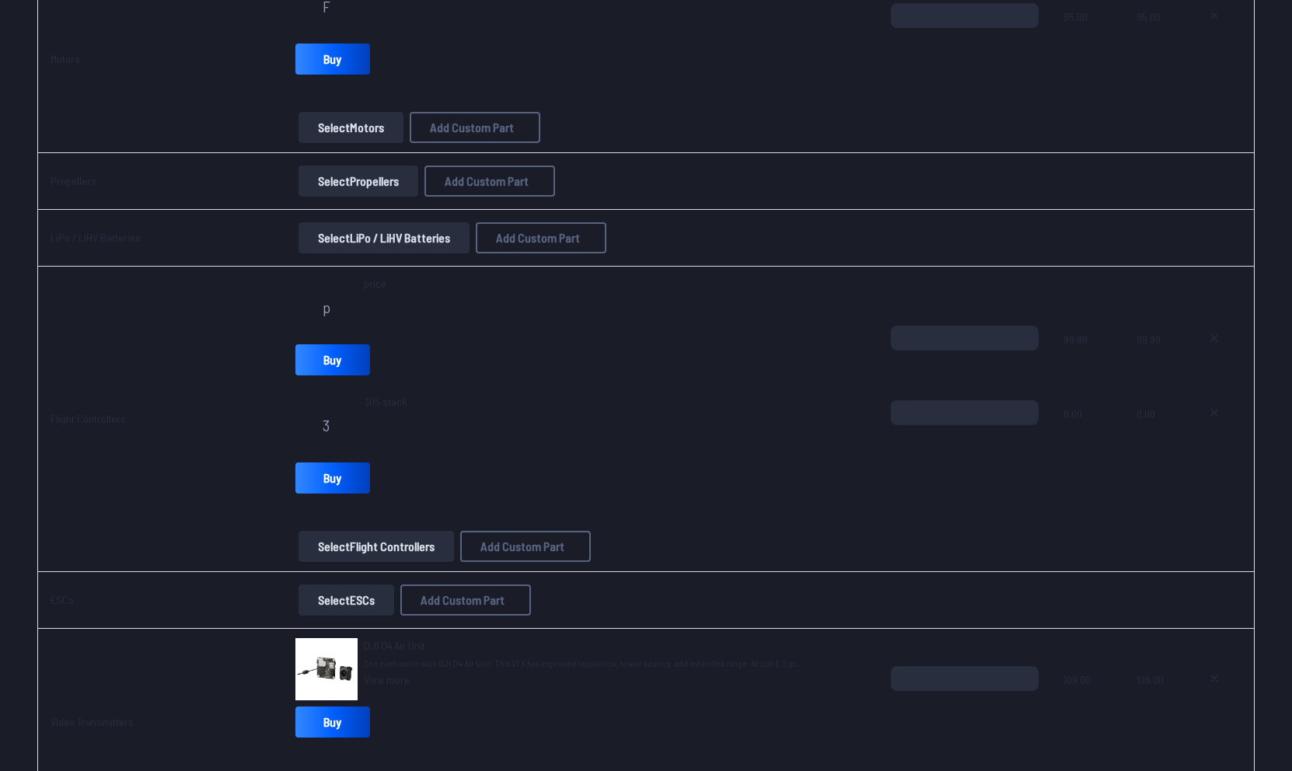
click at [565, 358] on label "Price" at bounding box center [646, 357] width 330 height 25
click at [760, 606] on button "Add Custom Part" at bounding box center [762, 595] width 100 height 23
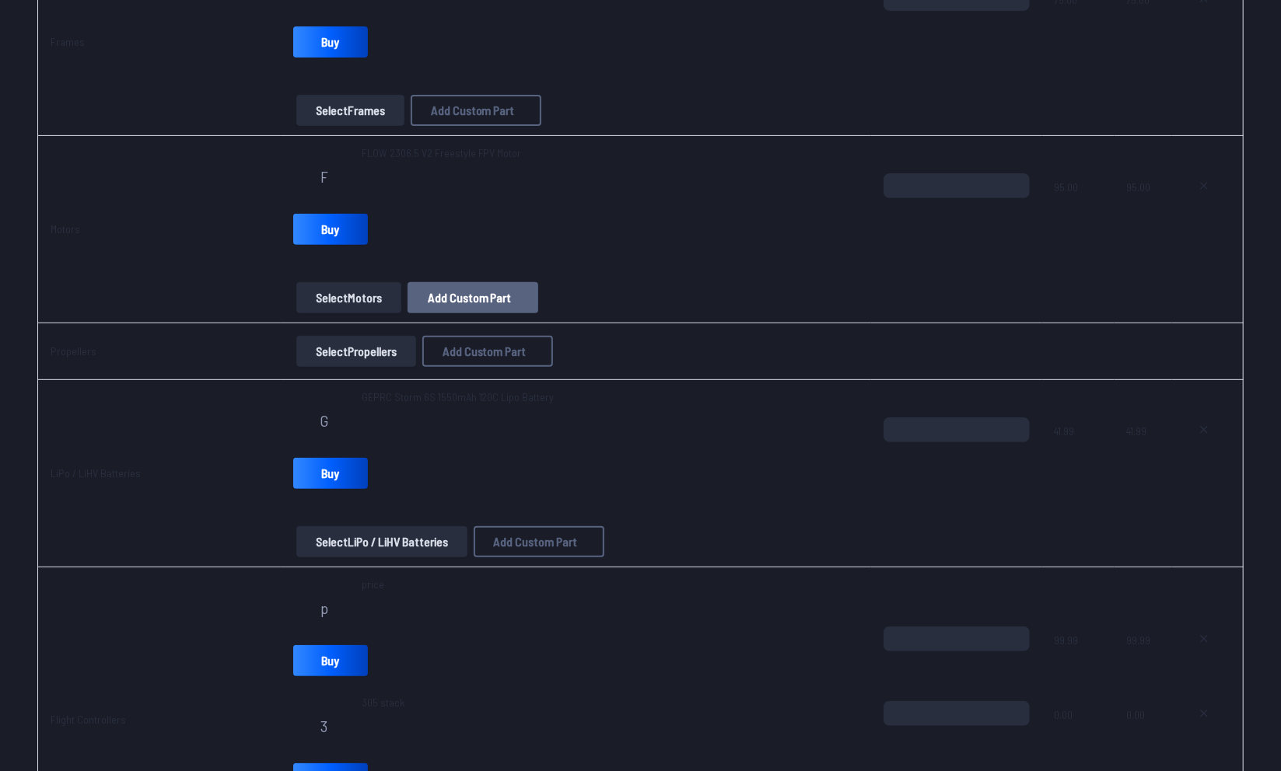
scroll to position [291, 0]
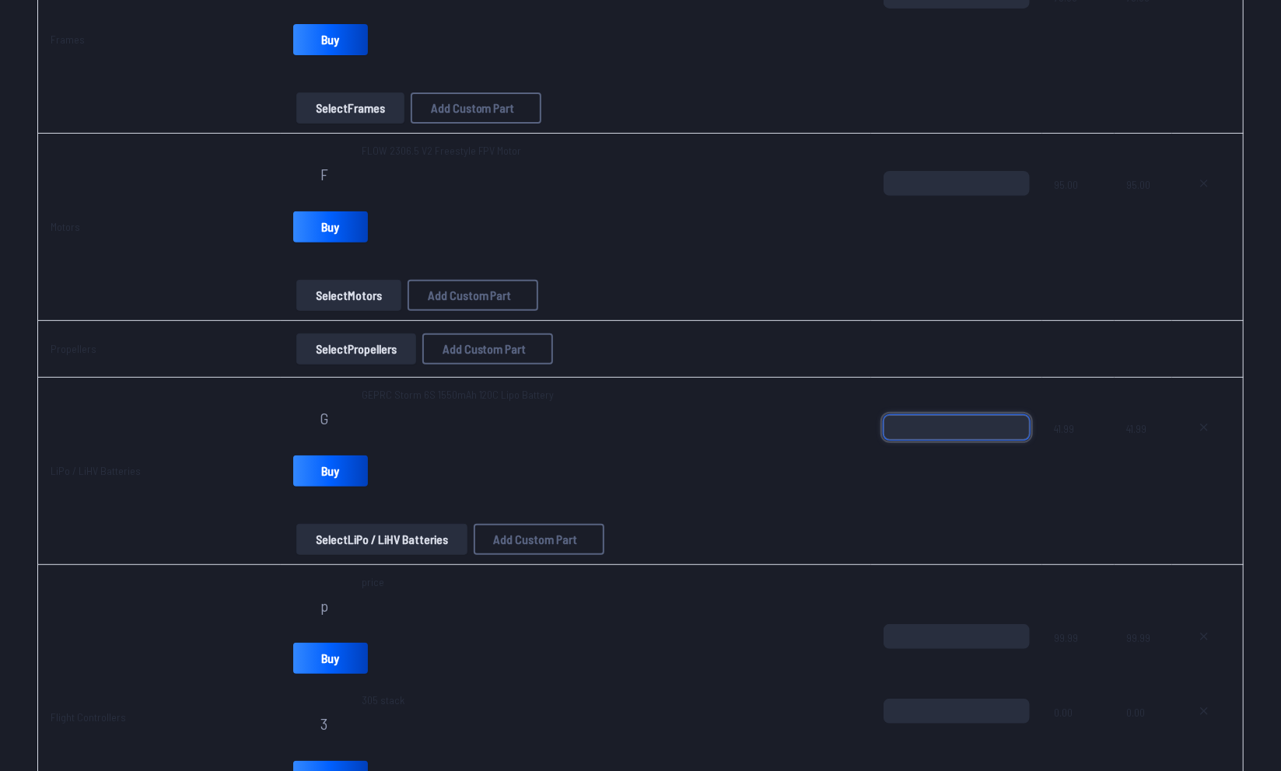
click at [956, 419] on input "*" at bounding box center [956, 427] width 146 height 25
type input "*"
click at [1008, 466] on div "*" at bounding box center [956, 452] width 146 height 75
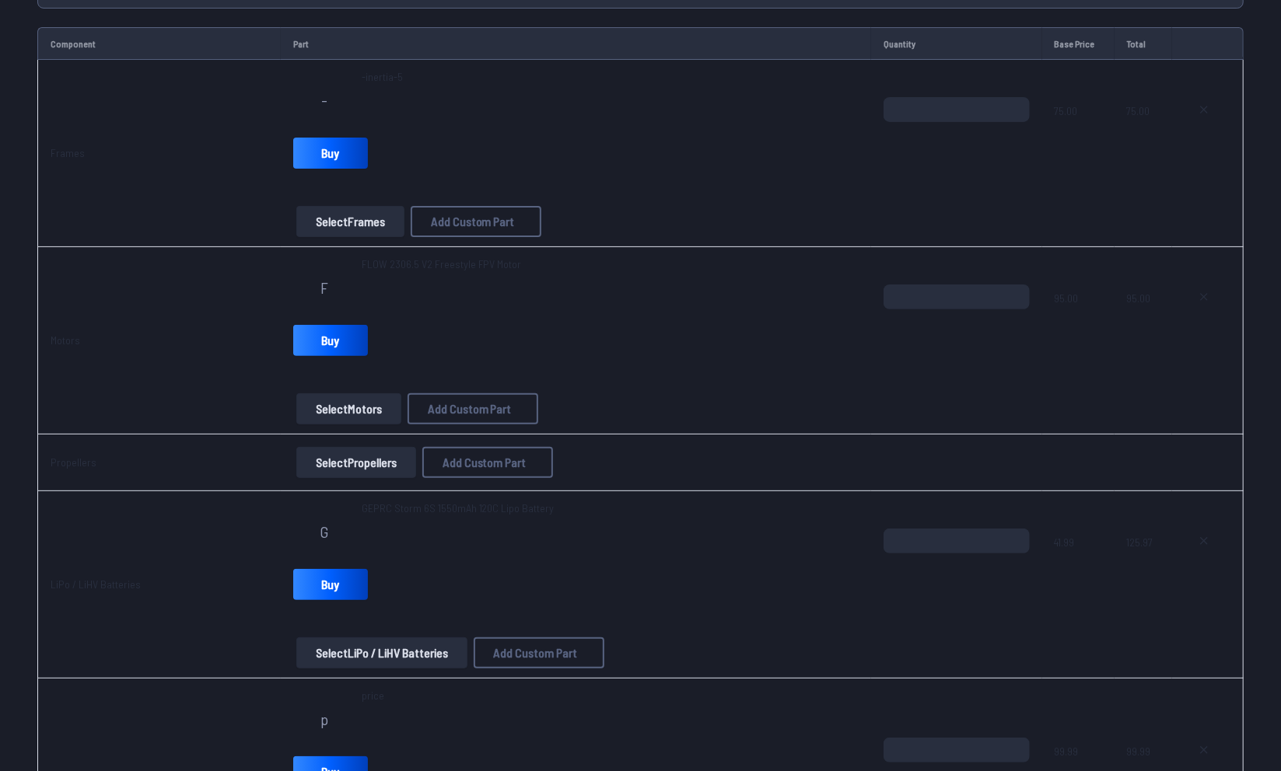
scroll to position [196, 0]
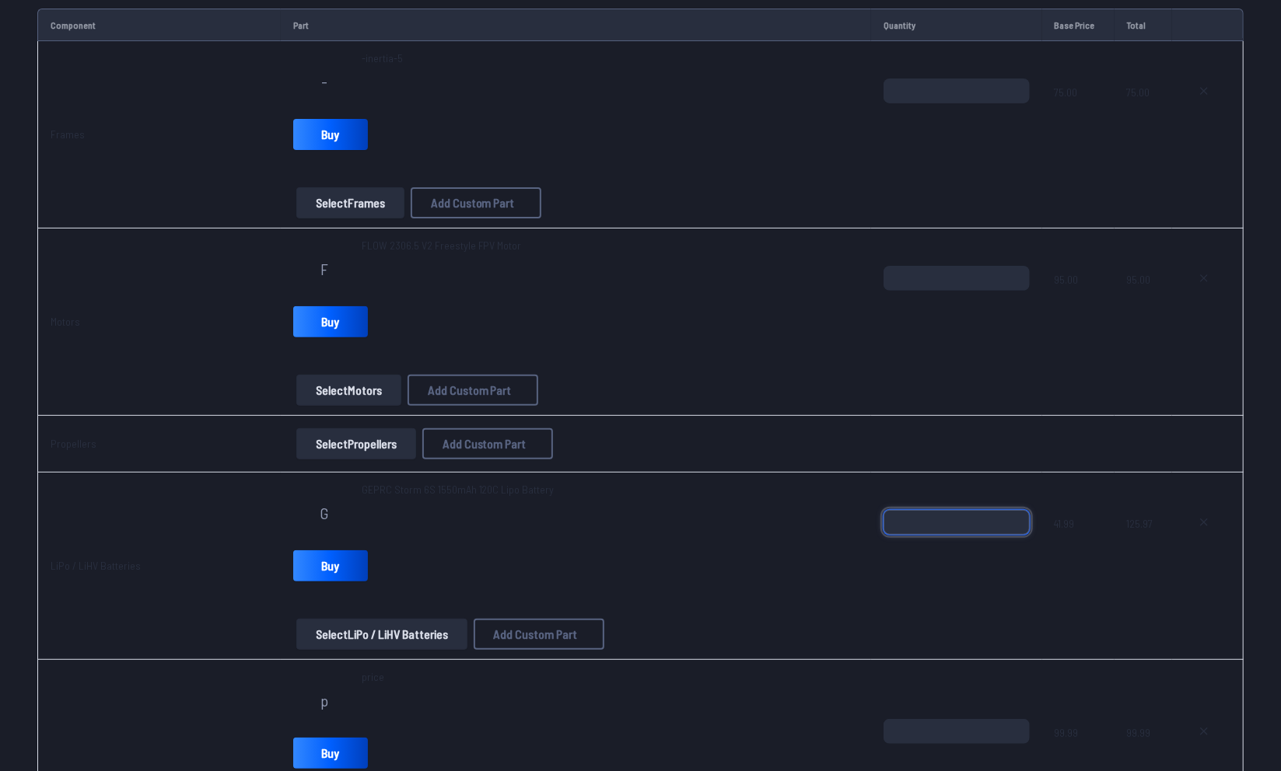
click at [927, 514] on input "*" at bounding box center [956, 522] width 146 height 25
type input "*"
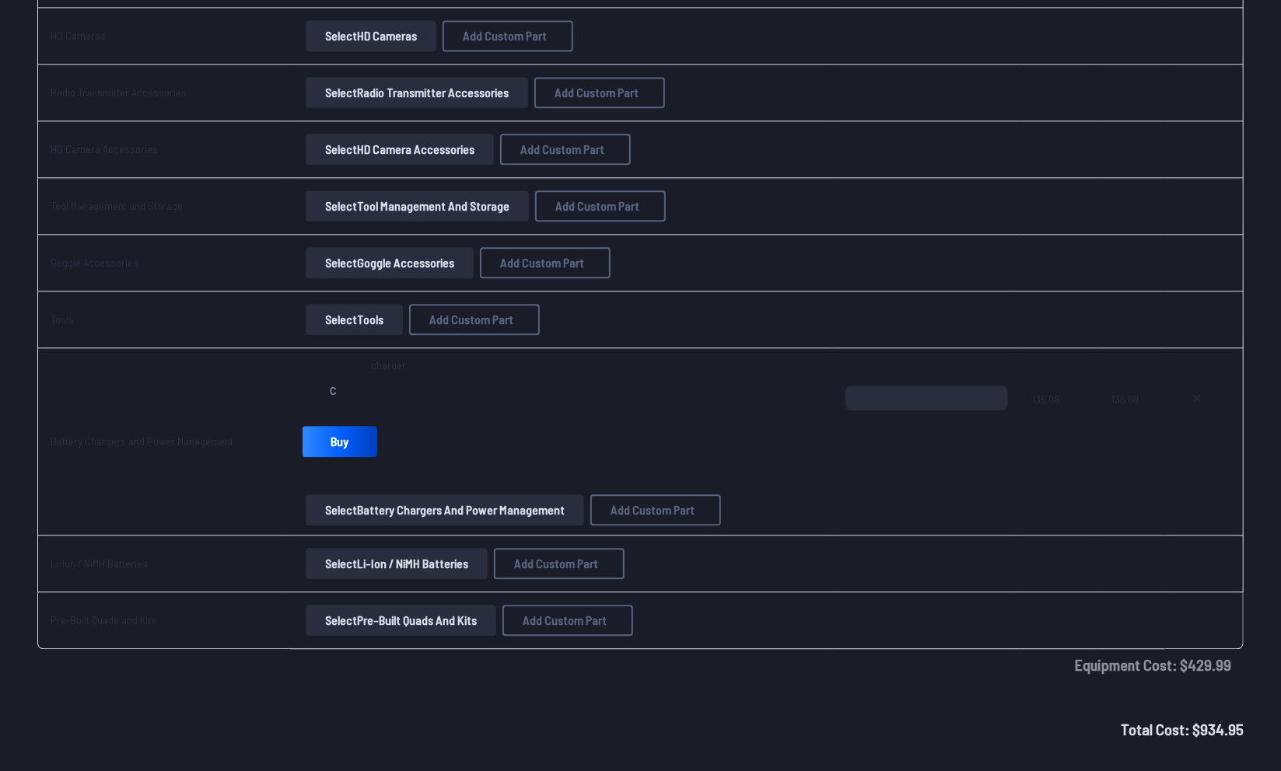
scroll to position [2389, 0]
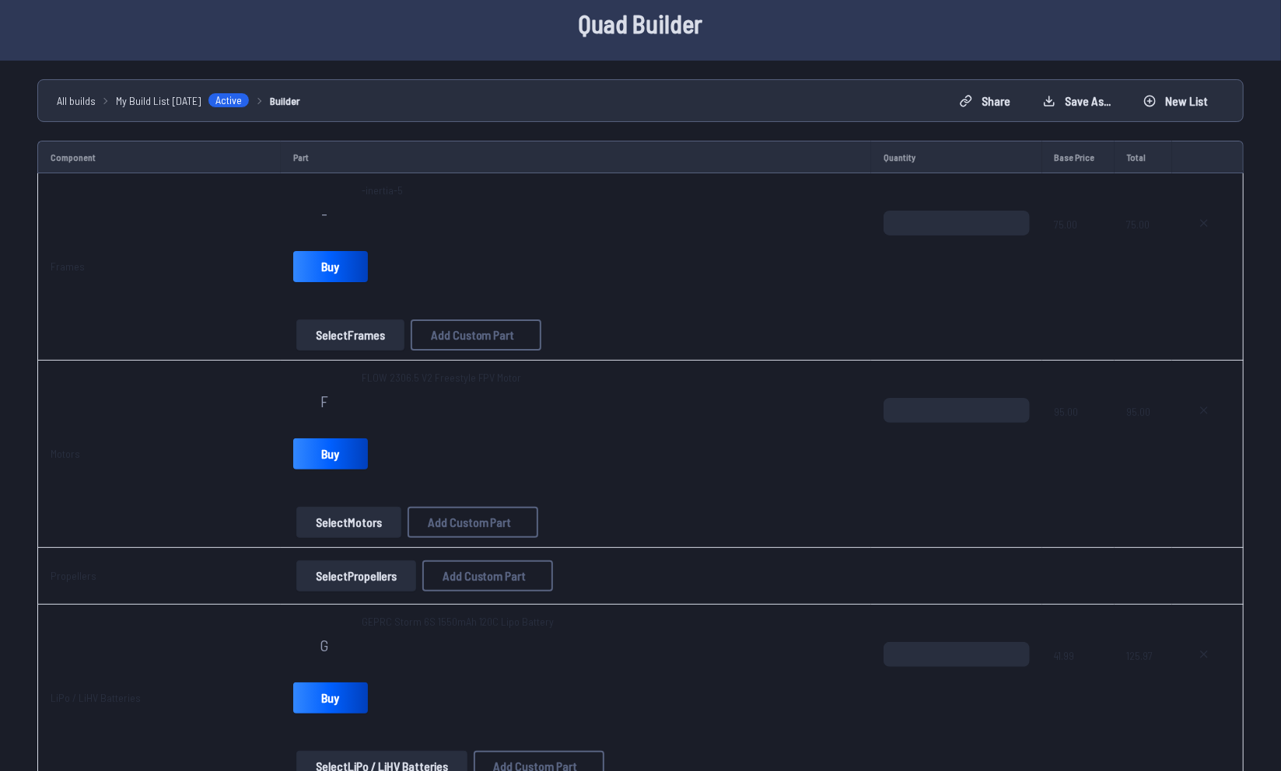
scroll to position [51, 0]
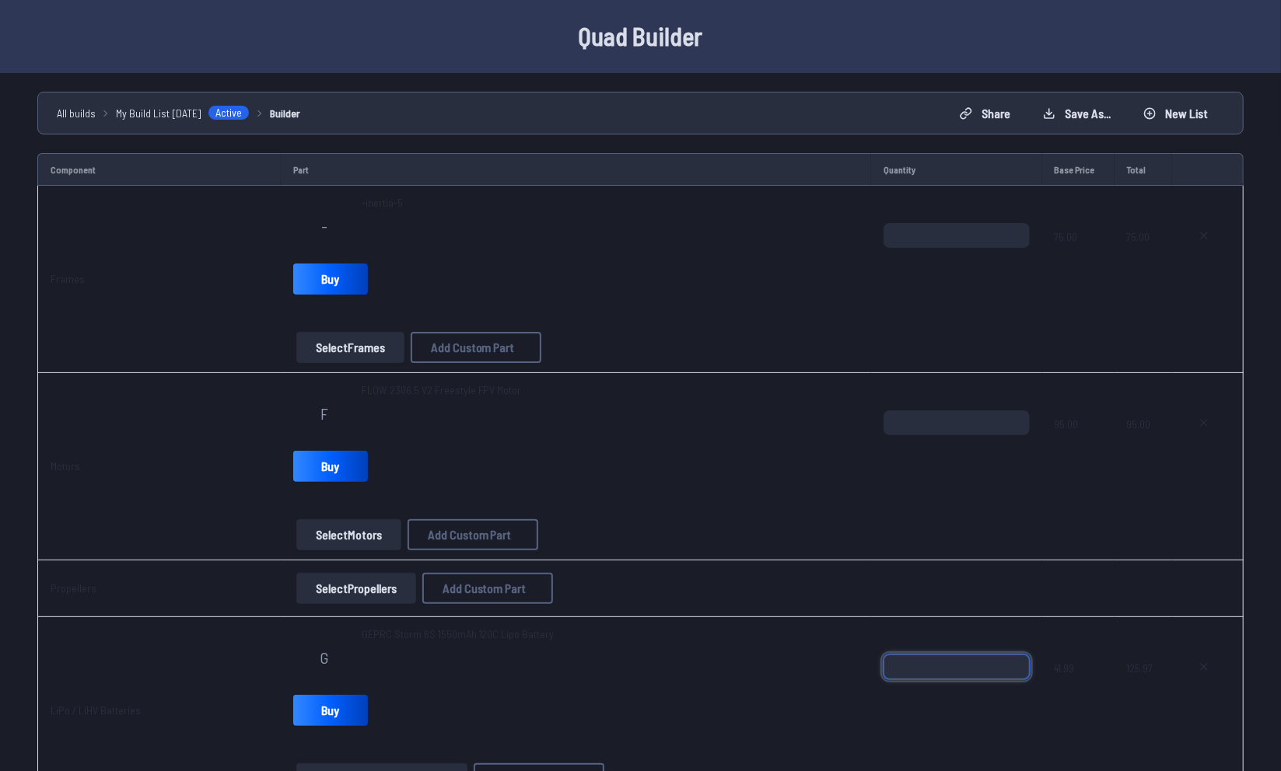
click at [921, 661] on input "*" at bounding box center [956, 667] width 146 height 25
click at [915, 658] on input "*" at bounding box center [956, 667] width 146 height 25
type input "*"
click at [897, 620] on td "*" at bounding box center [956, 710] width 171 height 187
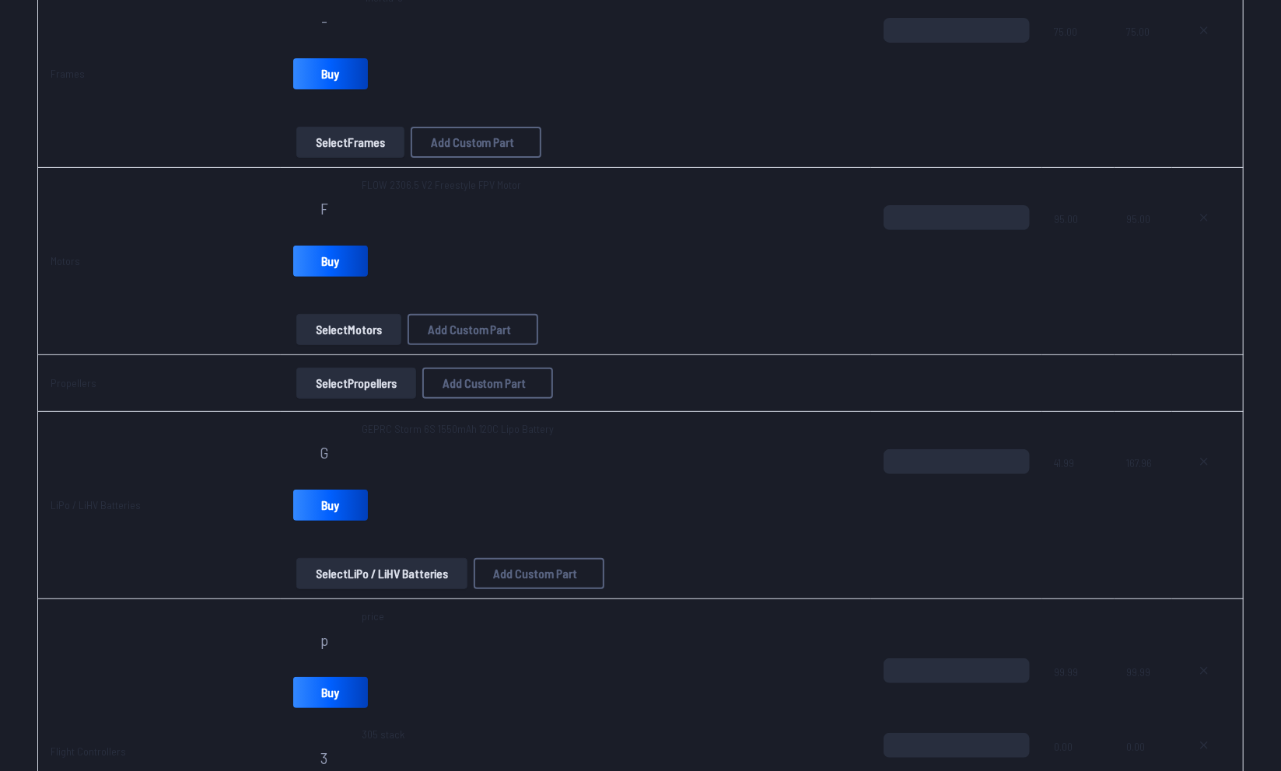
scroll to position [264, 0]
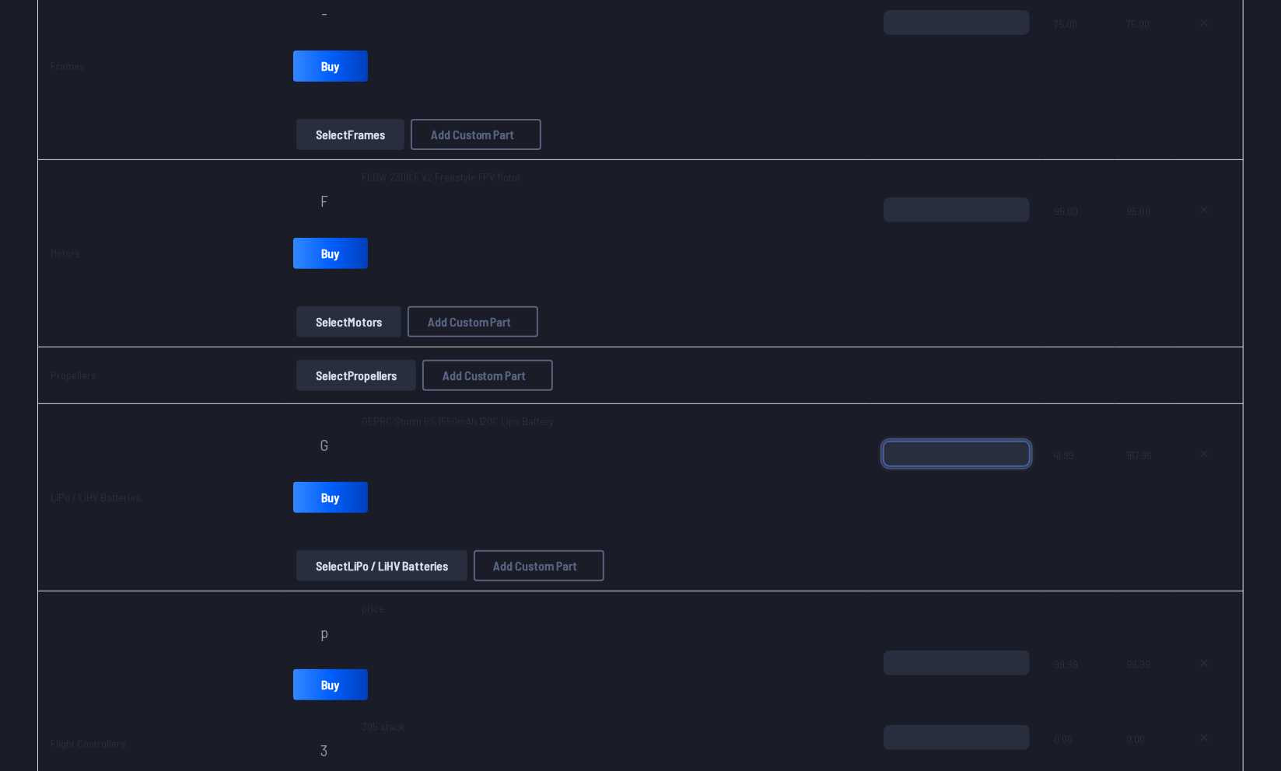
click at [939, 446] on input "*" at bounding box center [956, 454] width 146 height 25
type input "*"
click at [955, 516] on span at bounding box center [956, 534] width 146 height 37
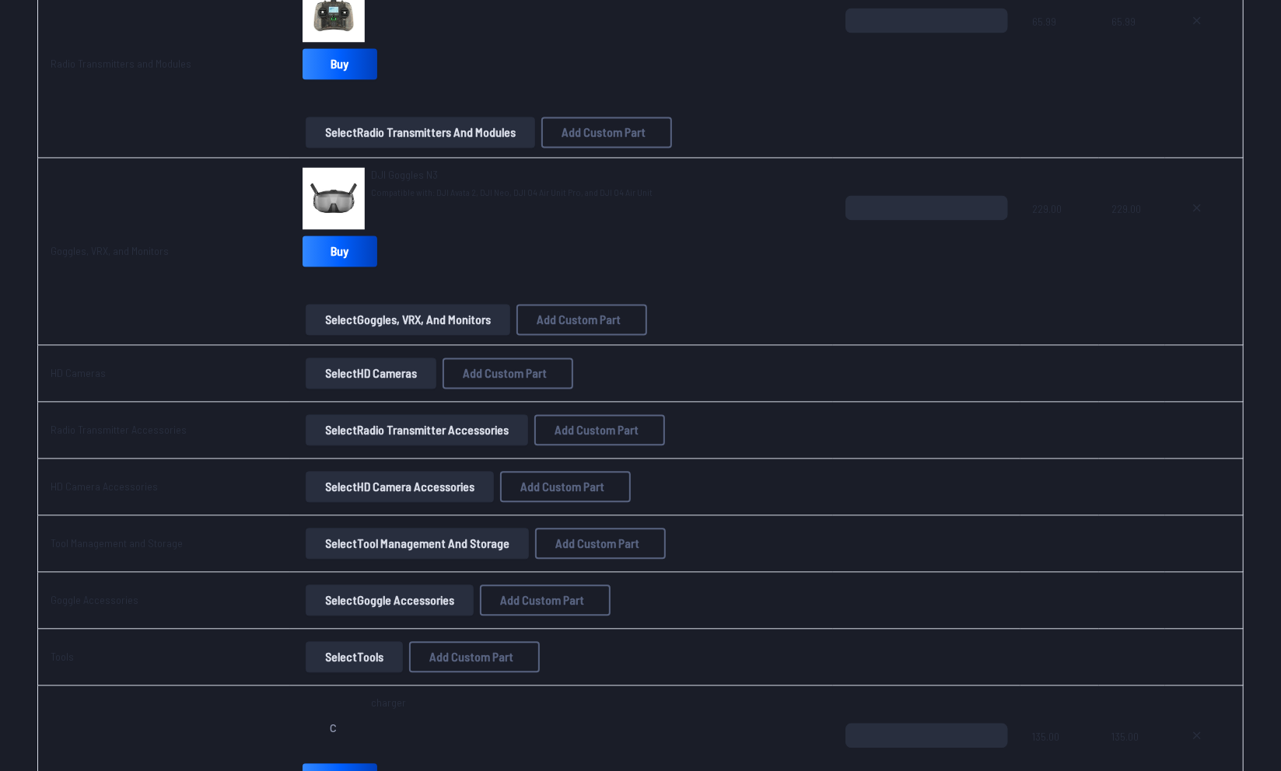
scroll to position [2260, 0]
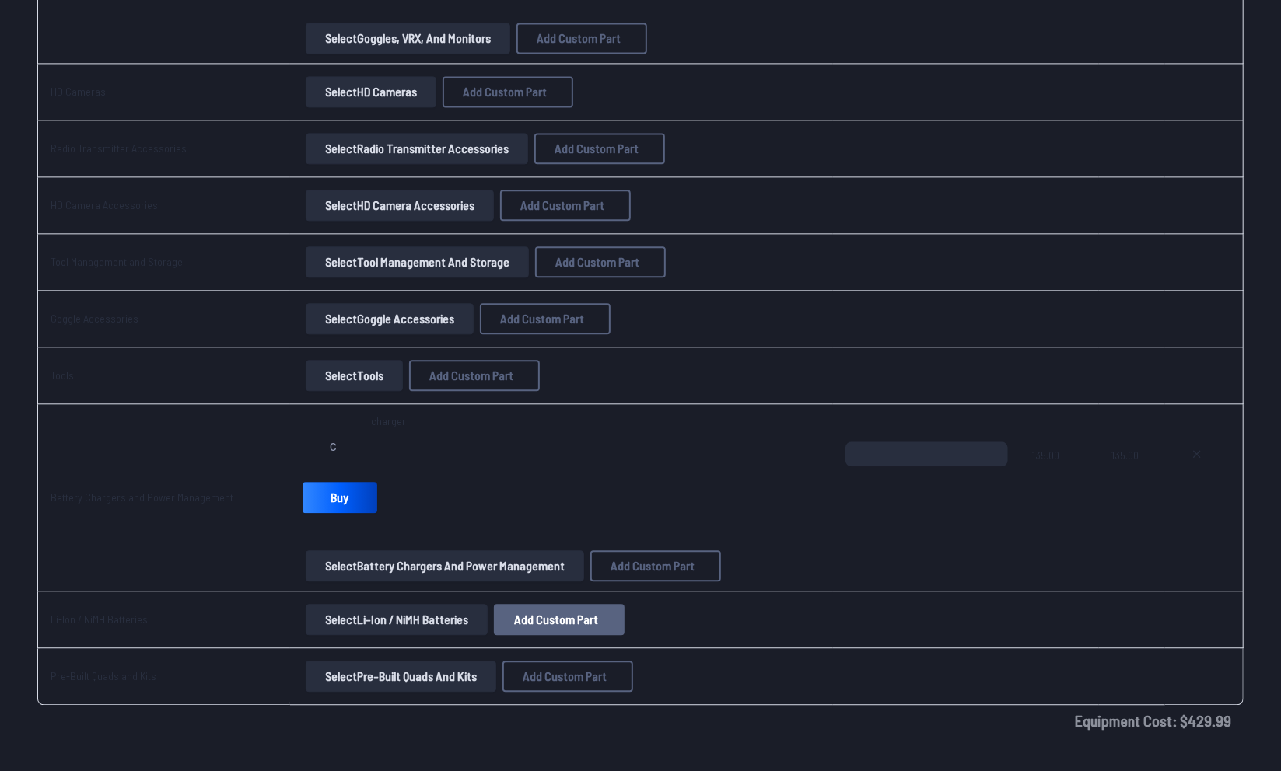
click at [572, 617] on span "Add Custom Part" at bounding box center [556, 619] width 84 height 12
select select "**********"
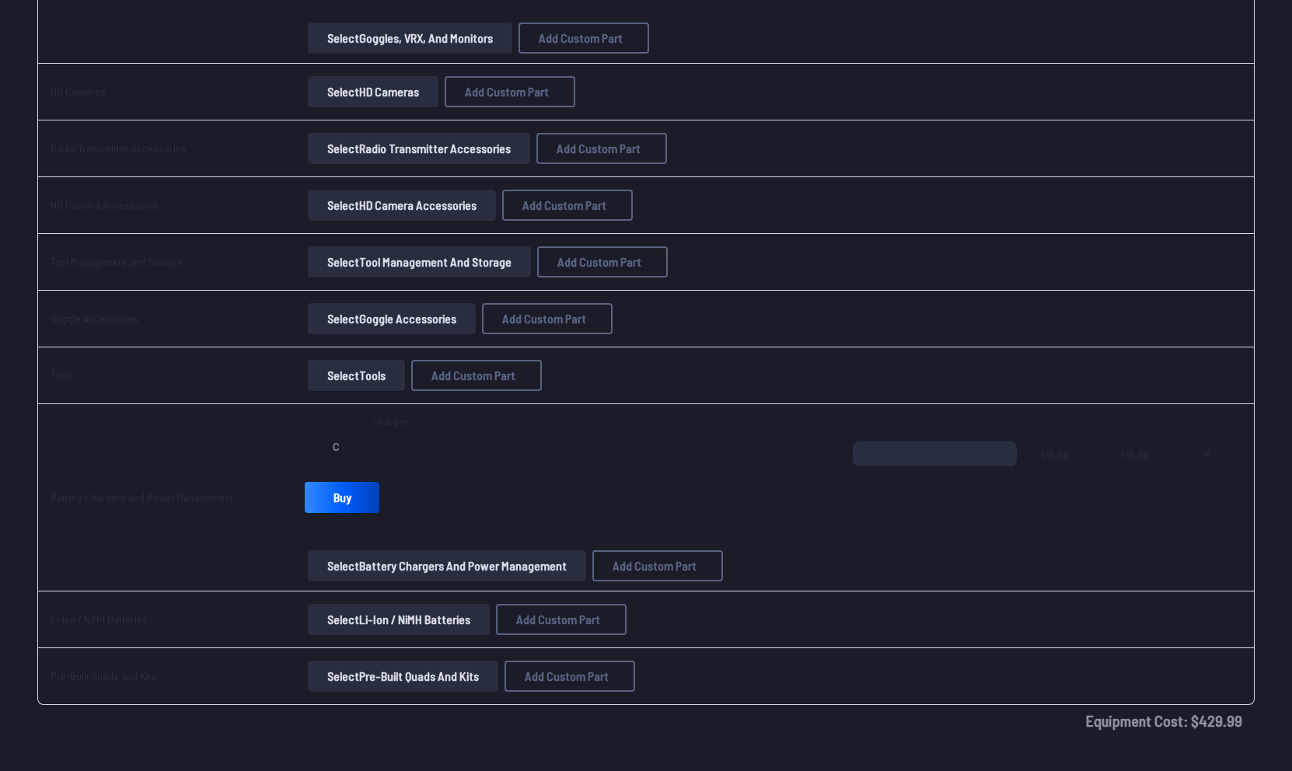
click at [548, 399] on input "*" at bounding box center [646, 386] width 330 height 33
click at [512, 249] on input at bounding box center [646, 258] width 330 height 33
type input "********"
click at [517, 383] on input "*" at bounding box center [646, 386] width 330 height 33
type input "*****"
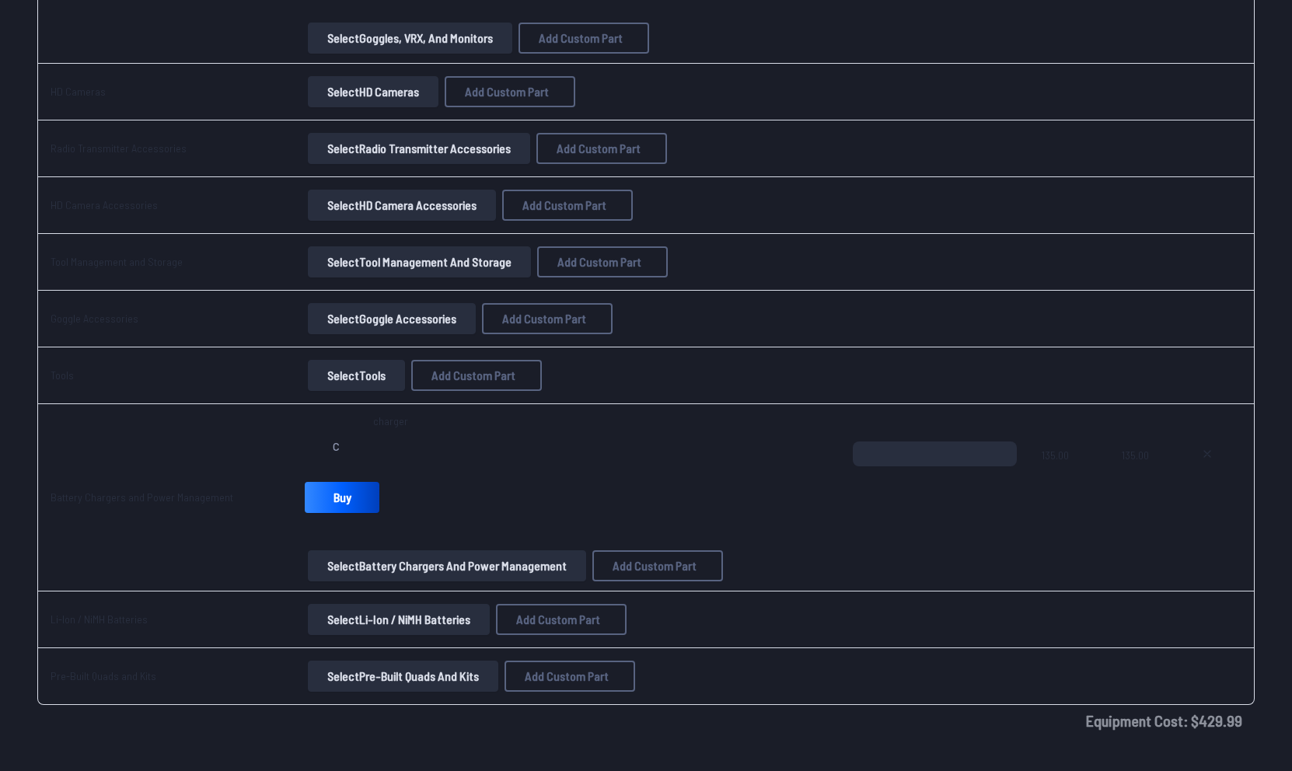
click at [769, 606] on button "Add Custom Part" at bounding box center [762, 595] width 100 height 23
click at [763, 606] on button "Add Custom Part" at bounding box center [762, 595] width 100 height 23
click at [749, 606] on button "Add Custom Part" at bounding box center [762, 595] width 100 height 23
click at [757, 606] on button "Add Custom Part" at bounding box center [762, 595] width 100 height 23
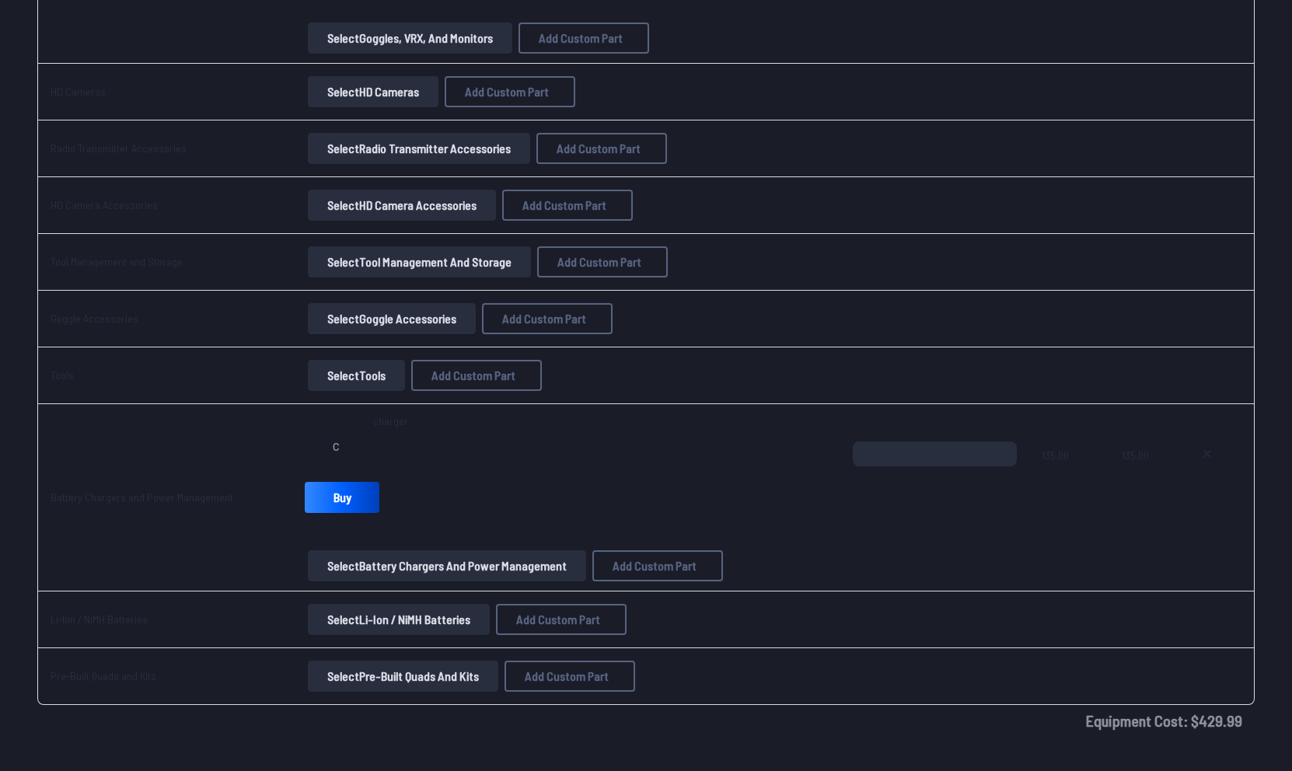
click at [757, 606] on button "Add Custom Part" at bounding box center [762, 595] width 100 height 23
click at [794, 166] on button at bounding box center [793, 177] width 38 height 23
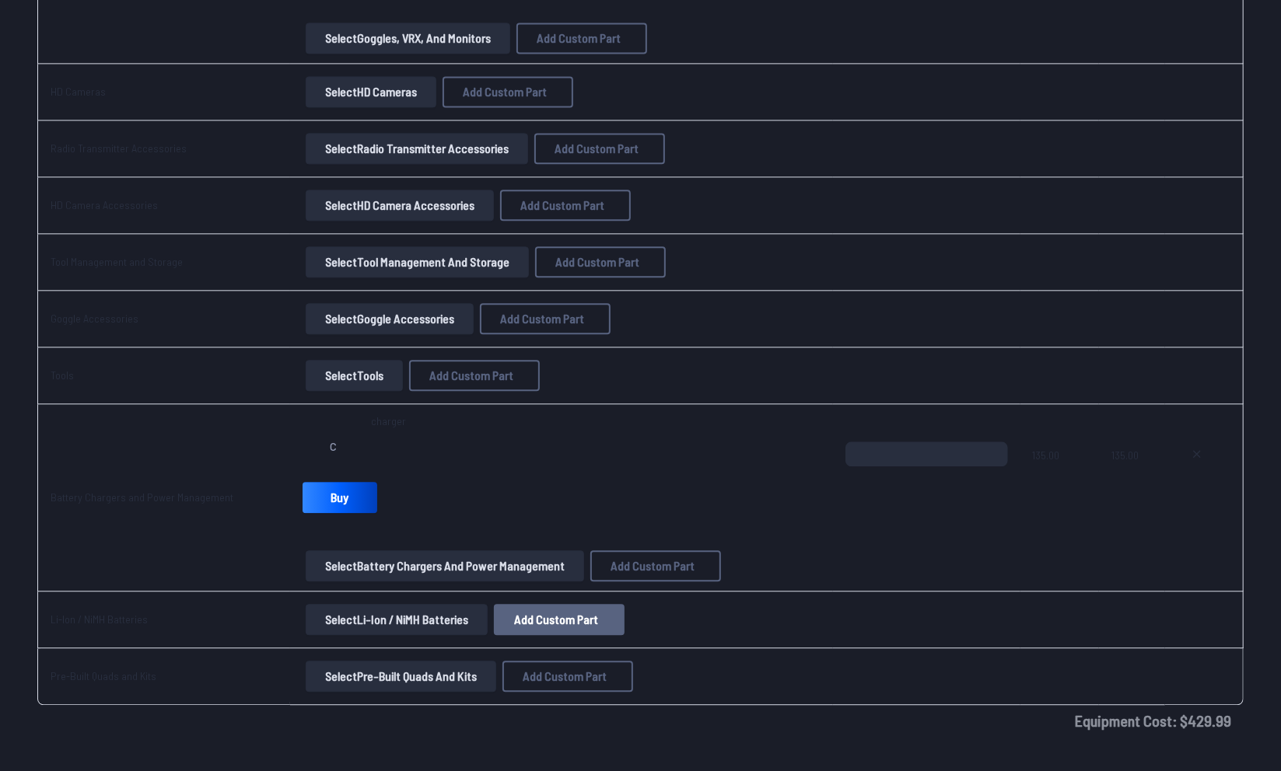
click at [524, 604] on button "Add Custom Part" at bounding box center [559, 619] width 131 height 31
type input "*"
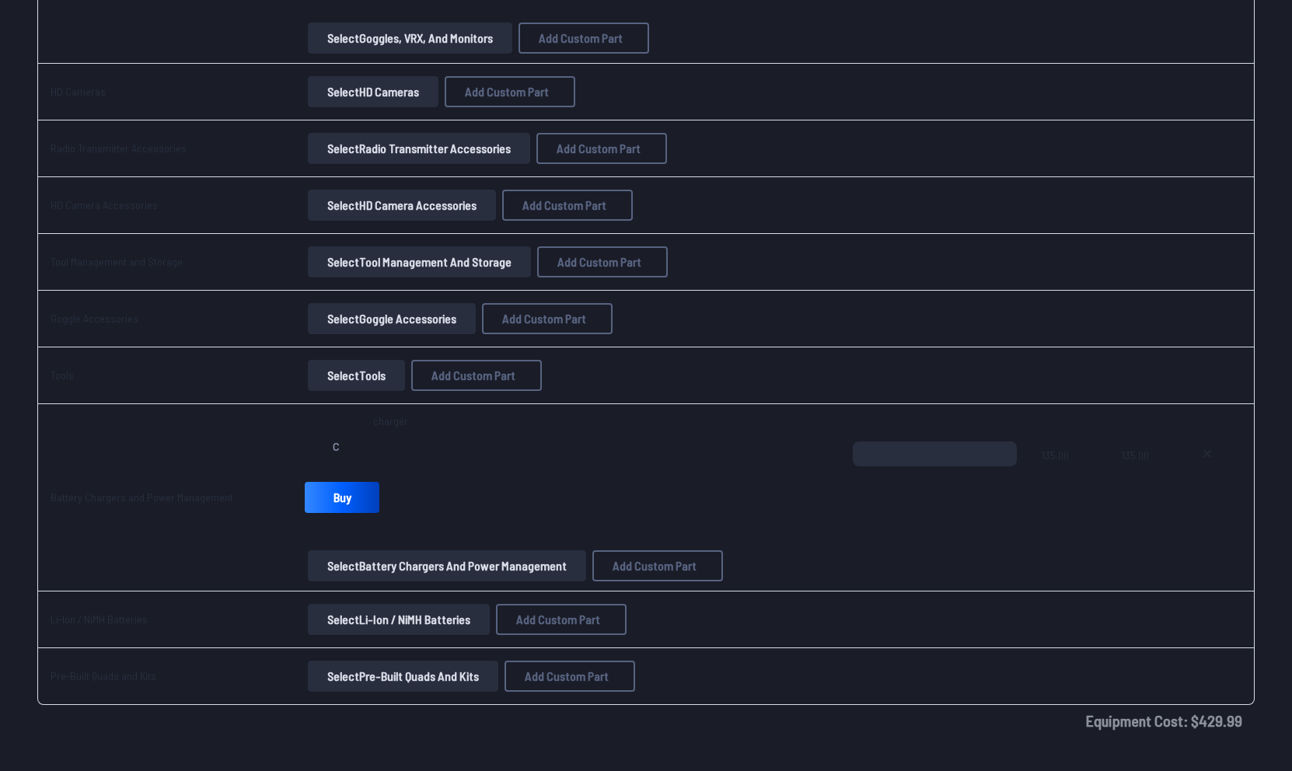
click at [530, 257] on input at bounding box center [646, 258] width 330 height 33
click at [488, 396] on input "*" at bounding box center [646, 386] width 330 height 33
click at [481, 388] on input "*****" at bounding box center [646, 386] width 330 height 33
type input "*****"
click at [779, 606] on button "Add Custom Part" at bounding box center [762, 595] width 100 height 23
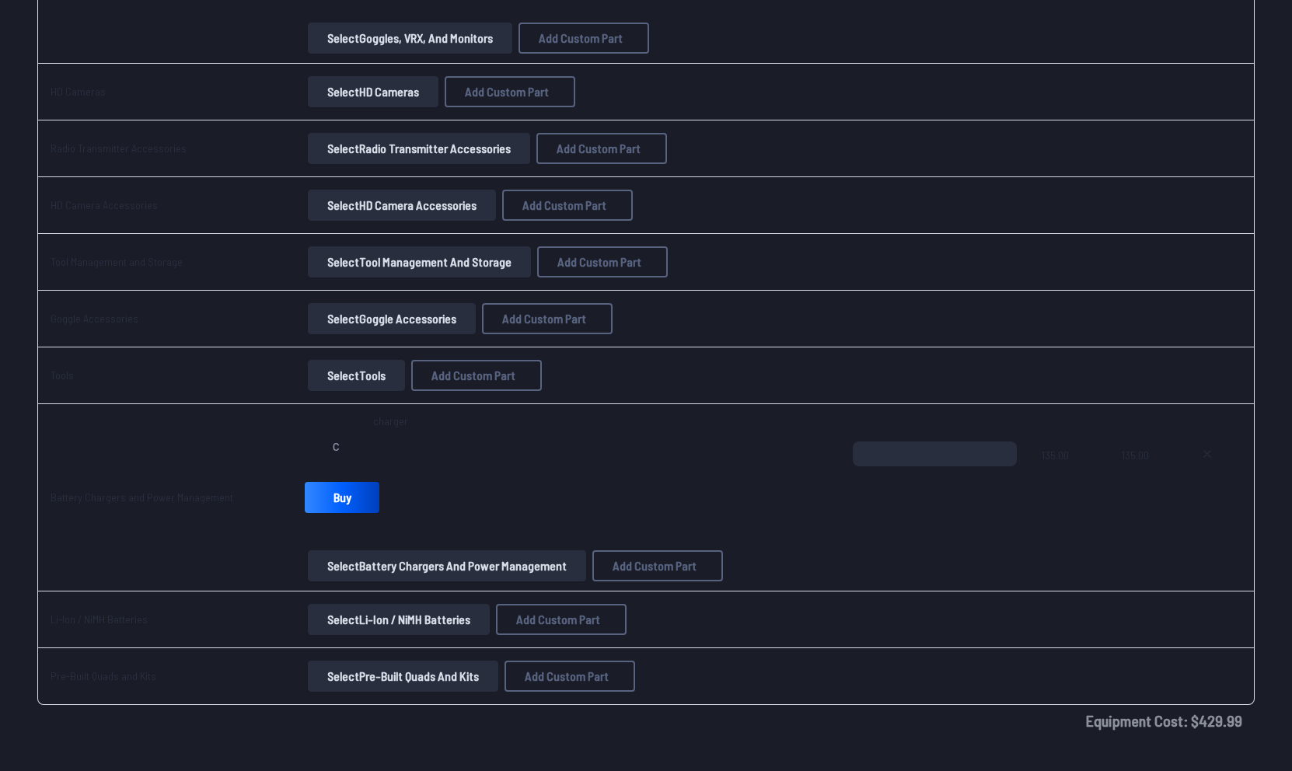
click at [767, 606] on button "Add Custom Part" at bounding box center [762, 595] width 100 height 23
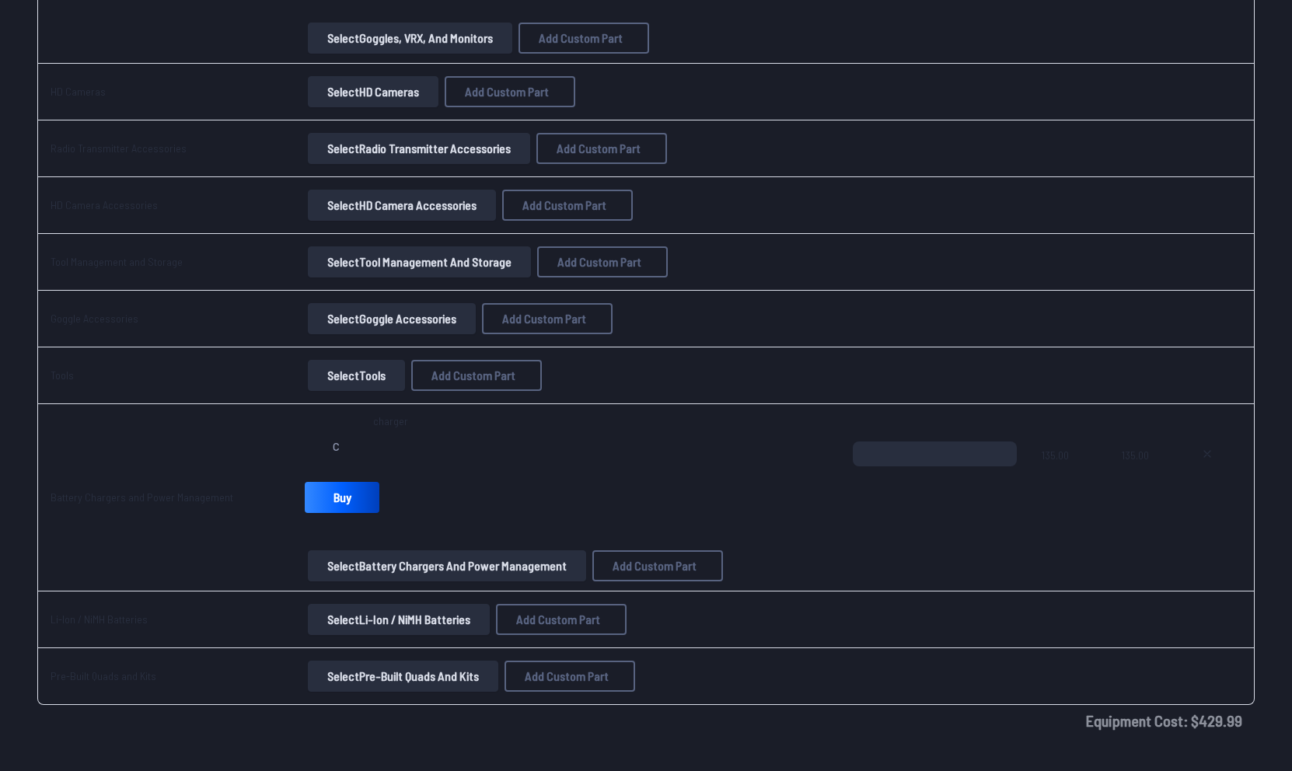
click at [767, 606] on button "Add Custom Part" at bounding box center [762, 595] width 100 height 23
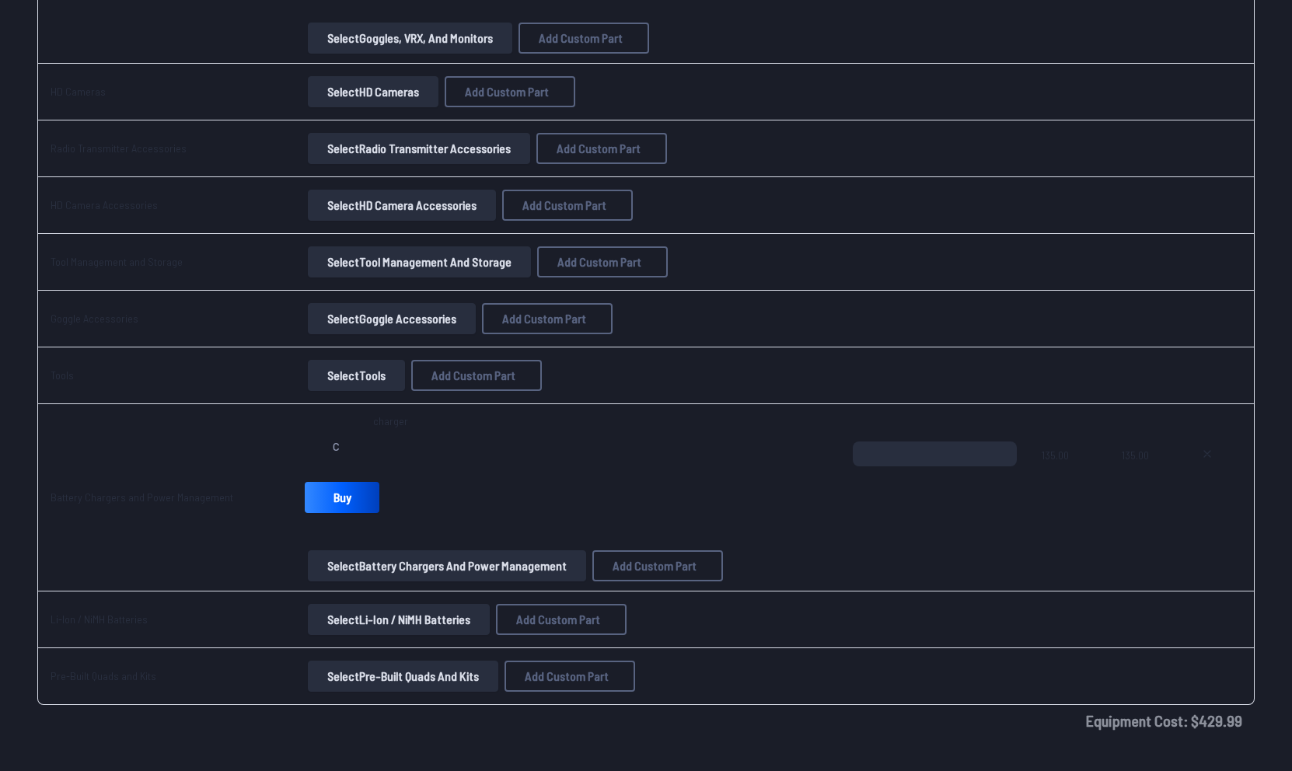
click at [767, 606] on button "Add Custom Part" at bounding box center [762, 595] width 100 height 23
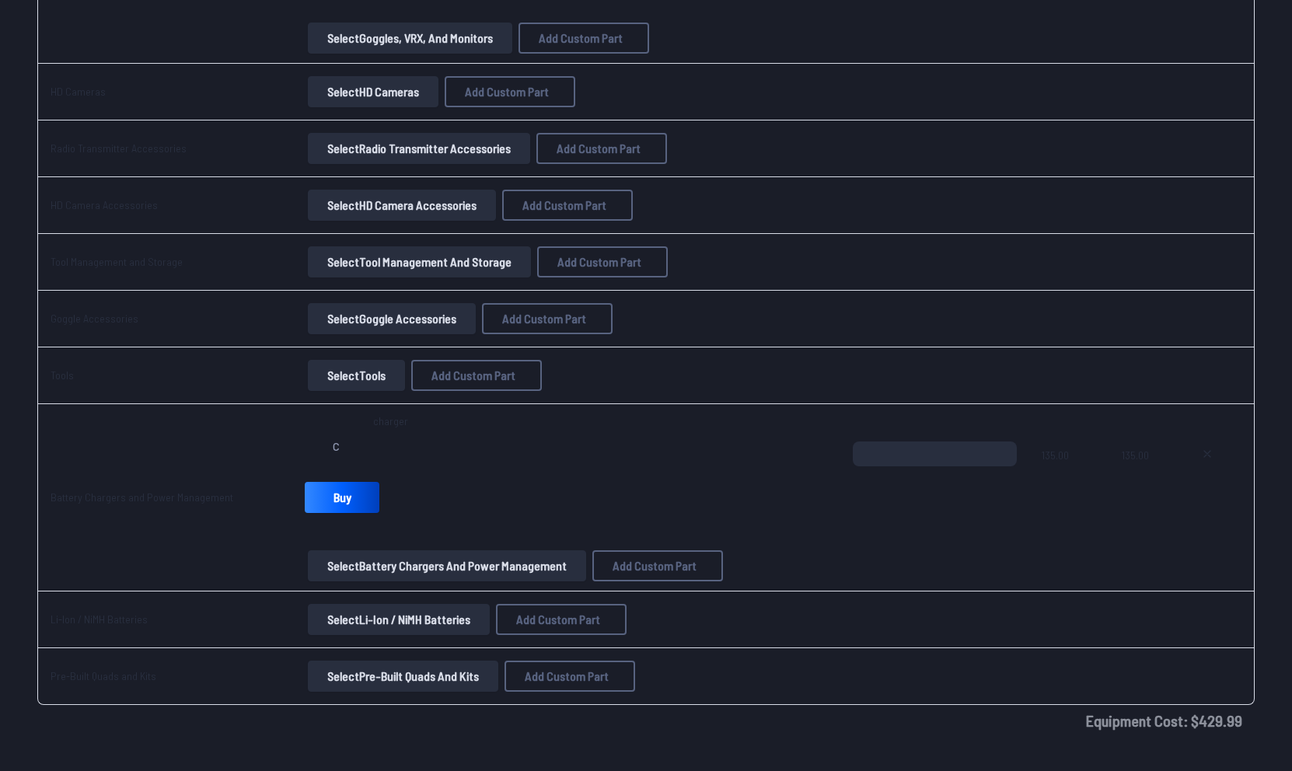
click at [767, 606] on button "Add Custom Part" at bounding box center [762, 595] width 100 height 23
click at [547, 250] on input "********" at bounding box center [646, 258] width 330 height 33
click at [662, 525] on select at bounding box center [646, 515] width 330 height 33
click at [565, 620] on div "Cancel Add Custom Part" at bounding box center [646, 594] width 358 height 51
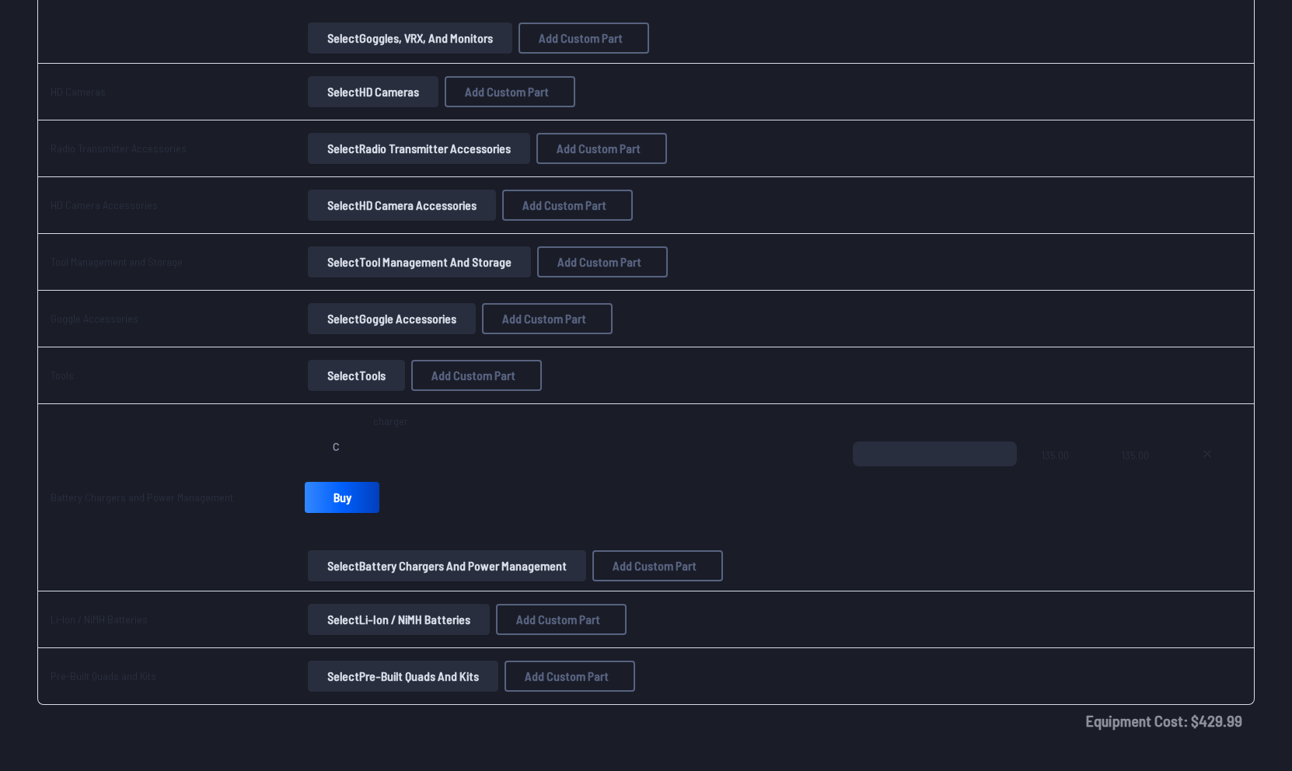
click at [522, 388] on input "*****" at bounding box center [646, 386] width 330 height 33
click at [539, 242] on input "********" at bounding box center [646, 258] width 330 height 33
type input "*"
type input "**"
click at [746, 606] on button "Add Custom Part" at bounding box center [762, 595] width 100 height 23
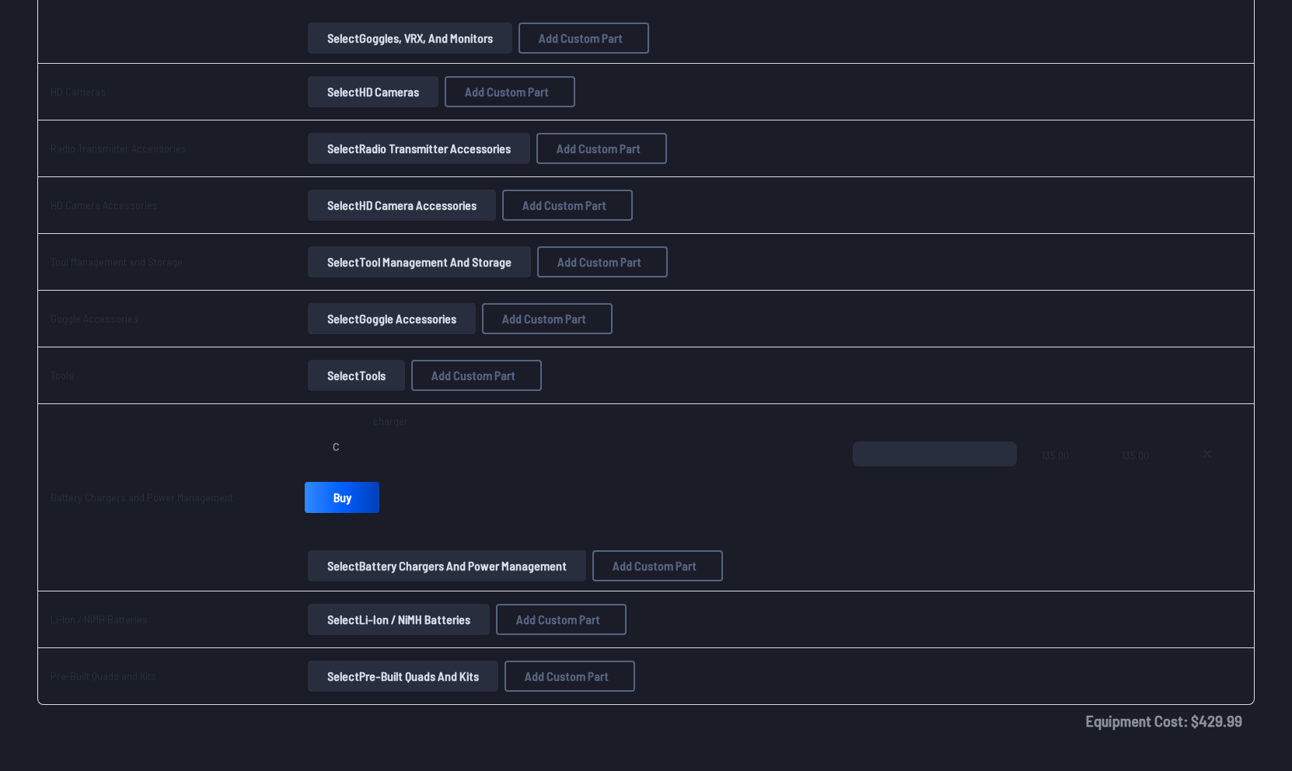
click at [799, 170] on icon at bounding box center [792, 177] width 14 height 14
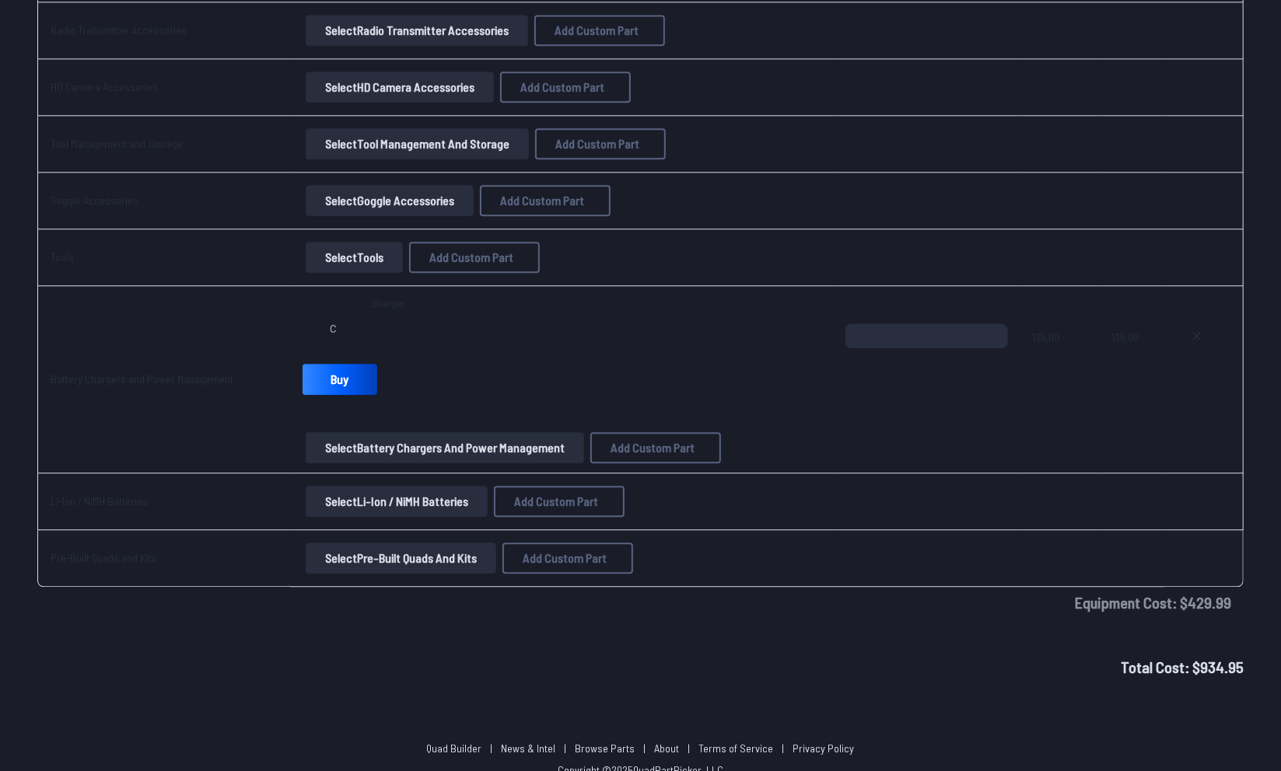
scroll to position [2379, 0]
click at [279, 322] on td "Battery Chargers and Power Management" at bounding box center [163, 378] width 253 height 187
click at [335, 362] on link "Buy" at bounding box center [339, 377] width 75 height 31
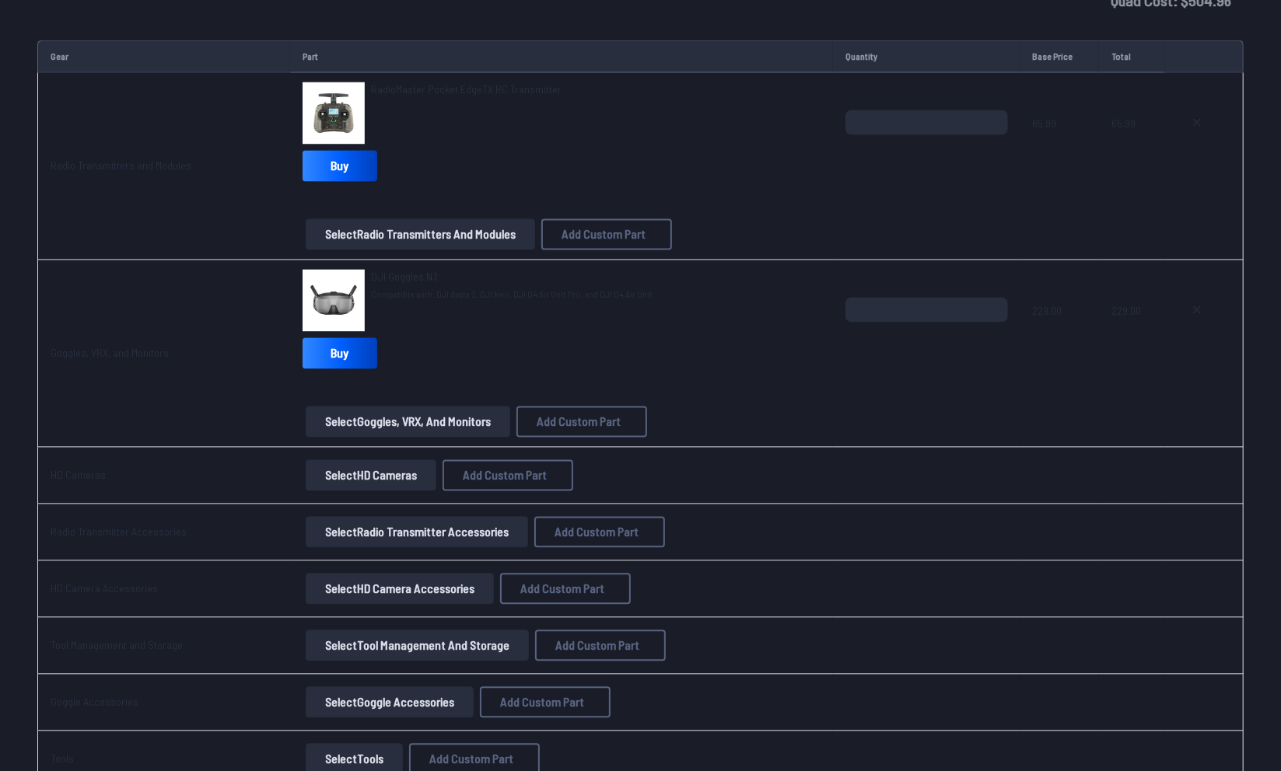
scroll to position [1875, 0]
click at [387, 273] on span "DJI Goggles N3" at bounding box center [404, 277] width 67 height 13
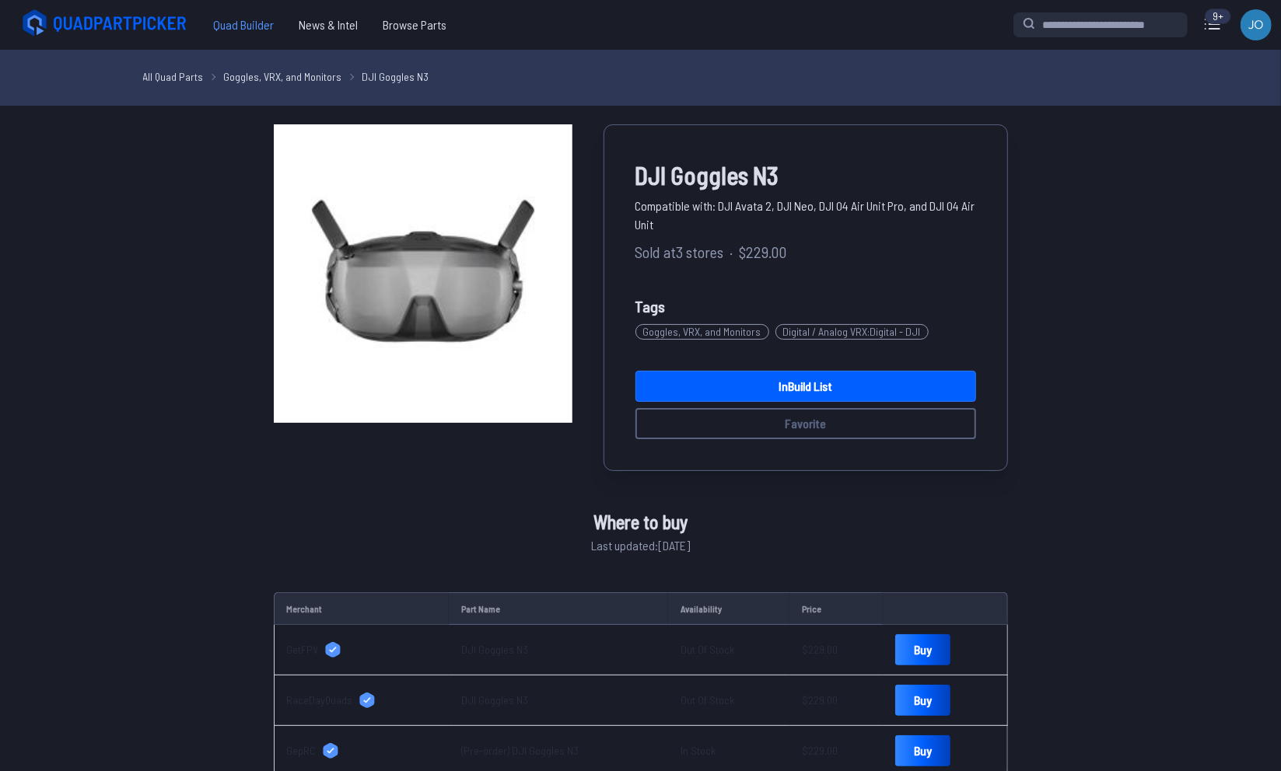
click at [226, 23] on span "Quad Builder" at bounding box center [244, 24] width 86 height 31
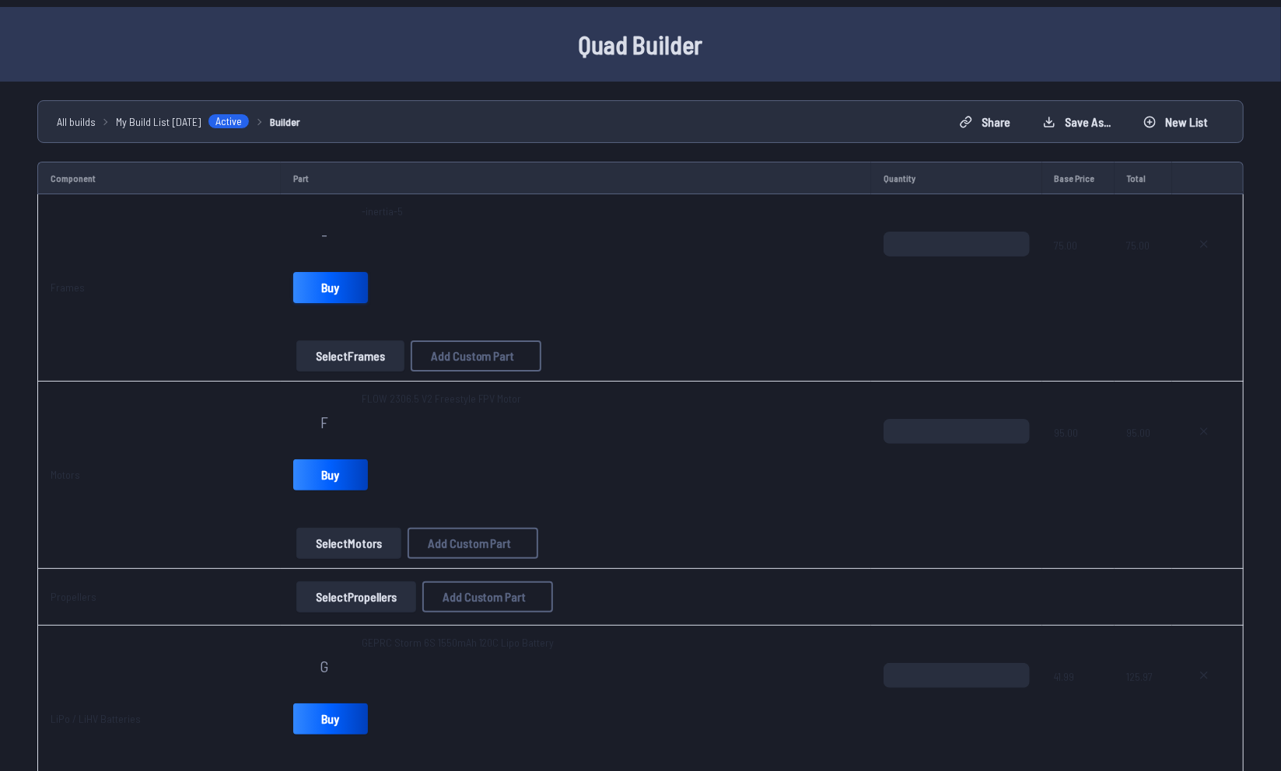
scroll to position [40, 0]
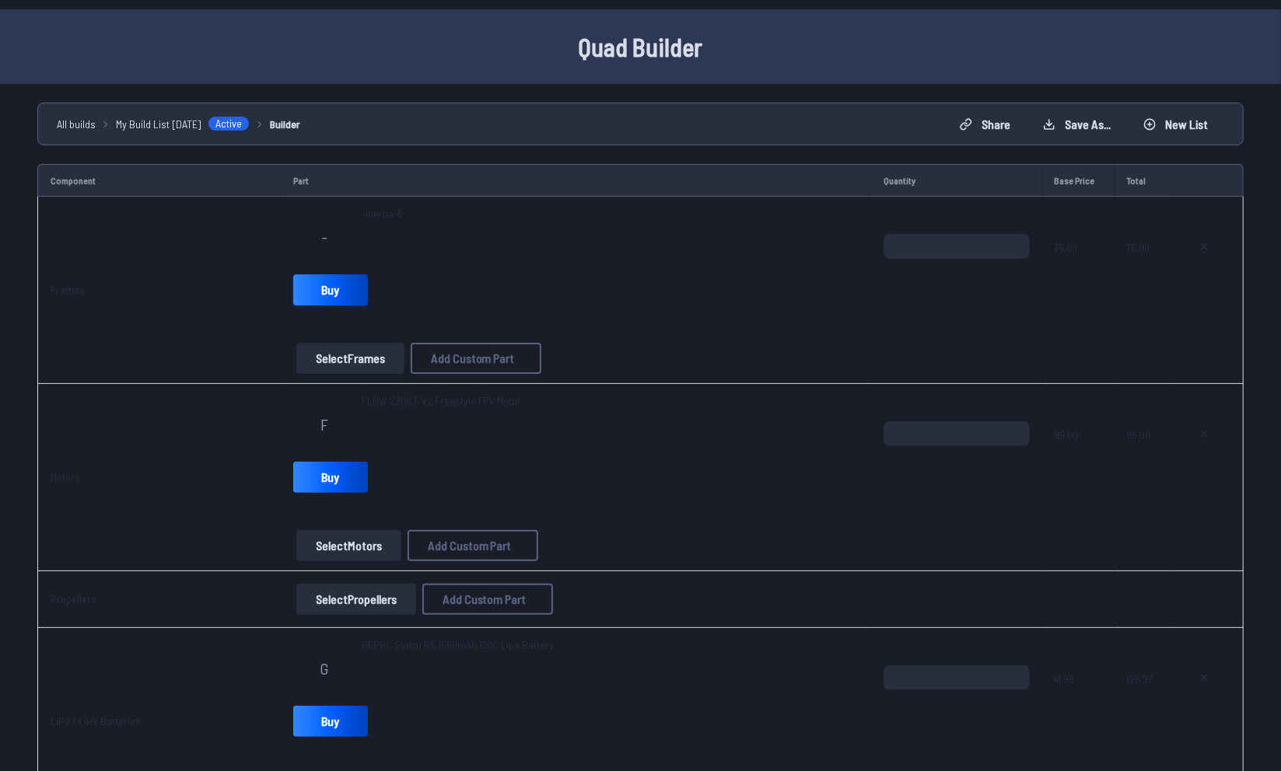
click at [320, 273] on div "- -inertia-5 Buy" at bounding box center [575, 259] width 565 height 106
click at [348, 317] on div "- -inertia-5 Buy Select Frames Add Custom Part Add Custom Part Part name* Brand…" at bounding box center [575, 290] width 565 height 168
click at [339, 295] on link "Buy" at bounding box center [330, 289] width 75 height 31
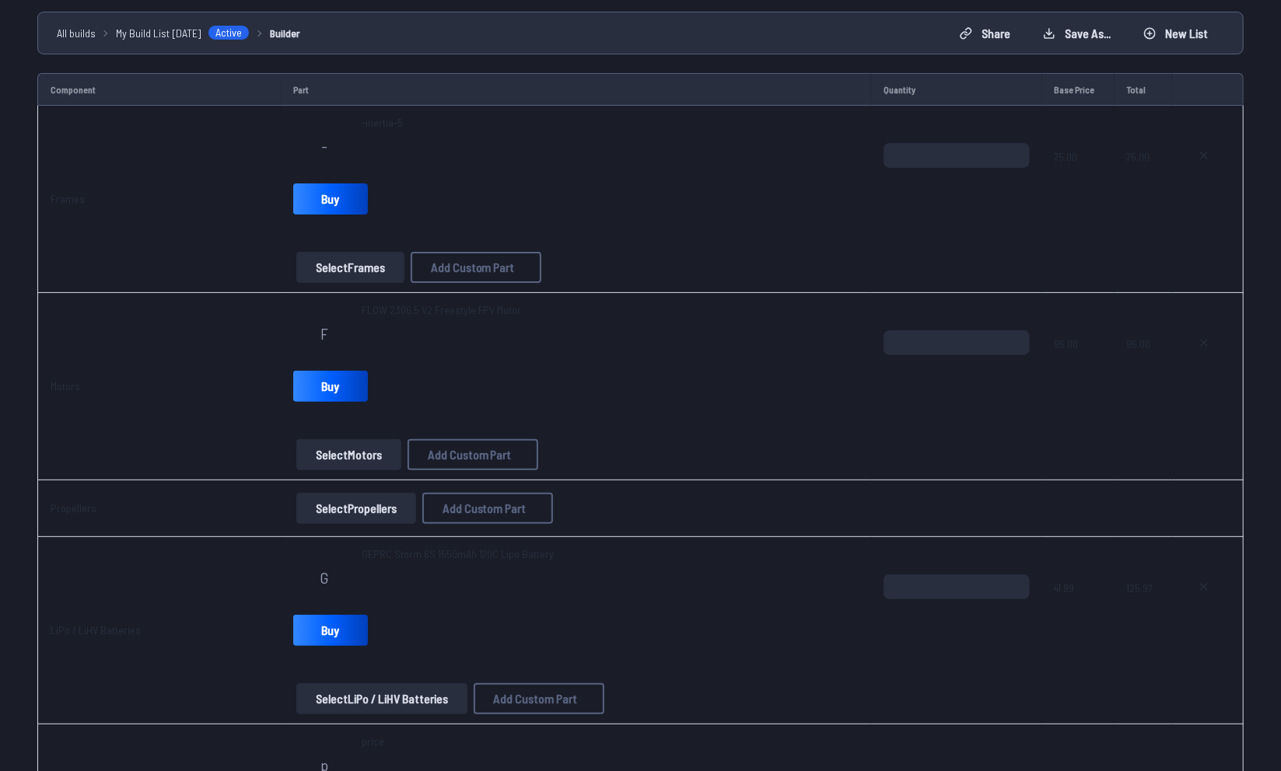
scroll to position [132, 0]
click at [312, 364] on div "F FLOW 2306.5 V2 Freestyle FPV Motor Buy" at bounding box center [575, 355] width 565 height 106
click at [318, 379] on link "Buy" at bounding box center [330, 385] width 75 height 31
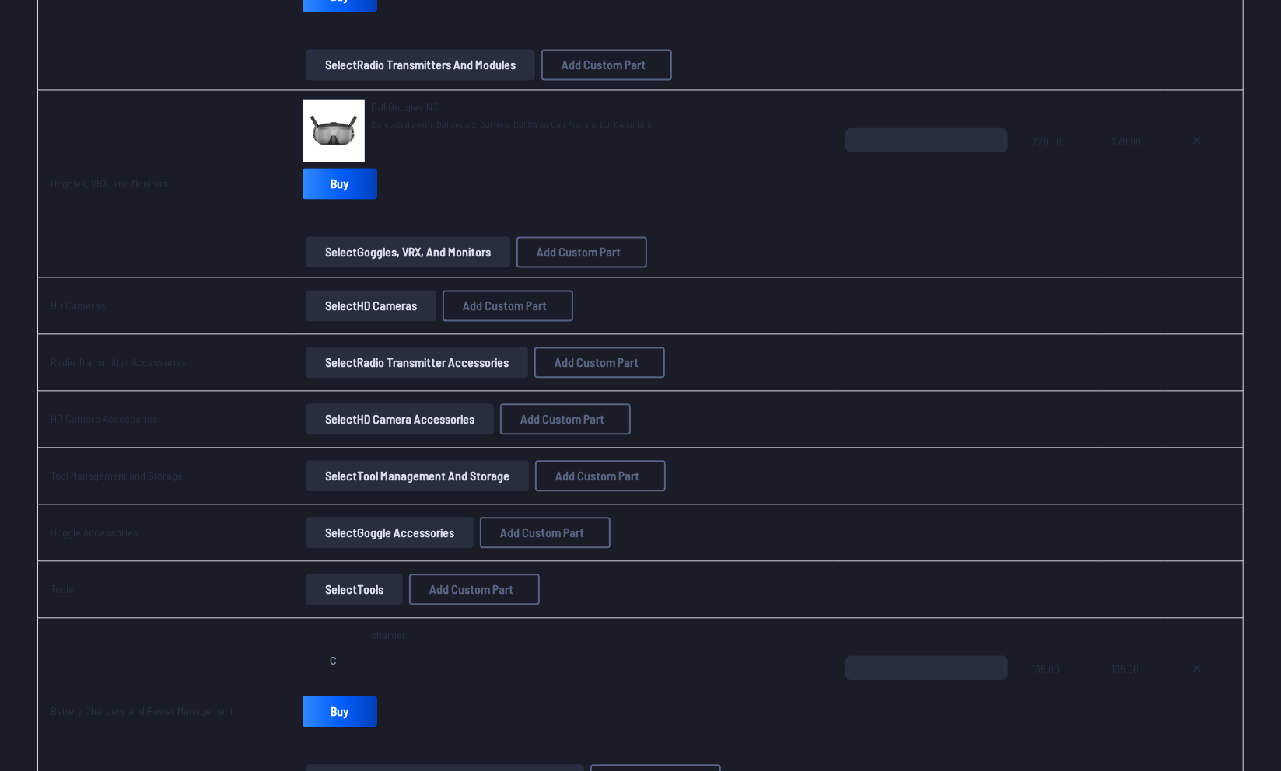
scroll to position [2389, 0]
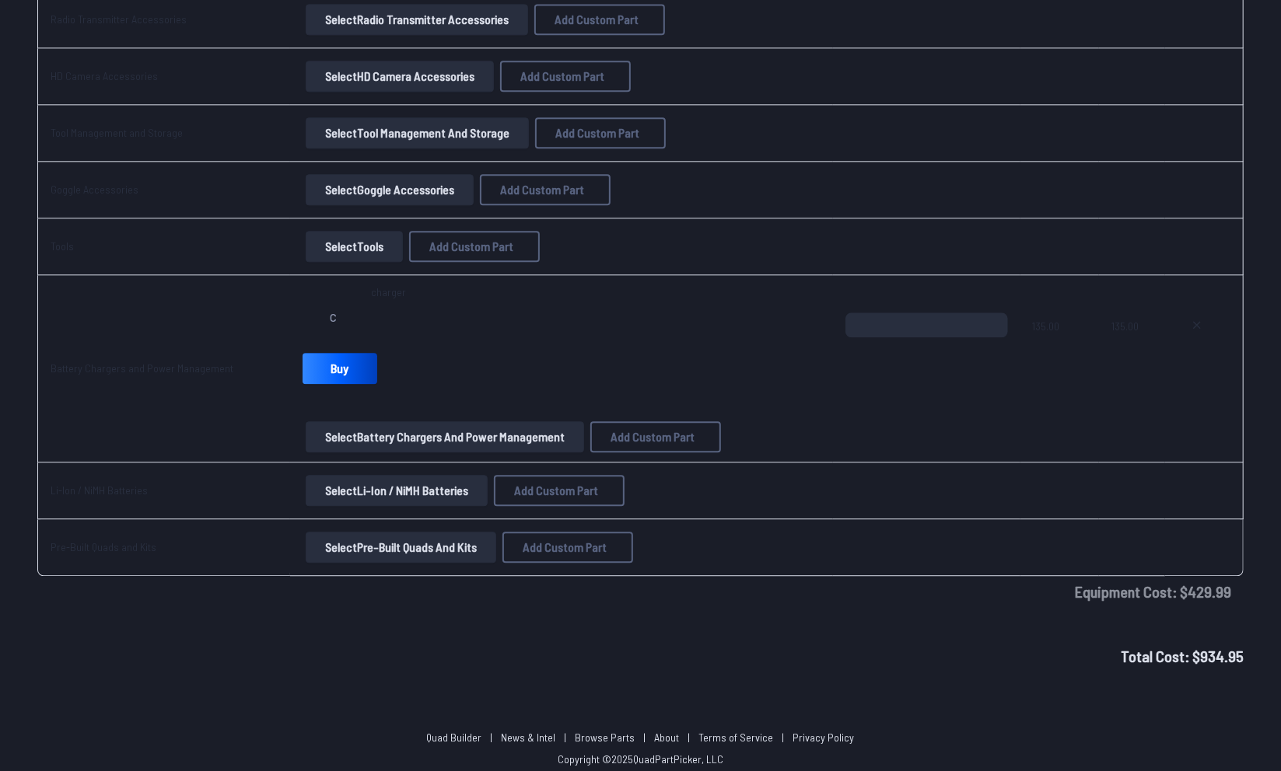
click at [391, 489] on button "Select Li-Ion / NiMH Batteries" at bounding box center [397, 490] width 182 height 31
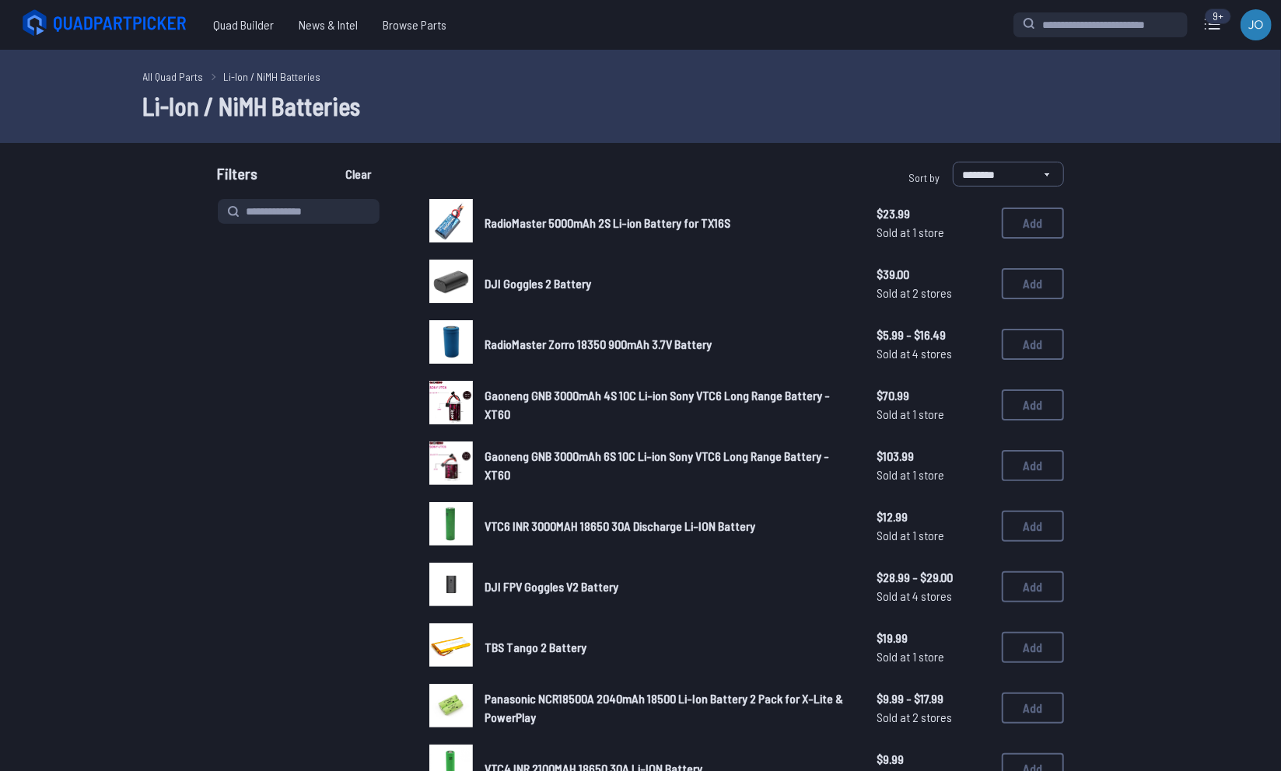
scroll to position [2389, 0]
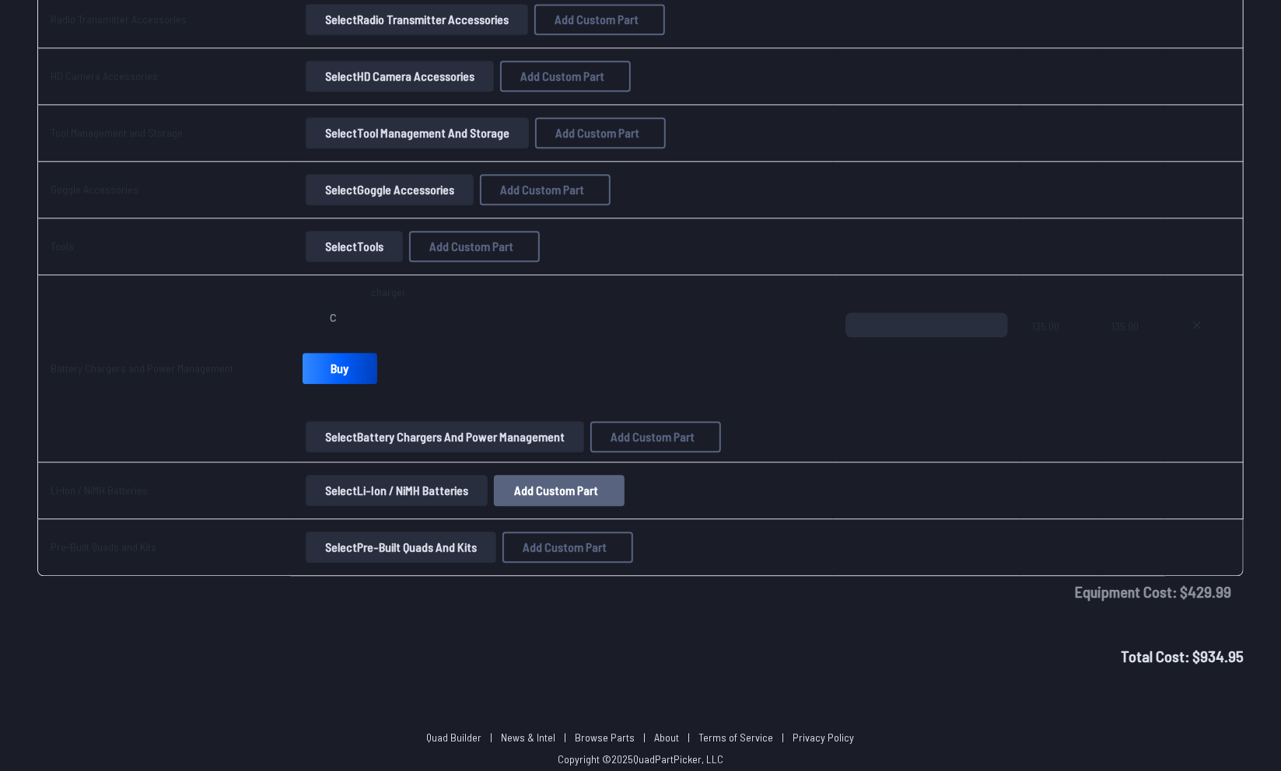
click at [540, 484] on span "Add Custom Part" at bounding box center [556, 490] width 84 height 12
select select "**********"
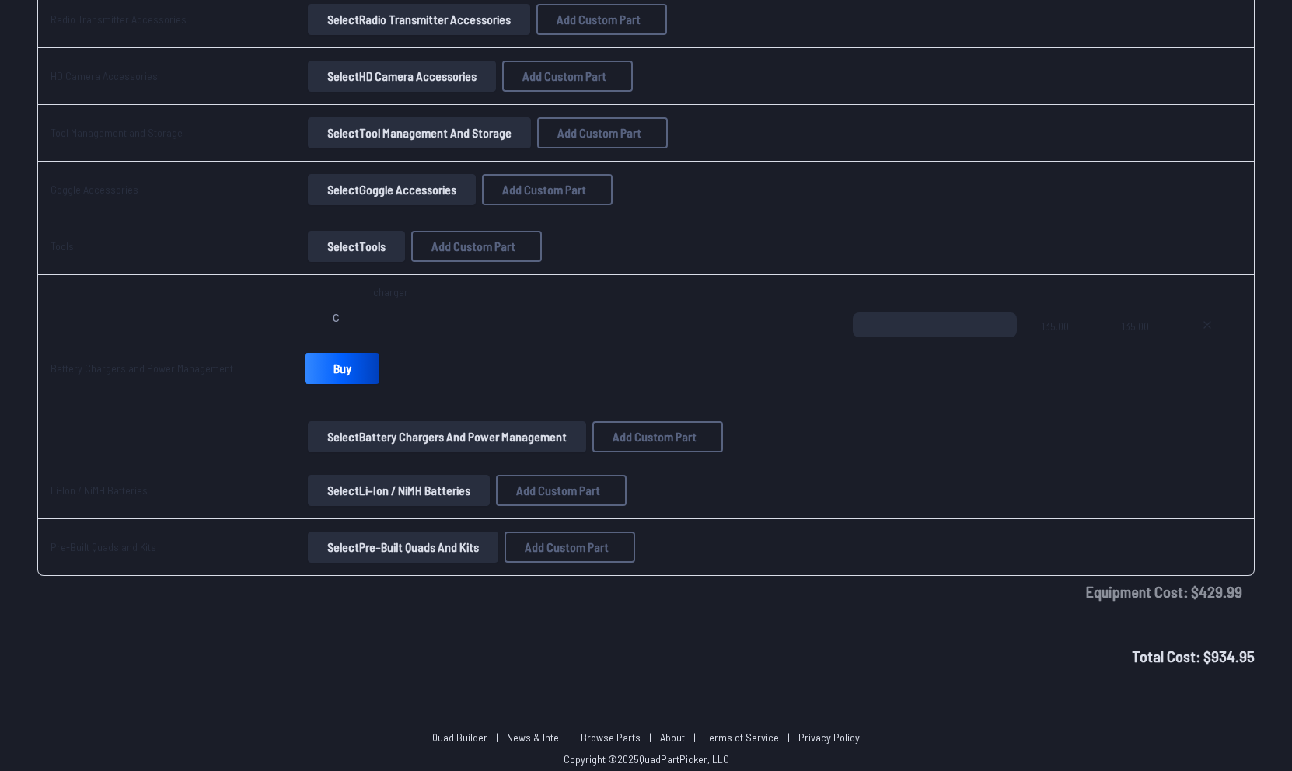
click at [519, 370] on input "*" at bounding box center [646, 386] width 330 height 33
type input "*****"
click at [545, 252] on input at bounding box center [646, 258] width 330 height 33
type input "********"
click at [777, 606] on button "Add Custom Part" at bounding box center [762, 595] width 100 height 23
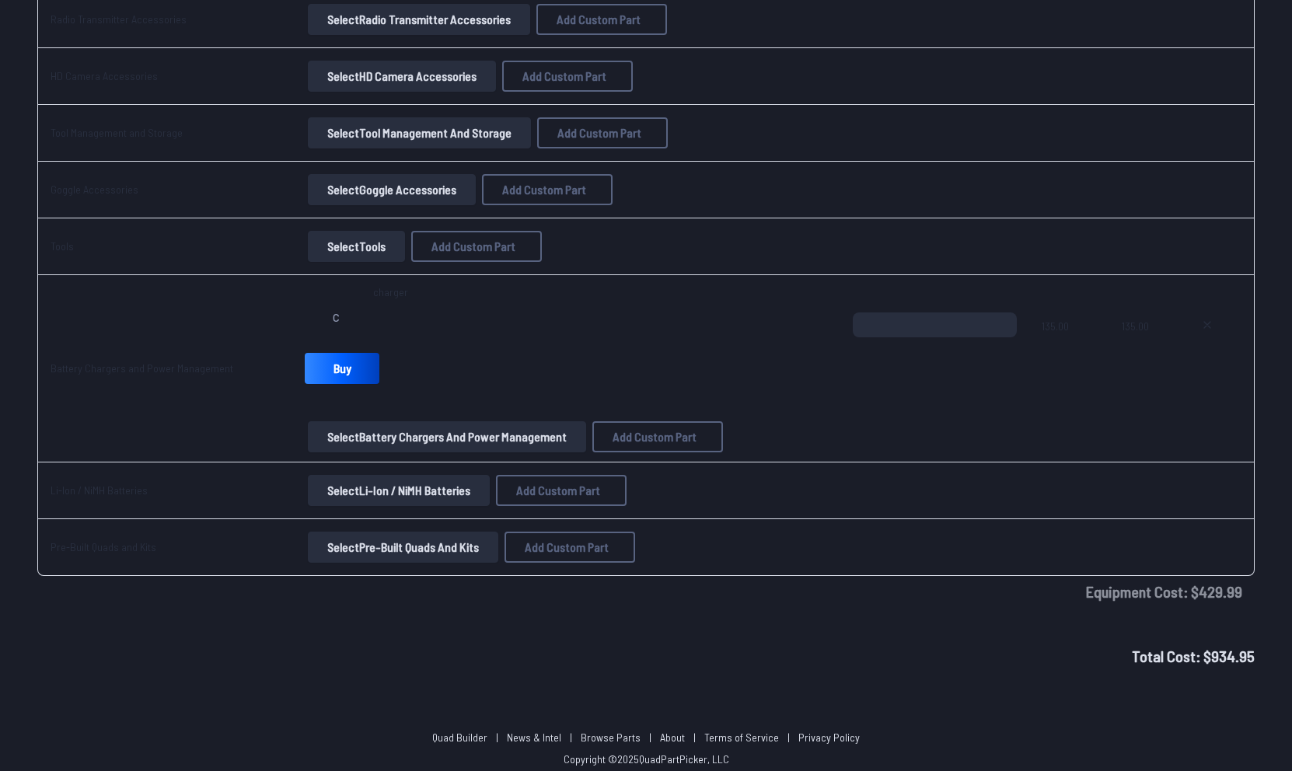
click at [750, 606] on button "Add Custom Part" at bounding box center [762, 595] width 100 height 23
click at [786, 606] on button "Add Custom Part" at bounding box center [762, 595] width 100 height 23
click at [797, 152] on div "Add Custom Part" at bounding box center [646, 177] width 358 height 51
click at [797, 170] on icon at bounding box center [792, 177] width 14 height 14
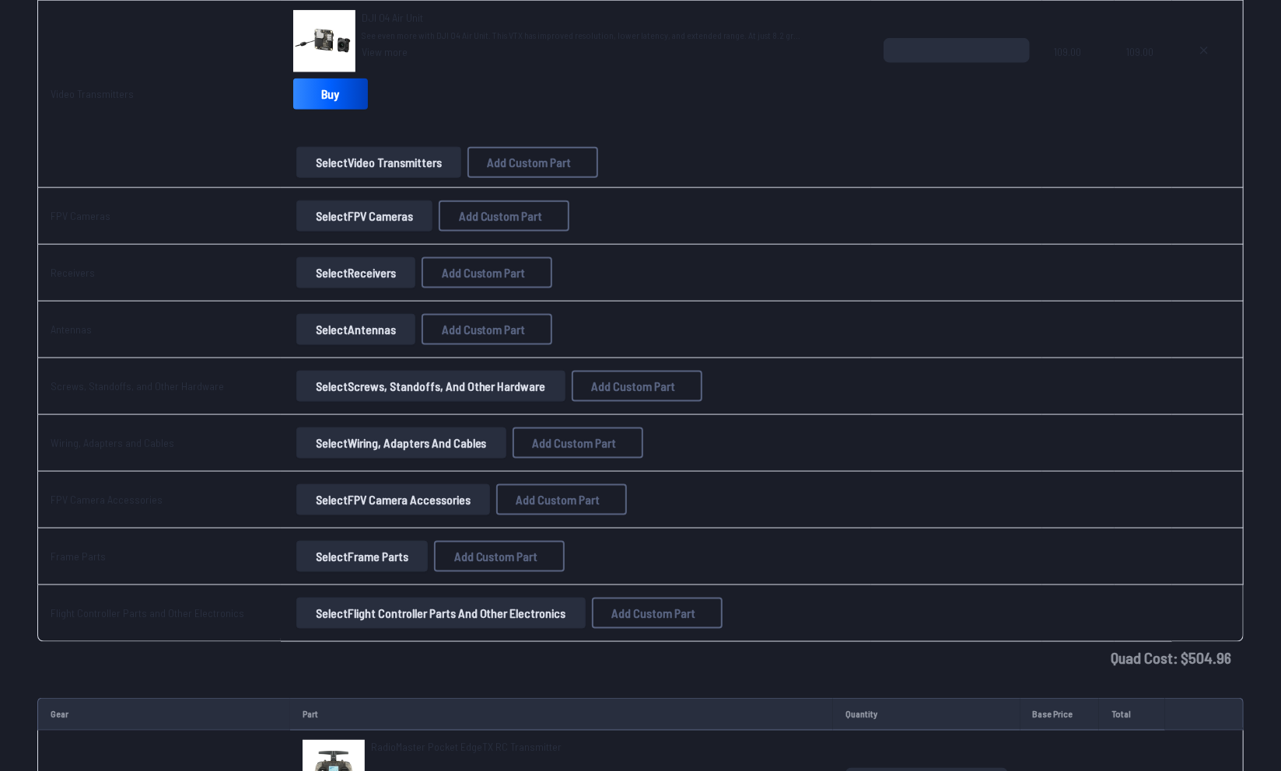
scroll to position [1211, 0]
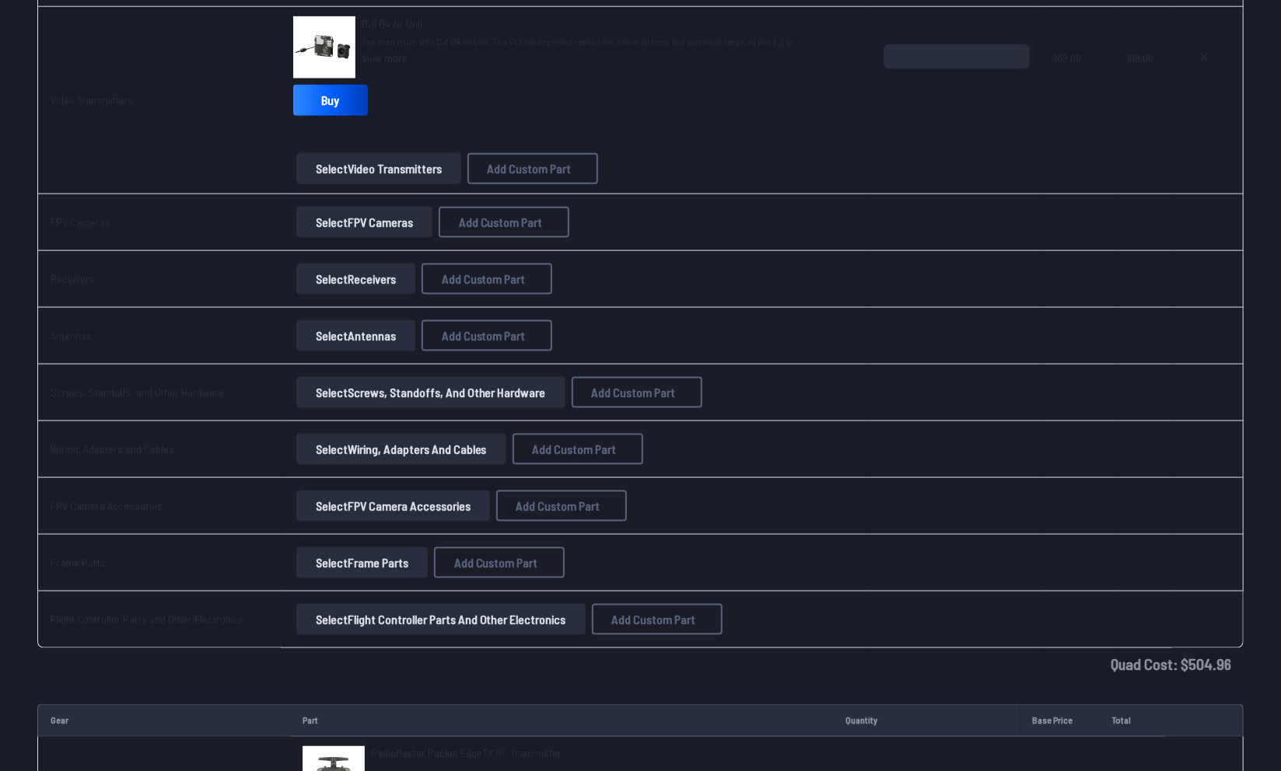
click at [767, 166] on button at bounding box center [786, 177] width 38 height 23
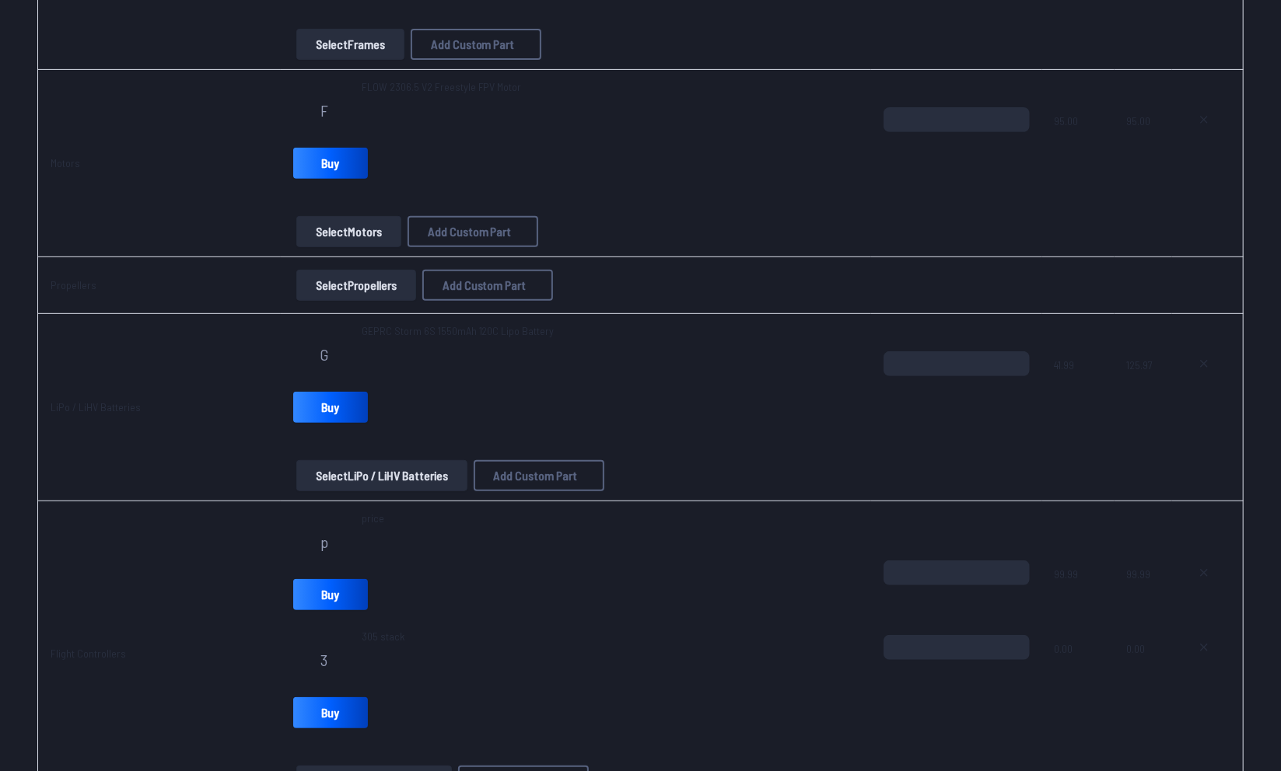
scroll to position [353, 0]
click at [298, 708] on link "Buy" at bounding box center [330, 714] width 75 height 31
